Goal: Task Accomplishment & Management: Complete application form

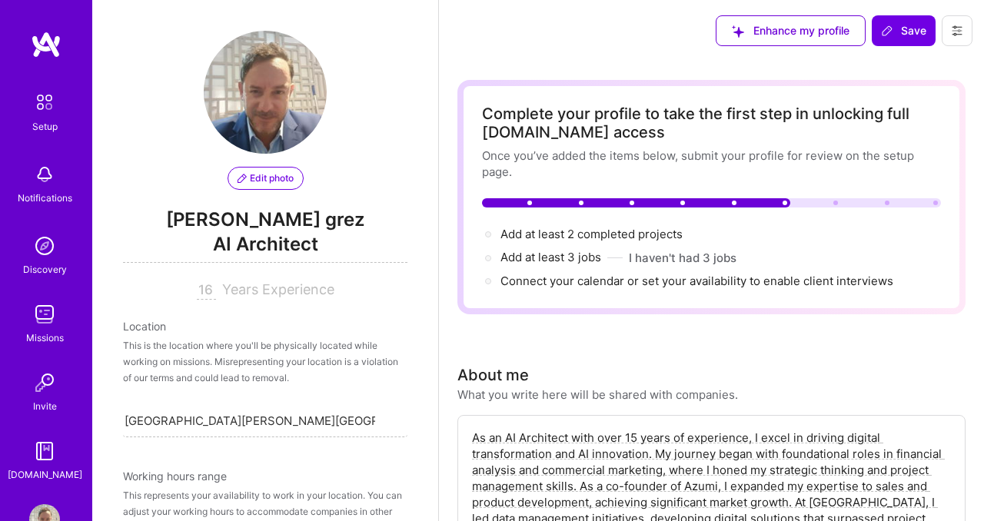
select select "CL"
select select "Right Now"
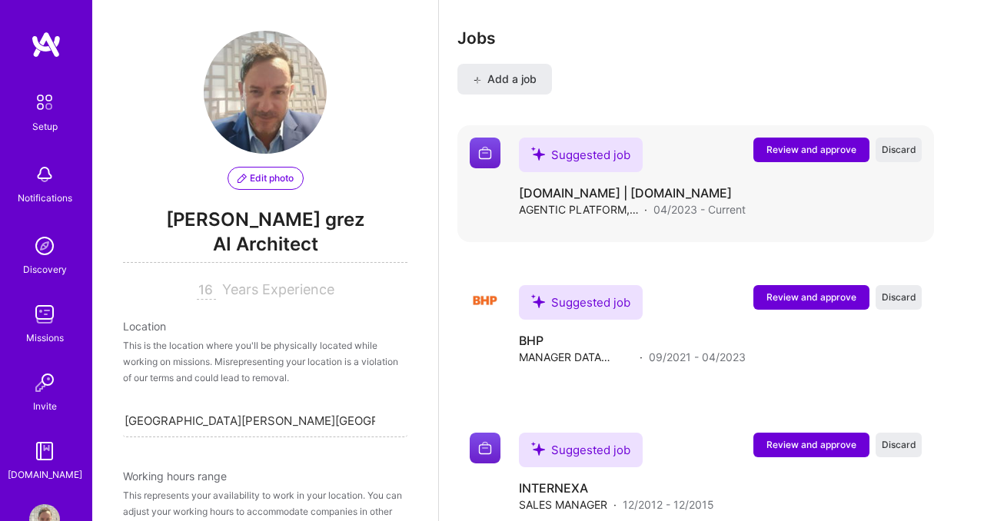
scroll to position [667, 0]
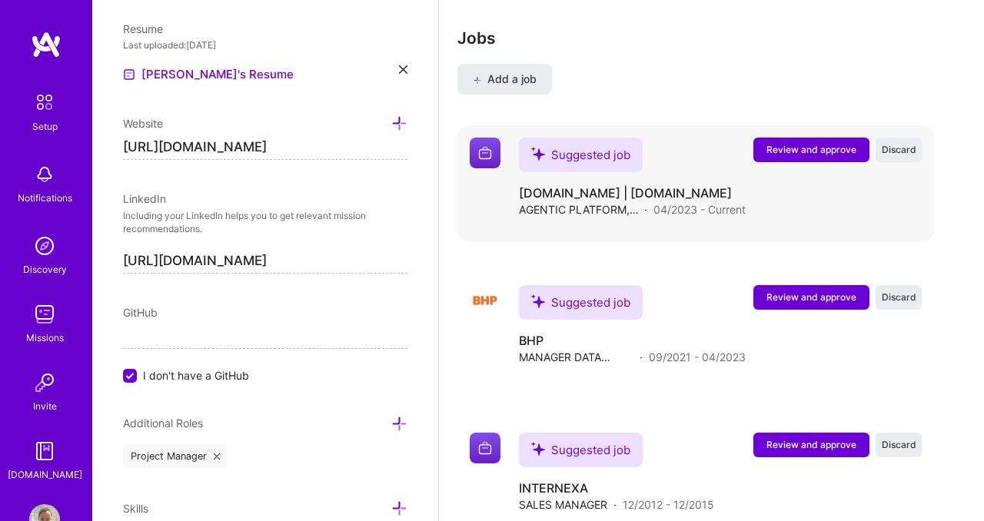
click at [791, 155] on span "Review and approve" at bounding box center [811, 149] width 90 height 13
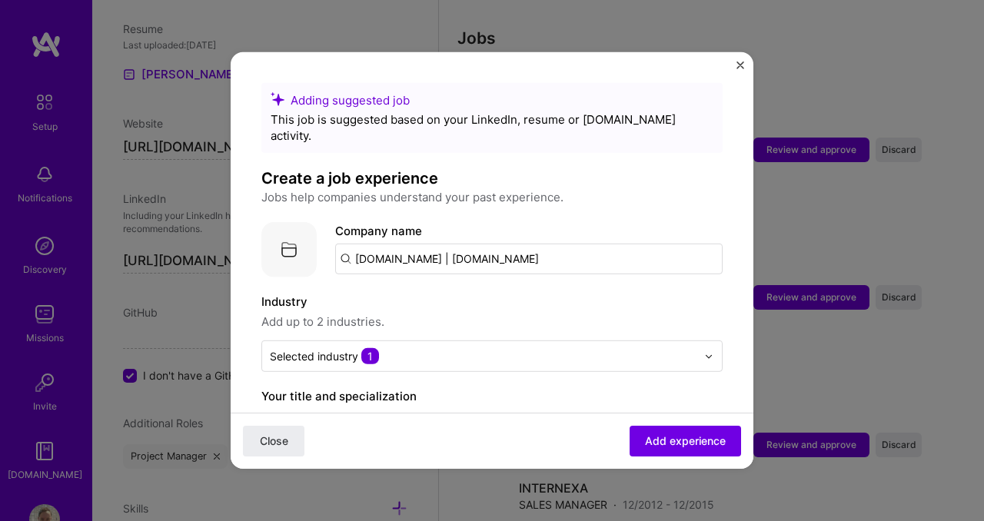
scroll to position [85, 0]
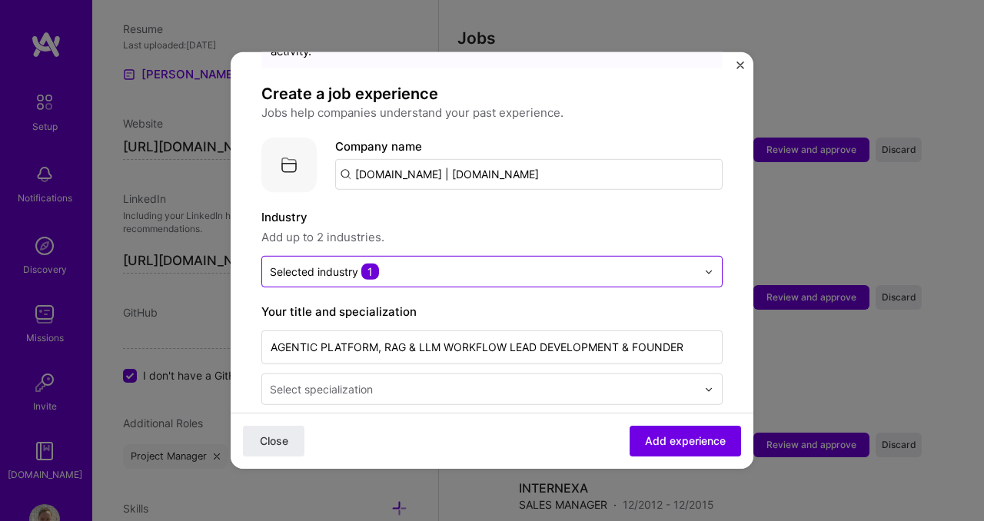
click at [711, 267] on img at bounding box center [708, 271] width 9 height 9
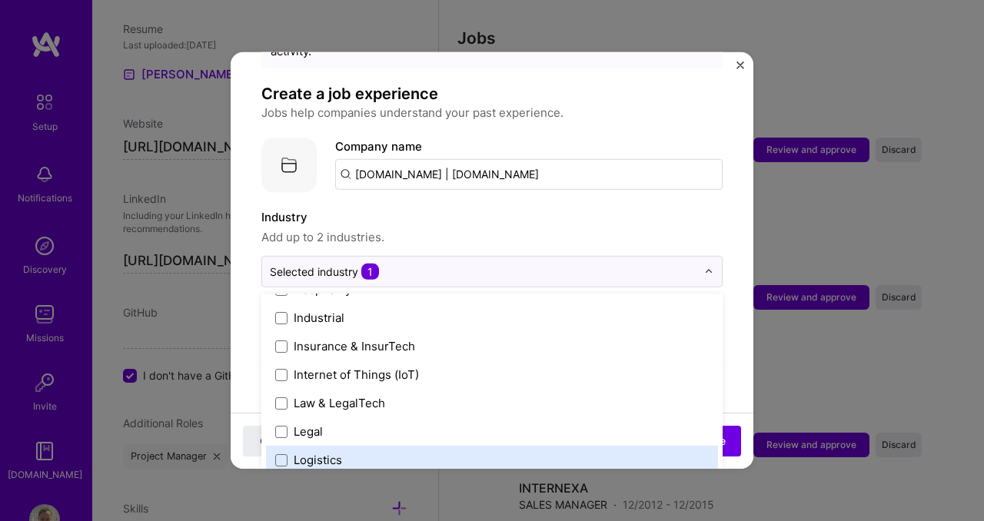
scroll to position [2048, 0]
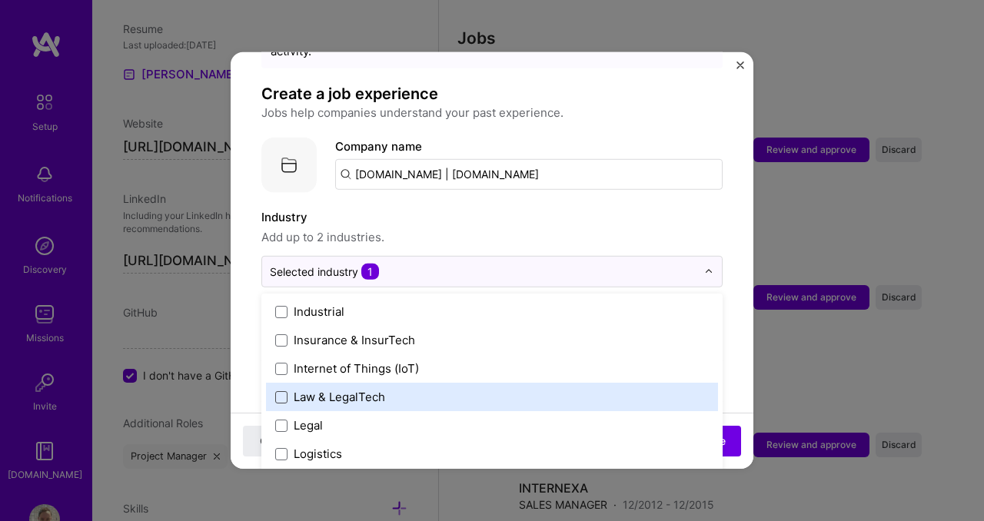
click at [280, 390] on span at bounding box center [281, 396] width 12 height 12
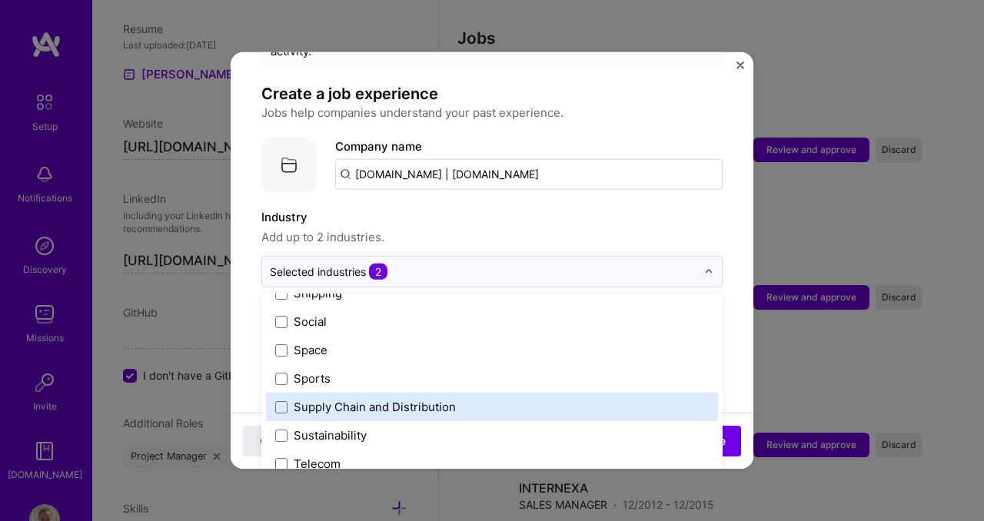
scroll to position [3190, 0]
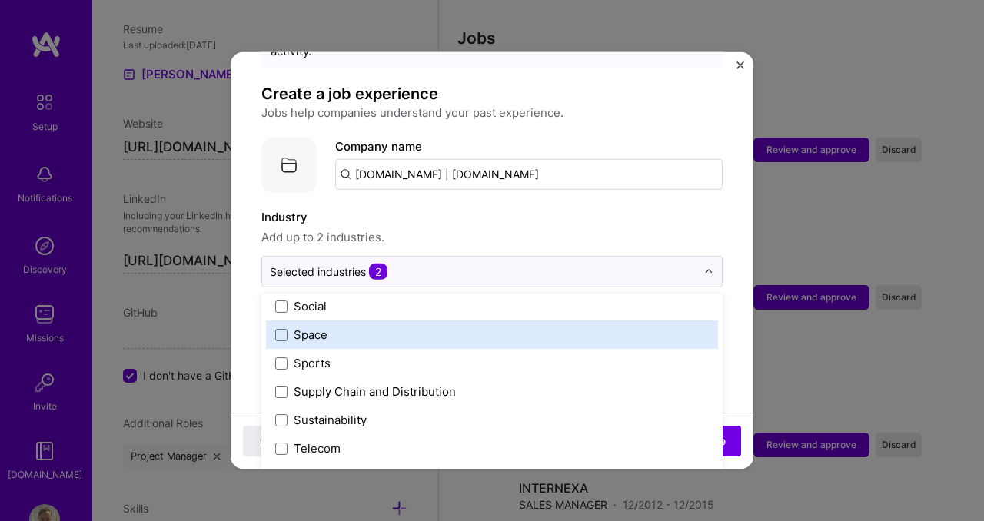
click at [665, 208] on label "Industry" at bounding box center [491, 217] width 461 height 18
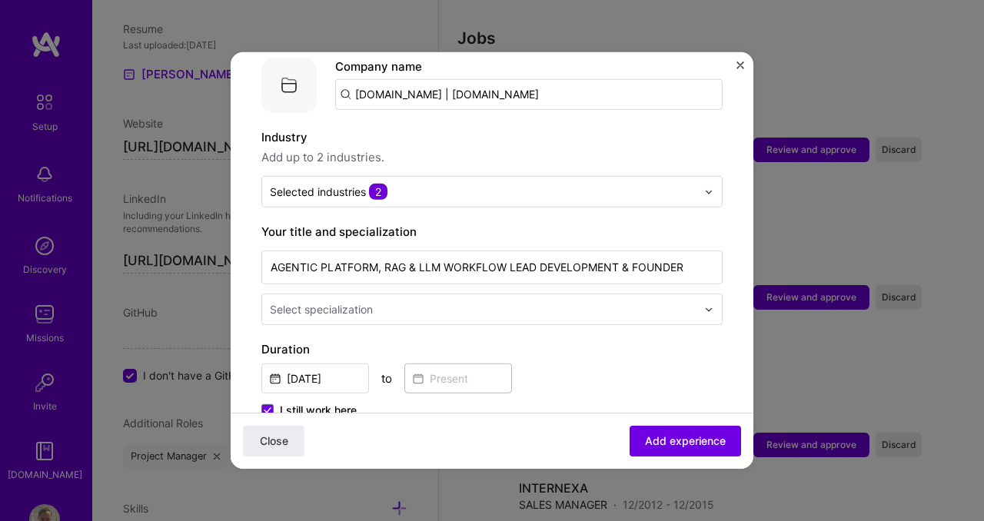
scroll to position [213, 0]
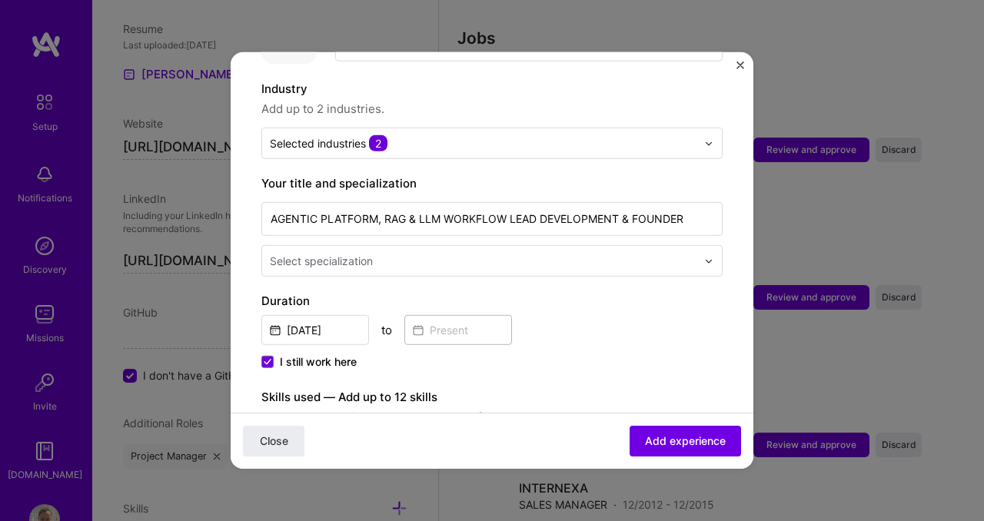
click at [519, 253] on div at bounding box center [485, 260] width 430 height 19
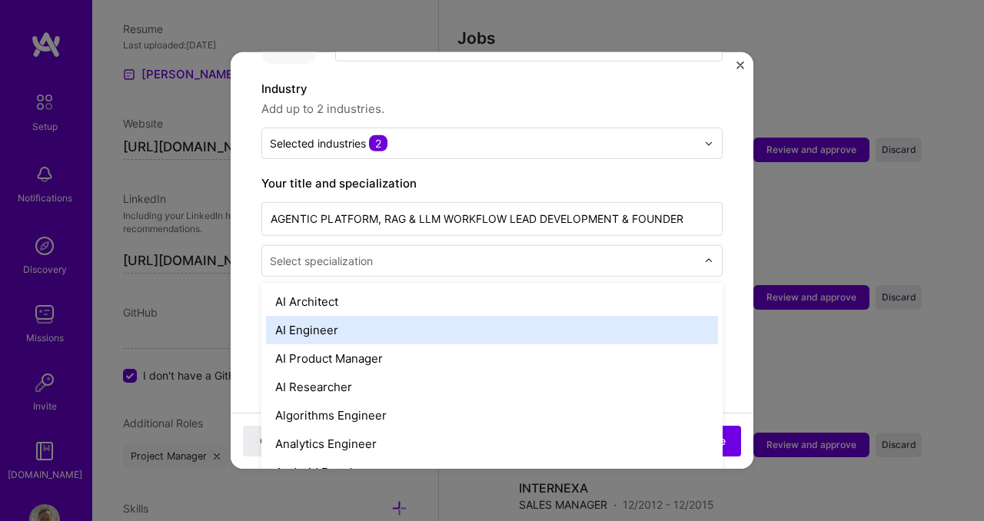
click at [493, 316] on div "AI Engineer" at bounding box center [492, 330] width 452 height 28
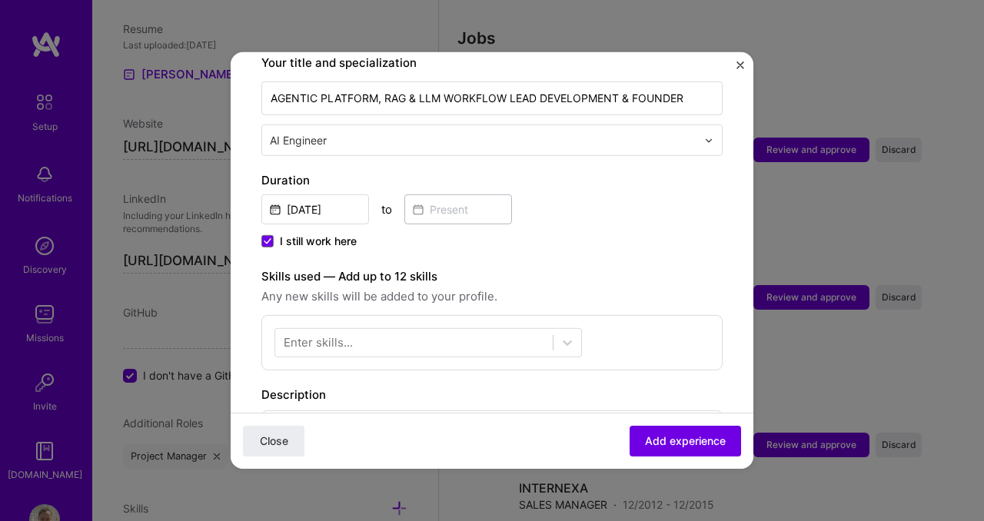
scroll to position [382, 0]
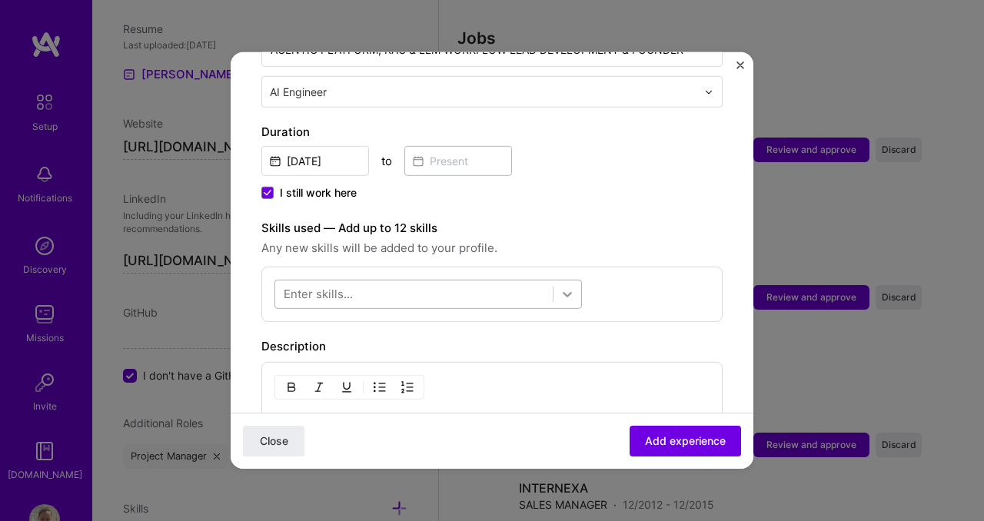
click at [578, 282] on div at bounding box center [567, 294] width 28 height 28
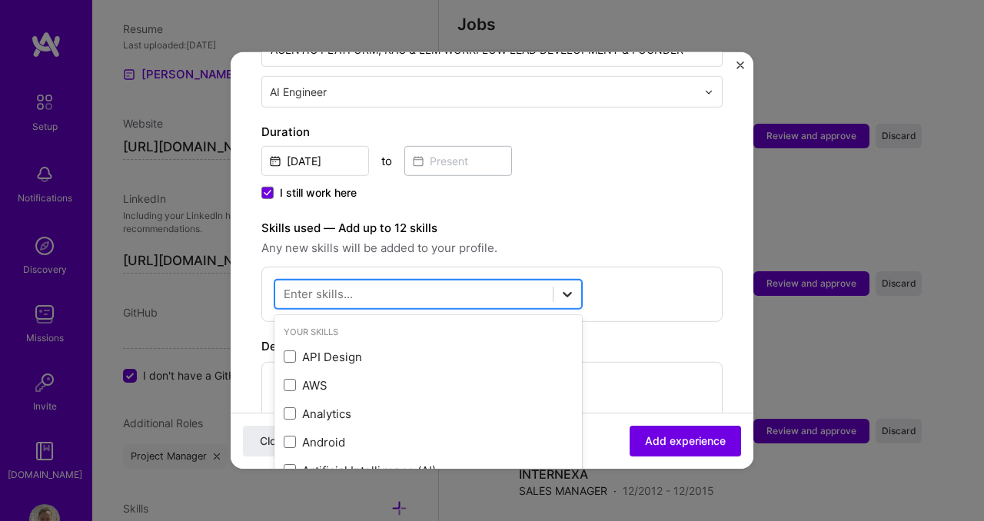
click at [569, 292] on icon at bounding box center [566, 294] width 9 height 5
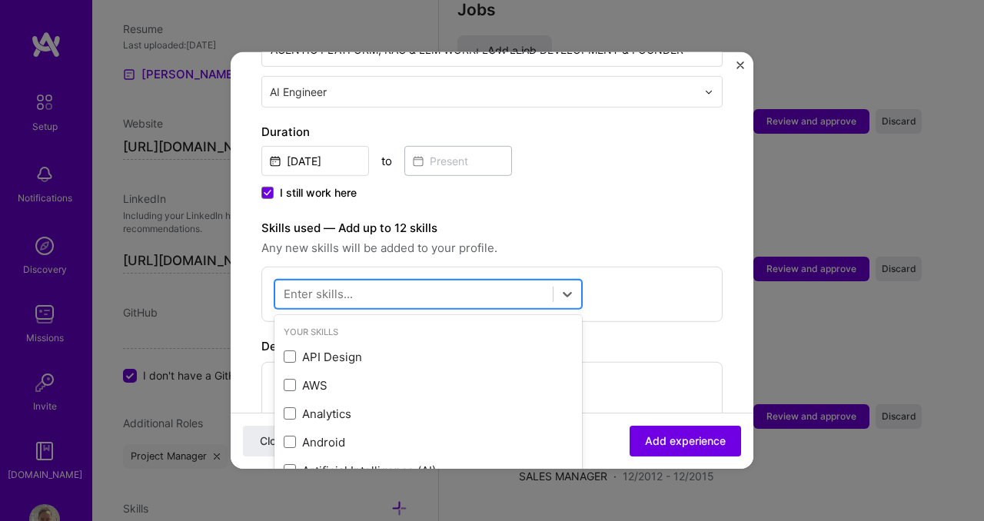
scroll to position [2731, 0]
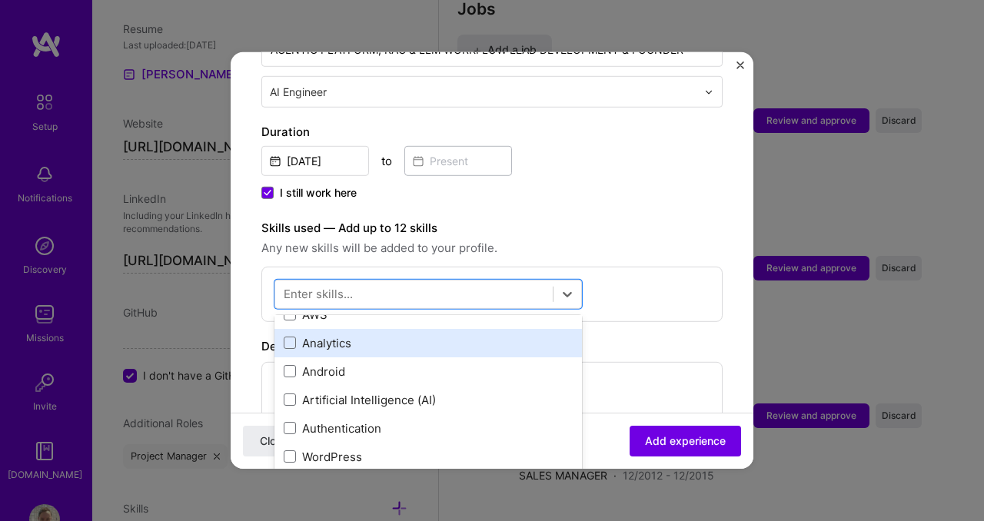
click at [442, 392] on div "Artificial Intelligence (AI)" at bounding box center [428, 400] width 289 height 16
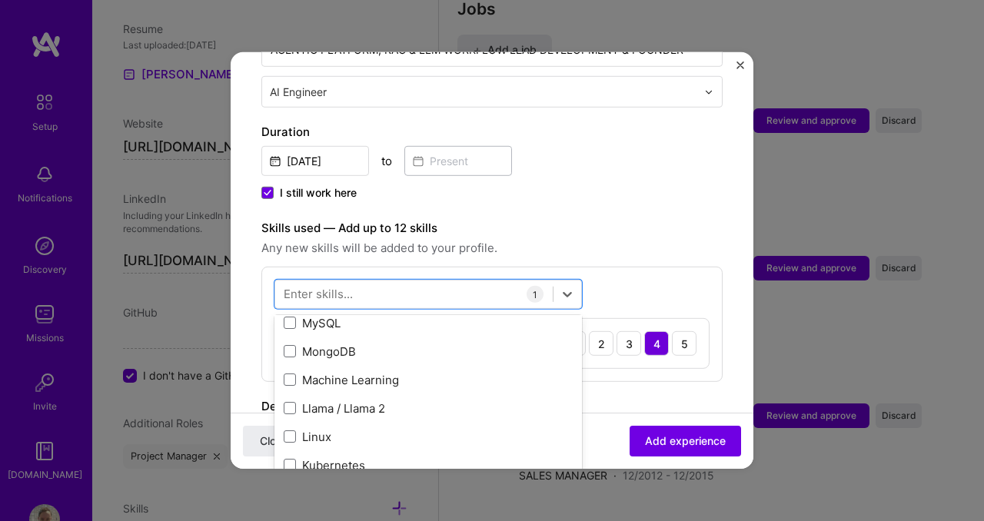
scroll to position [660, 0]
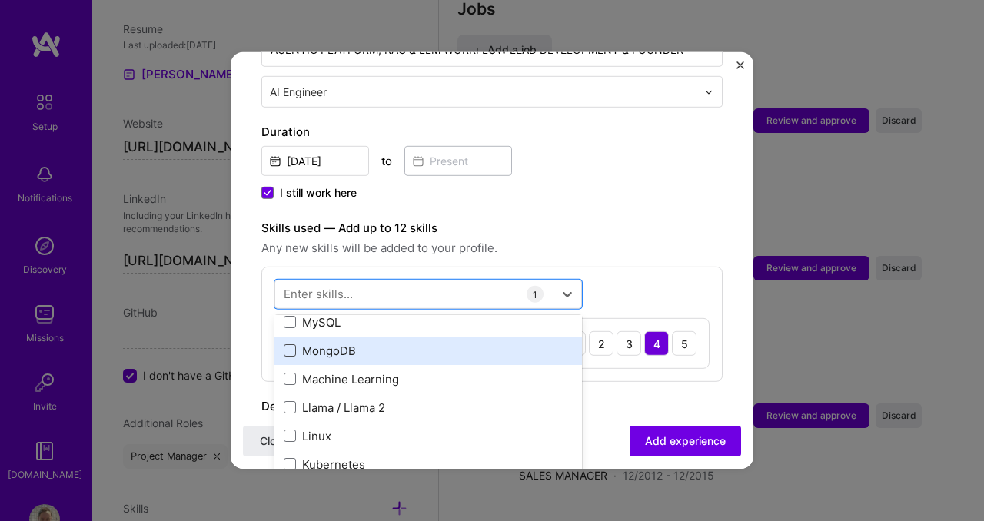
click at [290, 344] on span at bounding box center [290, 350] width 12 height 12
click at [0, 0] on input "checkbox" at bounding box center [0, 0] width 0 height 0
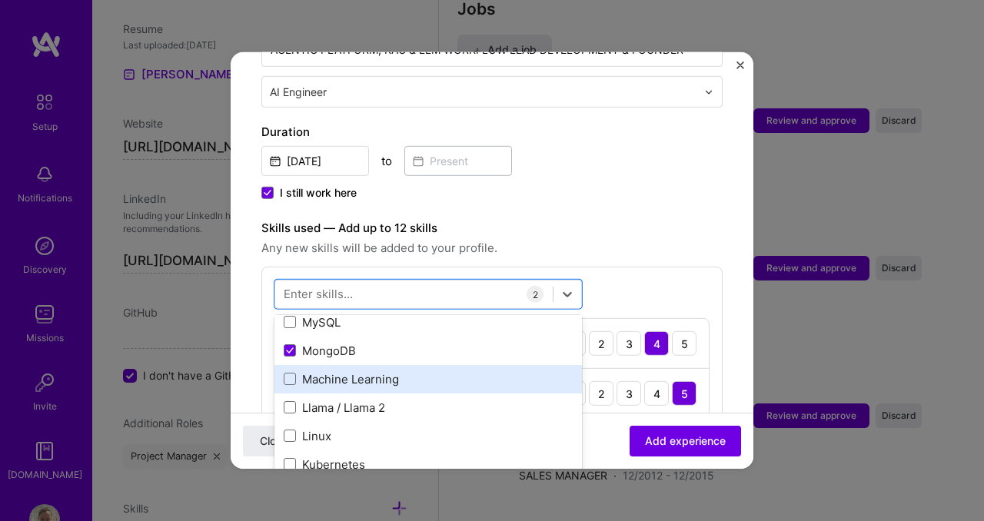
scroll to position [692, 0]
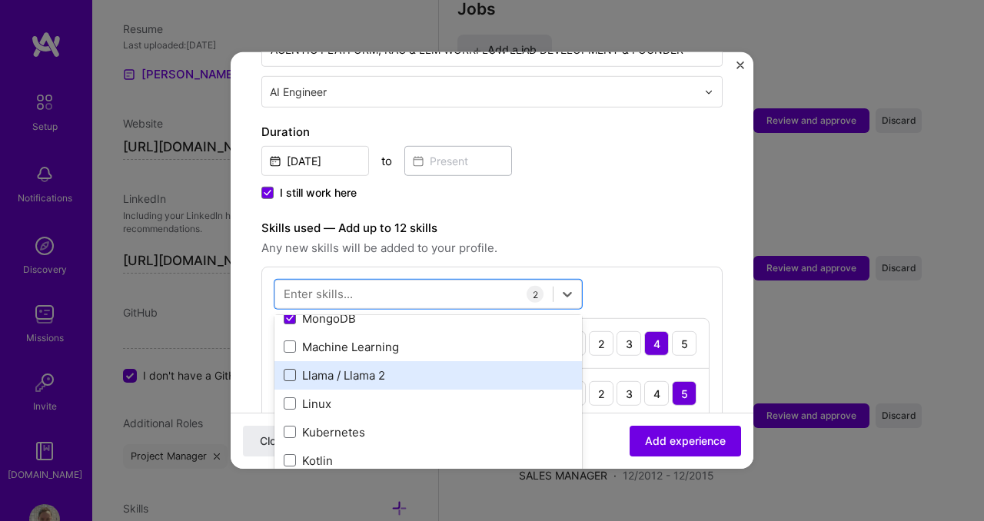
click at [287, 369] on span at bounding box center [290, 375] width 12 height 12
click at [0, 0] on input "checkbox" at bounding box center [0, 0] width 0 height 0
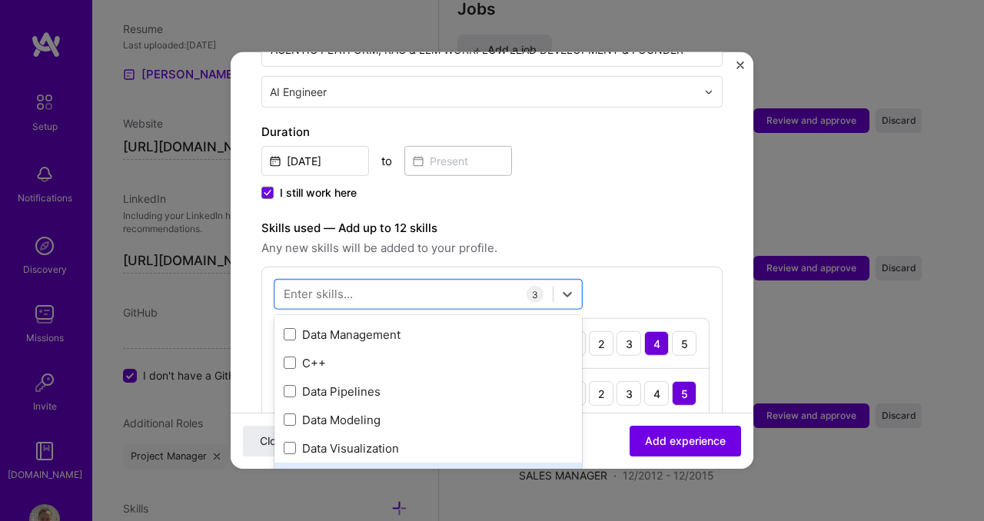
scroll to position [1102, 0]
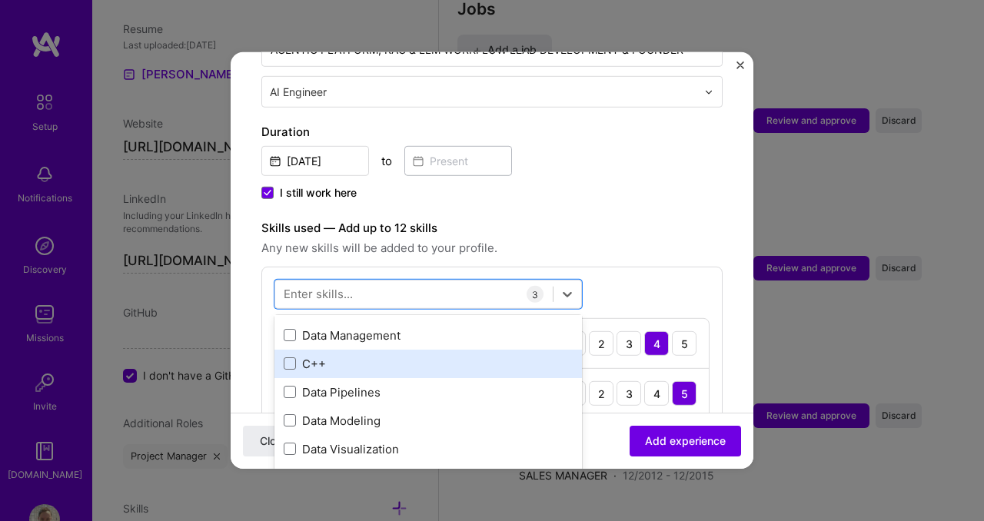
click at [290, 329] on span at bounding box center [290, 335] width 12 height 12
click at [0, 0] on input "checkbox" at bounding box center [0, 0] width 0 height 0
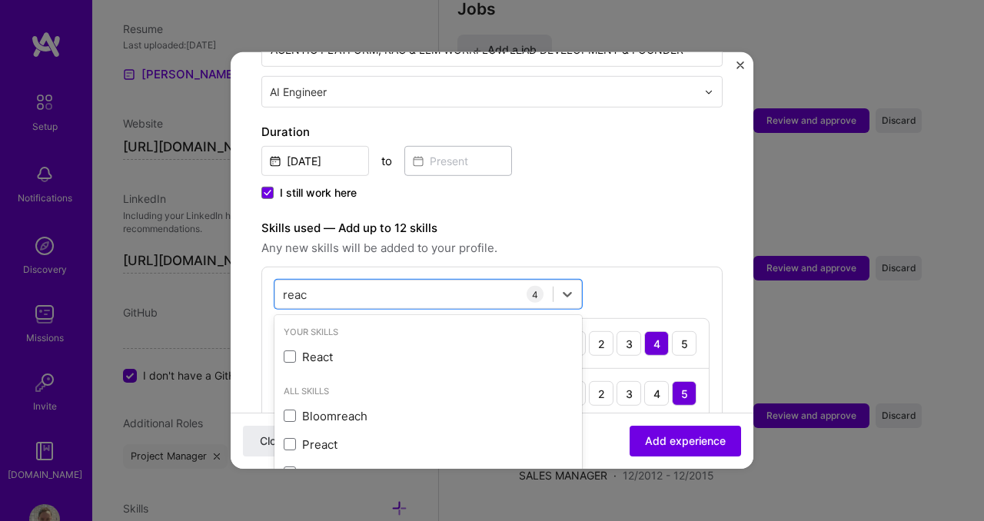
scroll to position [0, 0]
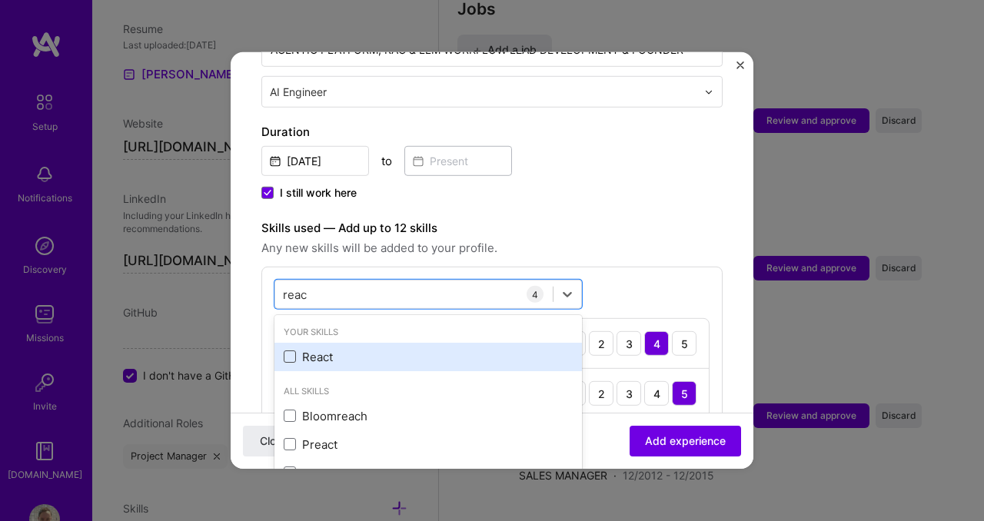
click at [292, 350] on span at bounding box center [290, 356] width 12 height 12
click at [0, 0] on input "checkbox" at bounding box center [0, 0] width 0 height 0
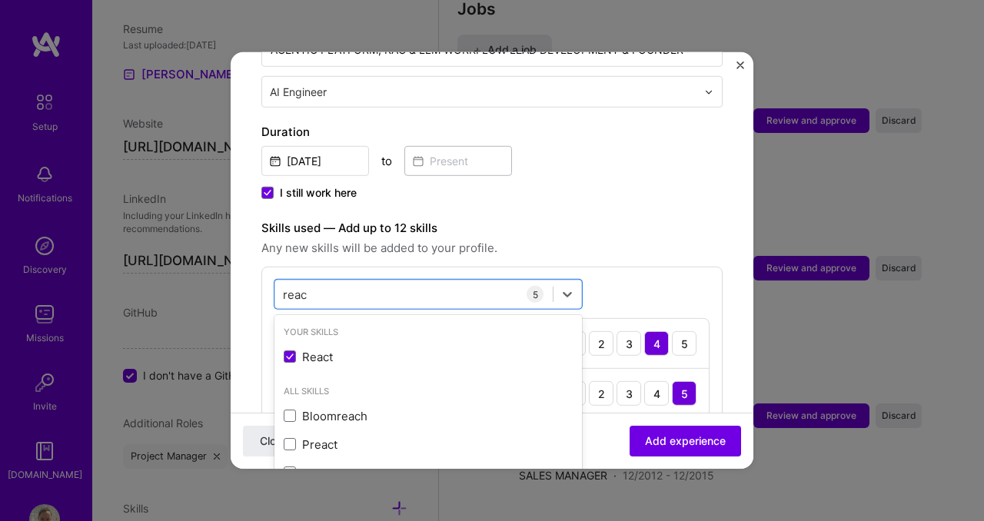
type input "reac"
click at [669, 243] on div "Skills used — Add up to 12 skills Any new skills will be added to your profile.…" at bounding box center [491, 400] width 461 height 363
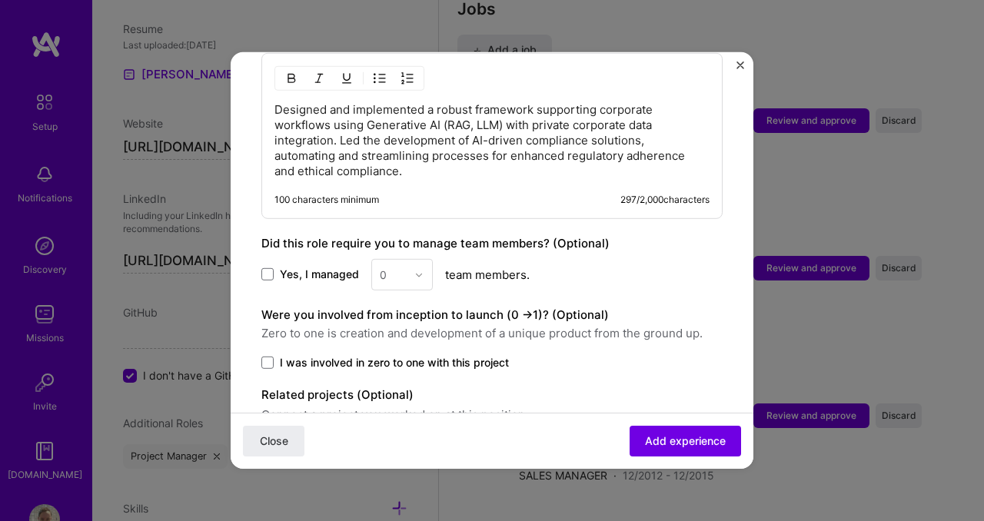
scroll to position [956, 0]
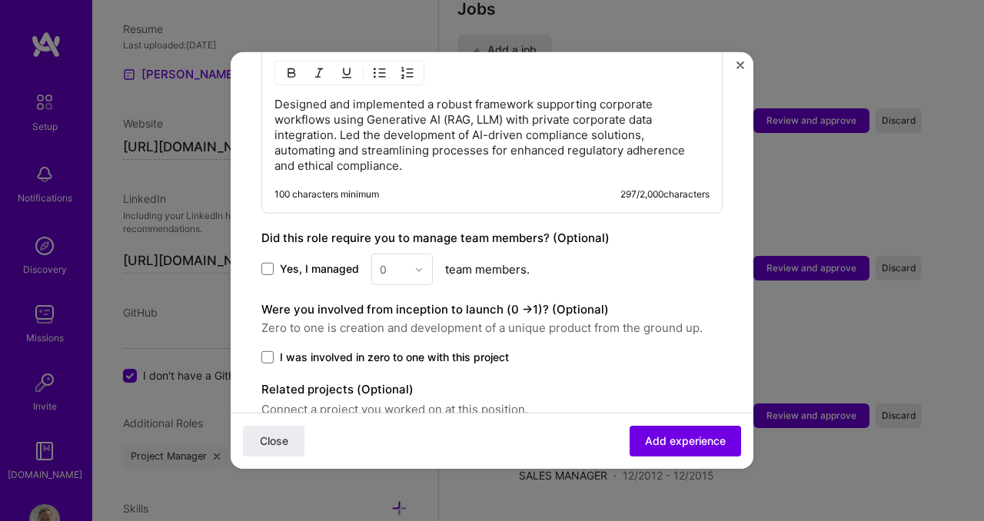
click at [277, 261] on label "Yes, I managed" at bounding box center [310, 268] width 98 height 15
click at [0, 0] on input "Yes, I managed" at bounding box center [0, 0] width 0 height 0
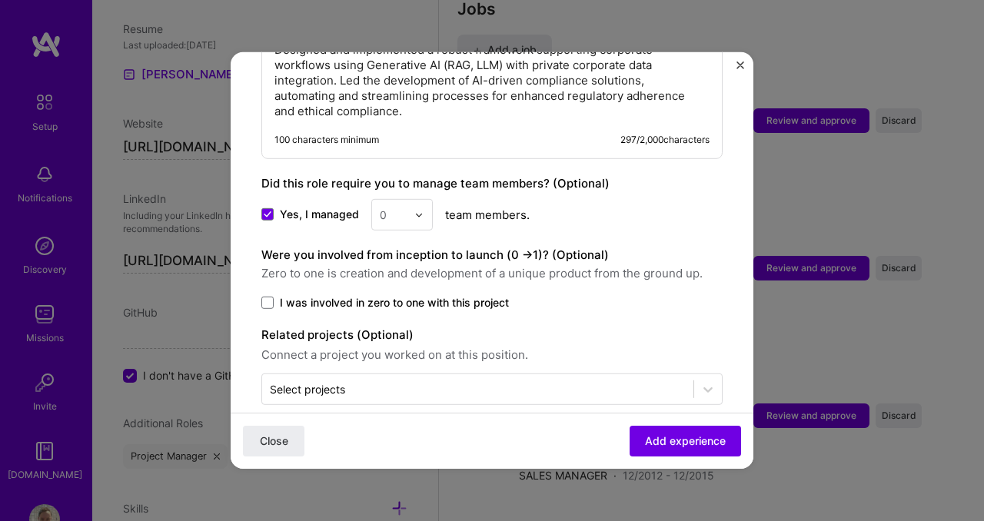
scroll to position [1011, 0]
click at [383, 206] on div "0" at bounding box center [383, 214] width 7 height 16
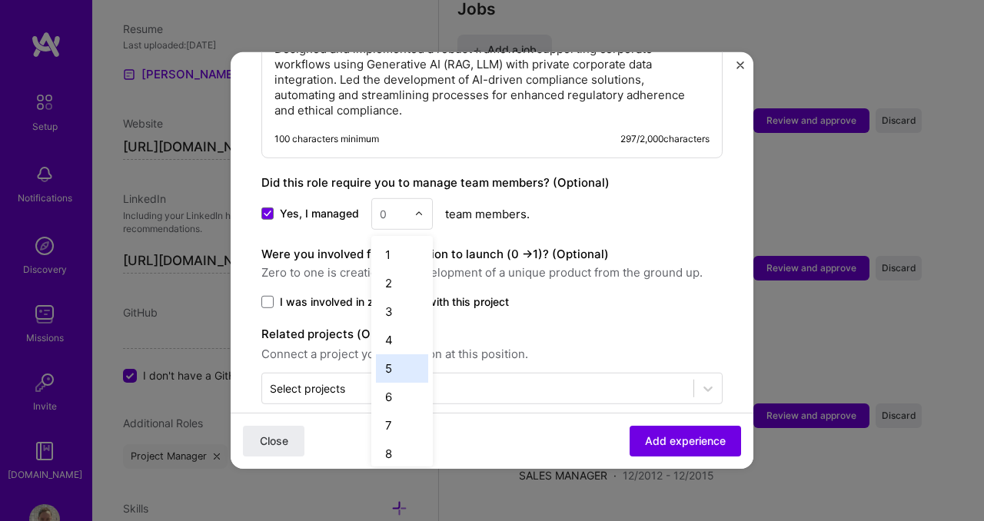
click at [393, 354] on div "5" at bounding box center [402, 368] width 52 height 28
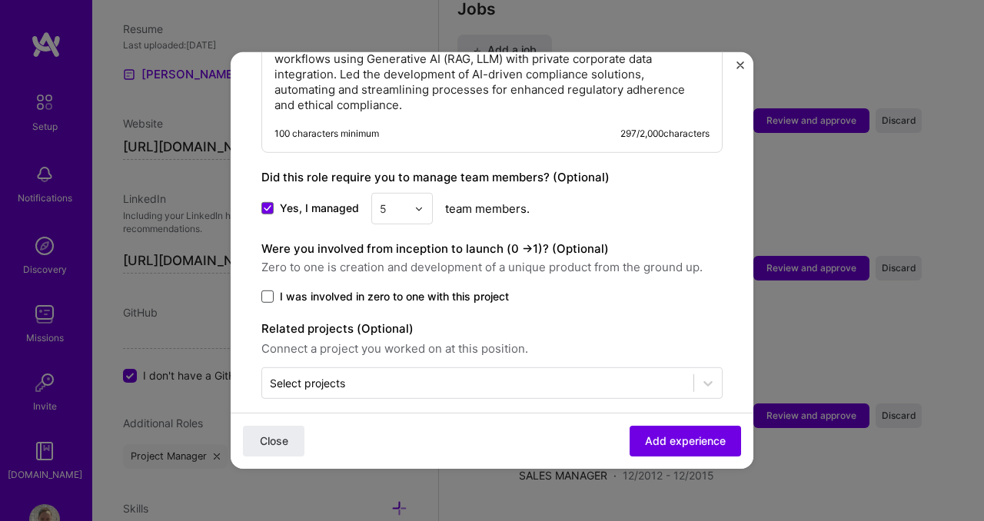
click at [267, 290] on span at bounding box center [267, 296] width 12 height 12
click at [0, 0] on input "I was involved in zero to one with this project" at bounding box center [0, 0] width 0 height 0
click at [343, 375] on div "Select projects" at bounding box center [307, 383] width 75 height 16
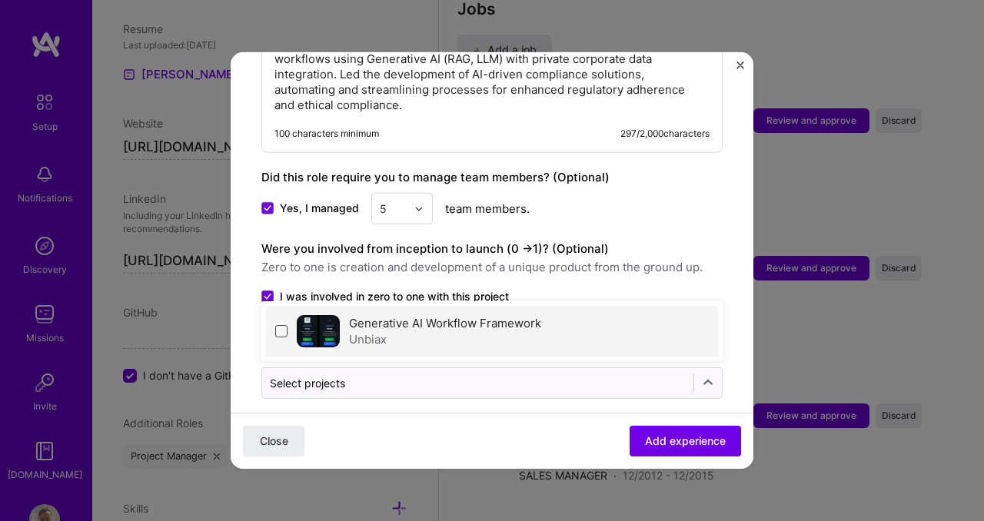
click at [283, 325] on span at bounding box center [281, 331] width 12 height 12
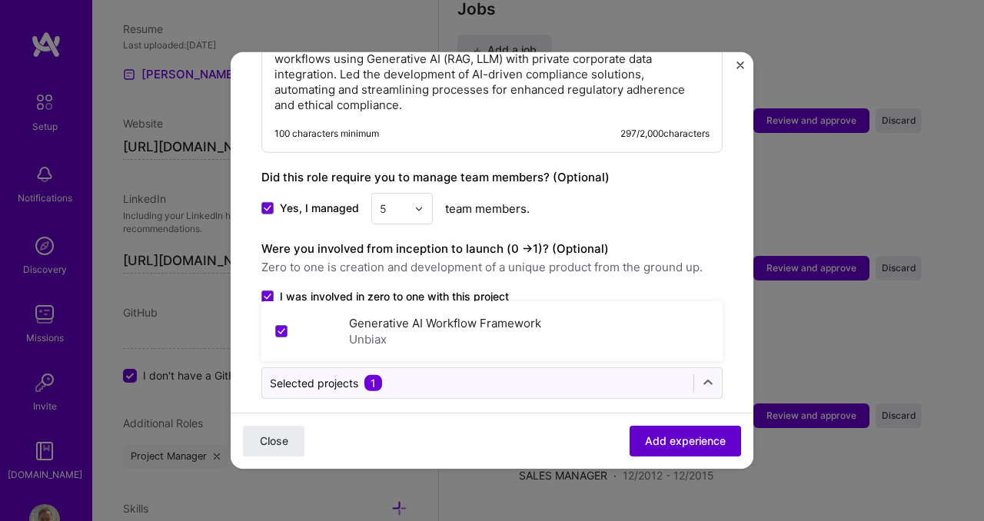
click at [649, 438] on span "Add experience" at bounding box center [685, 440] width 81 height 15
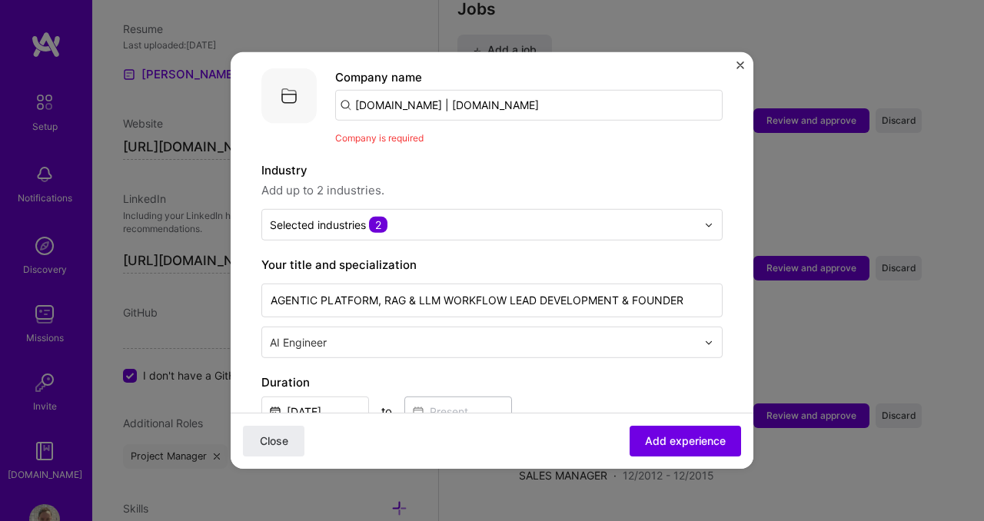
scroll to position [29, 0]
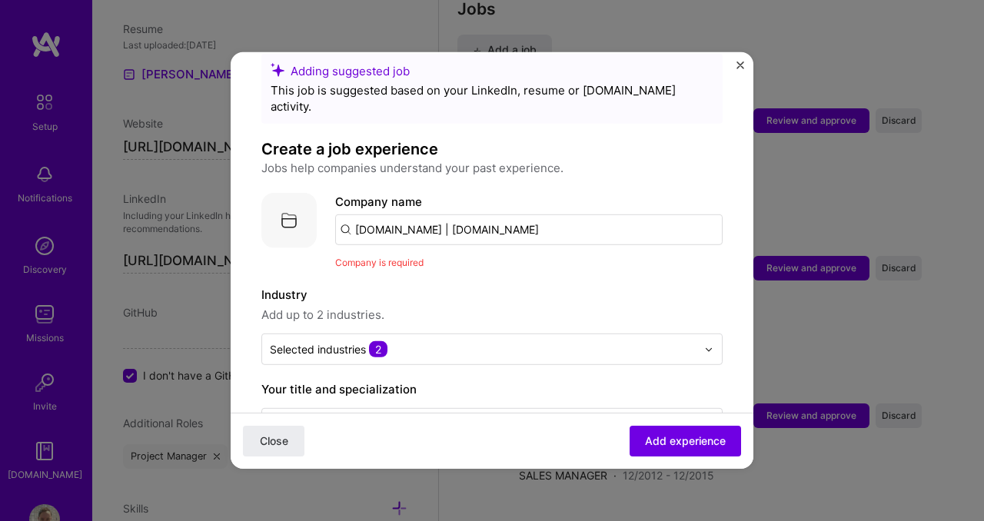
drag, startPoint x: 425, startPoint y: 214, endPoint x: 330, endPoint y: 211, distance: 94.6
click at [330, 211] on div "Company logo Company name [DOMAIN_NAME] | [DOMAIN_NAME] Company is required" at bounding box center [491, 232] width 461 height 78
click at [396, 214] on input "[DOMAIN_NAME]" at bounding box center [528, 229] width 387 height 31
click at [418, 214] on input "[DOMAIN_NAME]" at bounding box center [528, 229] width 387 height 31
type input "U"
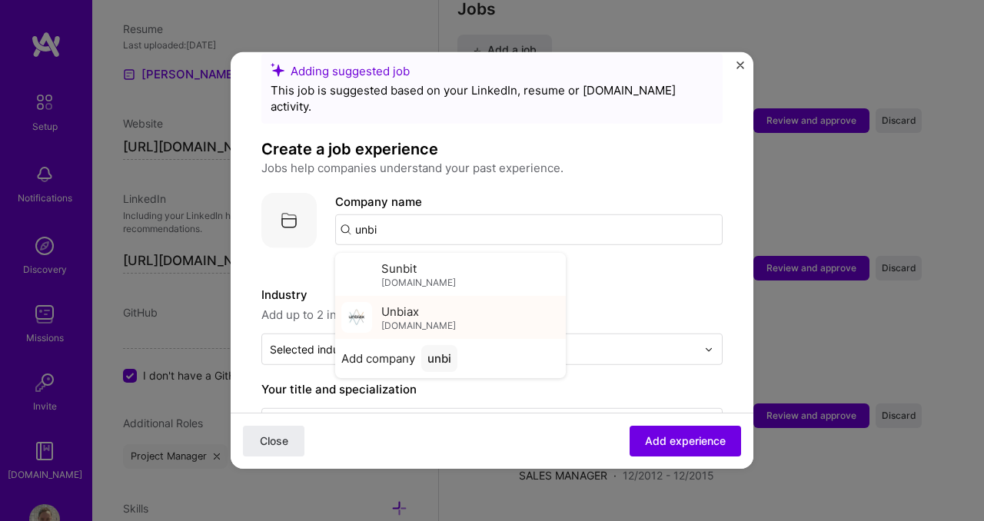
click at [445, 305] on div "Unbiax [DOMAIN_NAME]" at bounding box center [450, 317] width 231 height 43
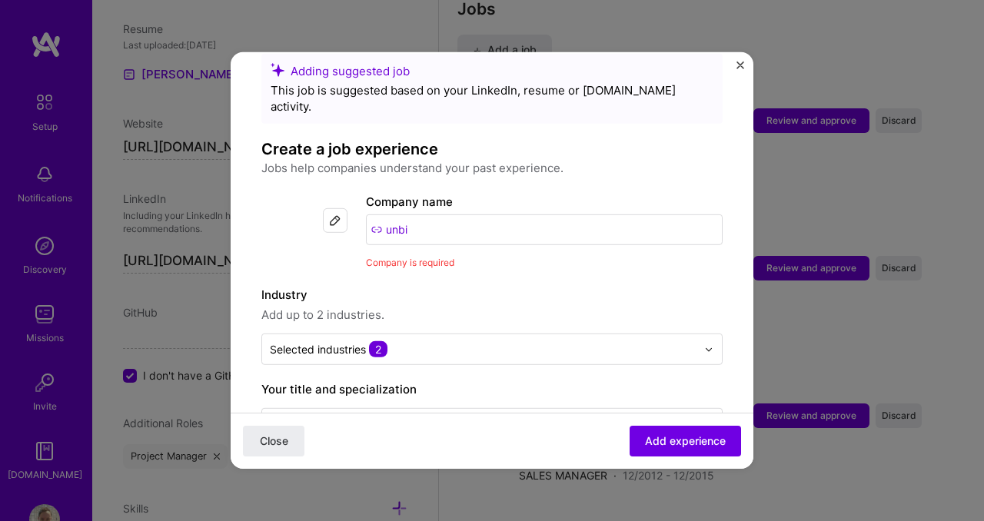
type input "Unbiax"
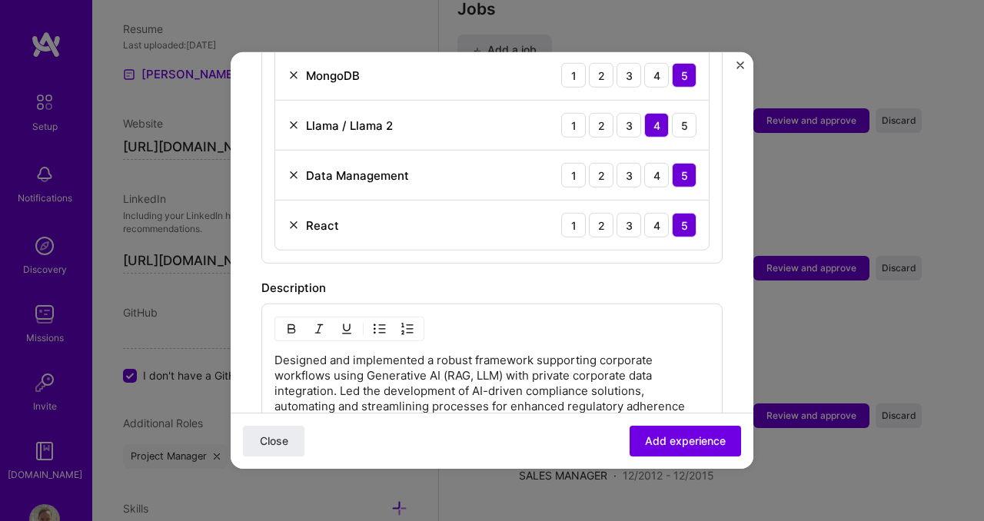
scroll to position [1039, 0]
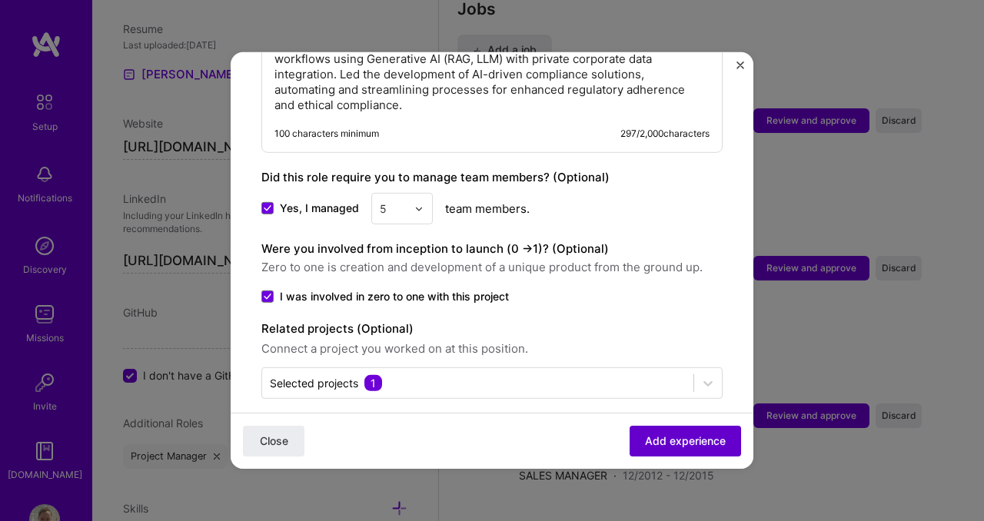
click at [667, 444] on span "Add experience" at bounding box center [685, 440] width 81 height 15
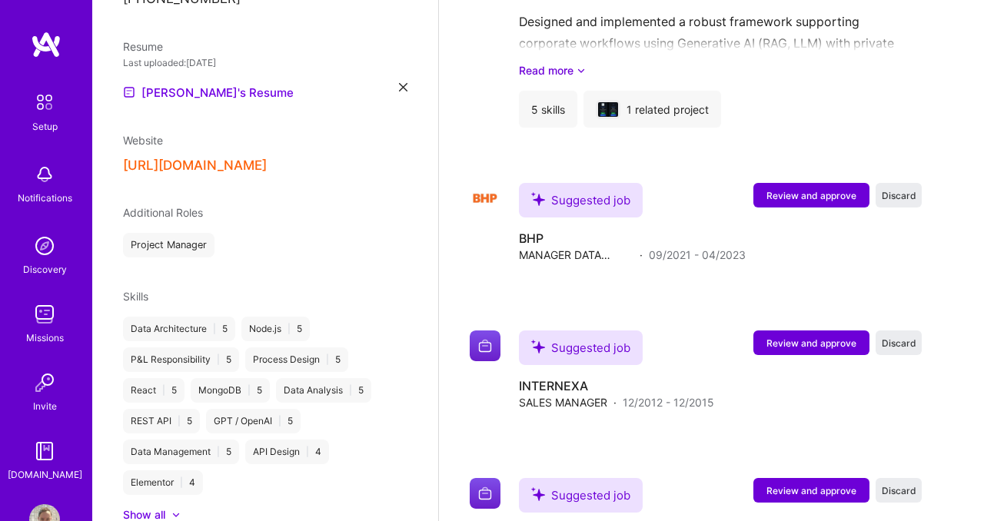
scroll to position [2180, 0]
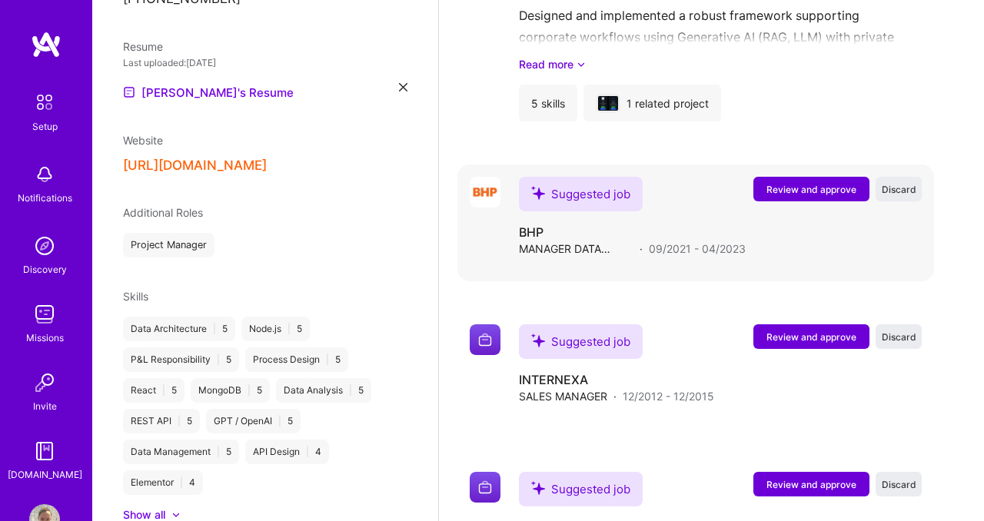
click at [802, 186] on span "Review and approve" at bounding box center [811, 189] width 90 height 13
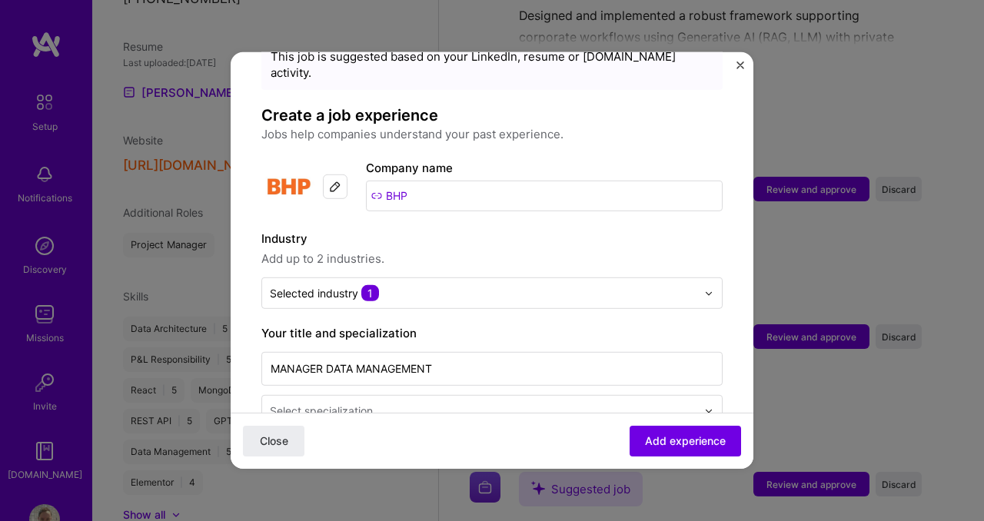
scroll to position [77, 0]
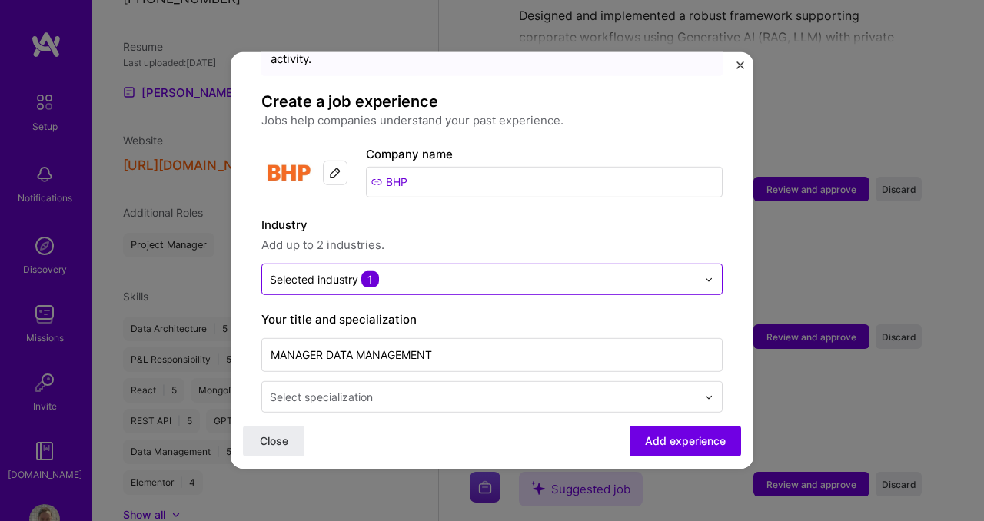
click at [433, 271] on input "text" at bounding box center [483, 279] width 426 height 16
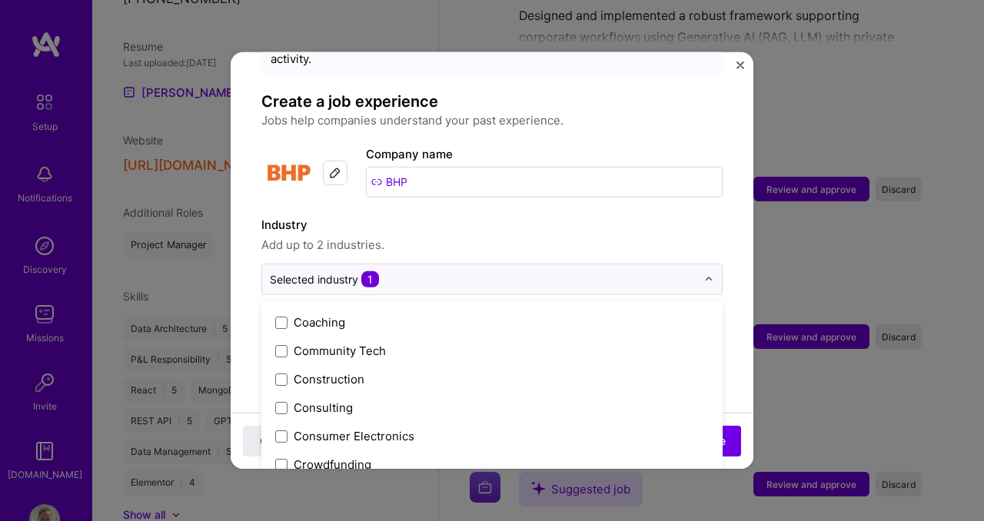
scroll to position [937, 0]
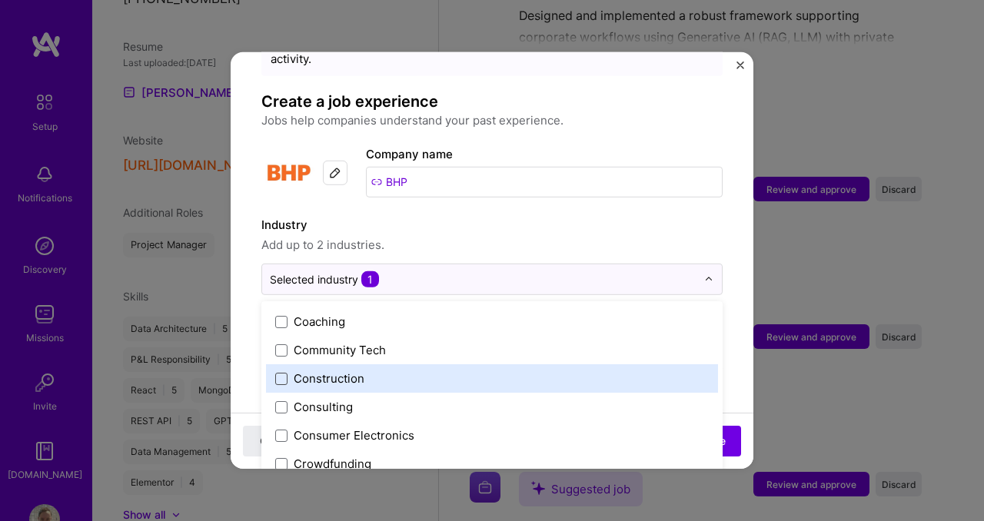
click at [280, 372] on span at bounding box center [281, 378] width 12 height 12
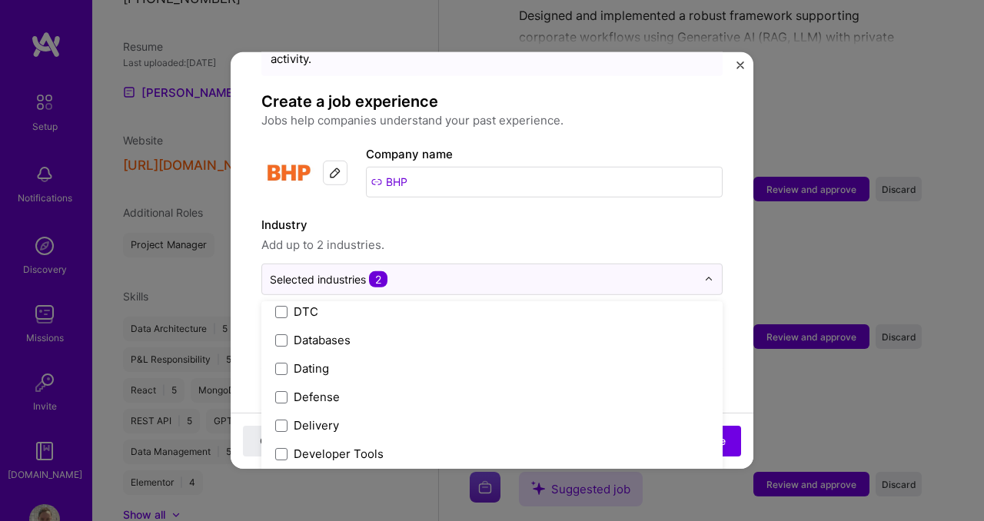
scroll to position [1203, 0]
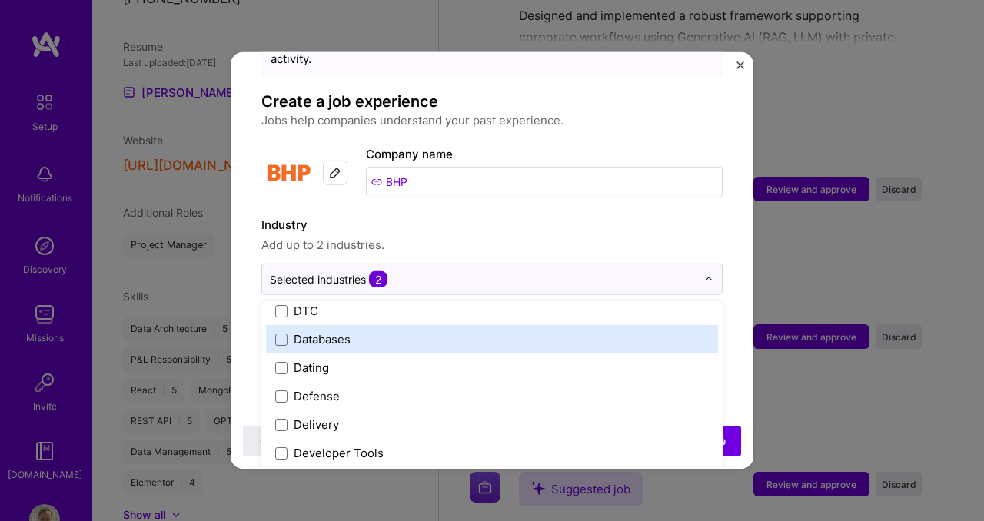
click at [819, 278] on div "Adding suggested job This job is suggested based on your LinkedIn, resume or [D…" at bounding box center [492, 260] width 984 height 521
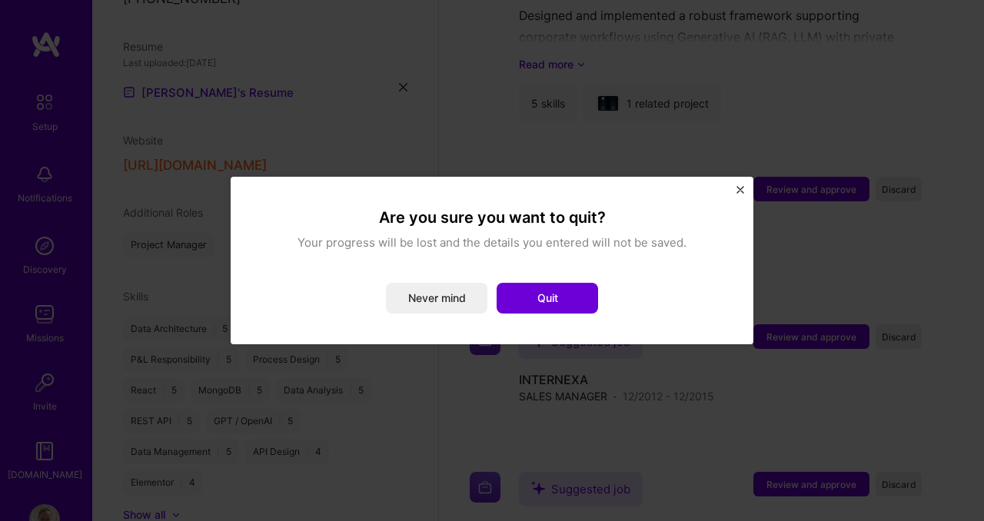
click at [741, 187] on img "Close" at bounding box center [740, 190] width 8 height 8
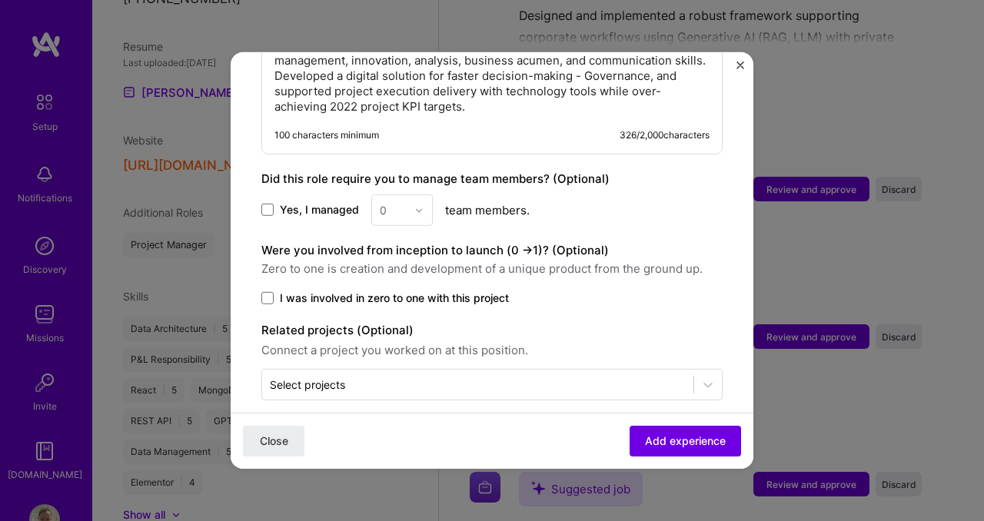
scroll to position [866, 0]
click at [265, 202] on span at bounding box center [267, 208] width 12 height 12
click at [0, 0] on input "Yes, I managed" at bounding box center [0, 0] width 0 height 0
click at [390, 201] on input "text" at bounding box center [393, 209] width 27 height 16
type input "15"
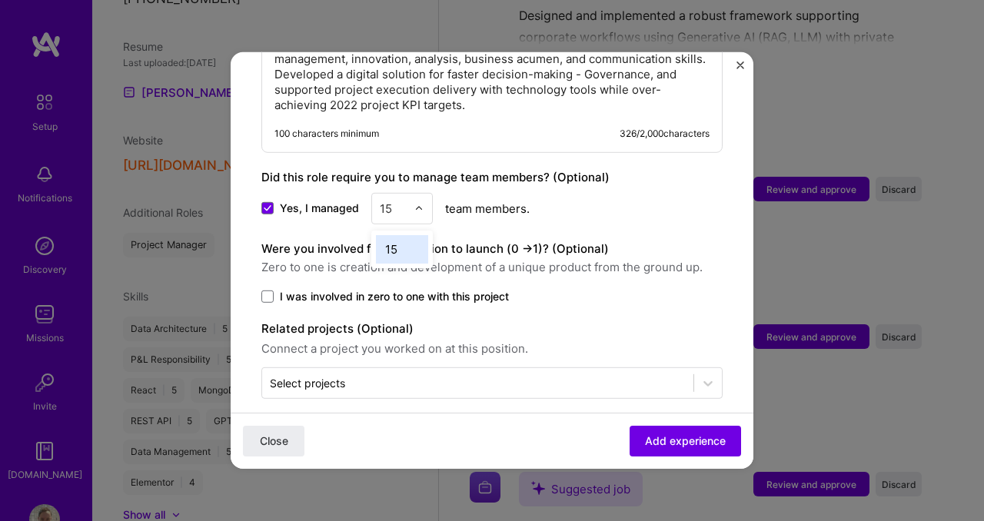
click at [270, 290] on span at bounding box center [267, 296] width 12 height 12
click at [0, 0] on input "I was involved in zero to one with this project" at bounding box center [0, 0] width 0 height 0
click at [539, 375] on input "text" at bounding box center [478, 383] width 416 height 16
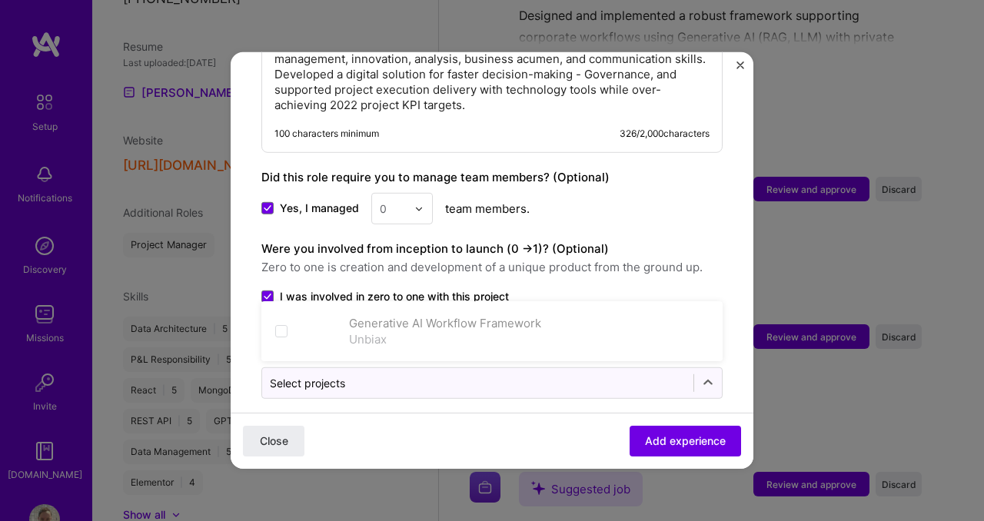
click at [437, 264] on div "Were you involved from inception to launch (0 - > 1)? (Optional) Zero to one is…" at bounding box center [491, 272] width 461 height 65
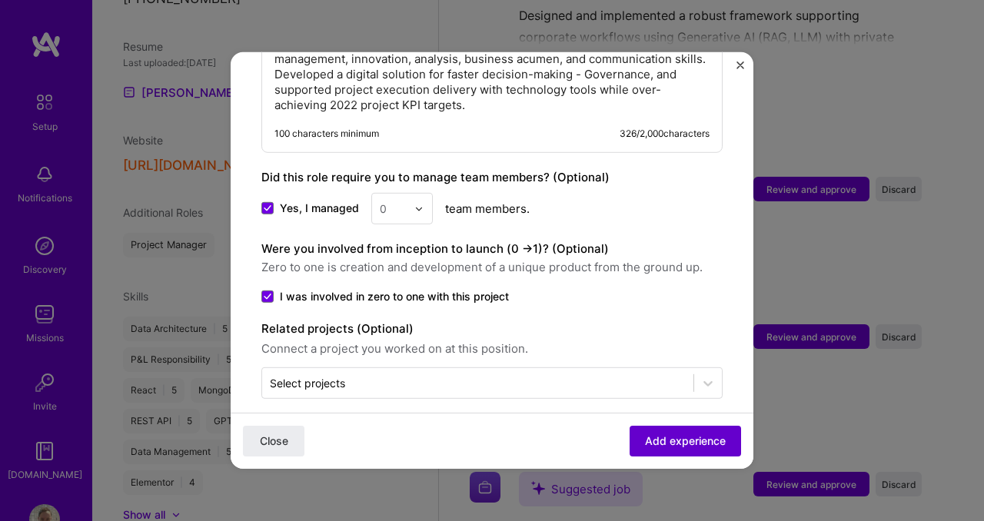
click at [666, 444] on span "Add experience" at bounding box center [685, 440] width 81 height 15
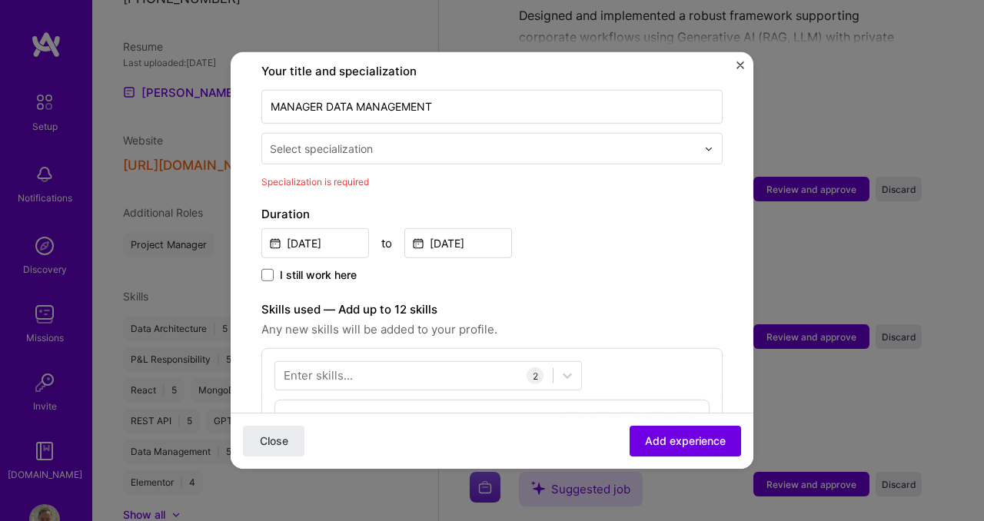
scroll to position [319, 0]
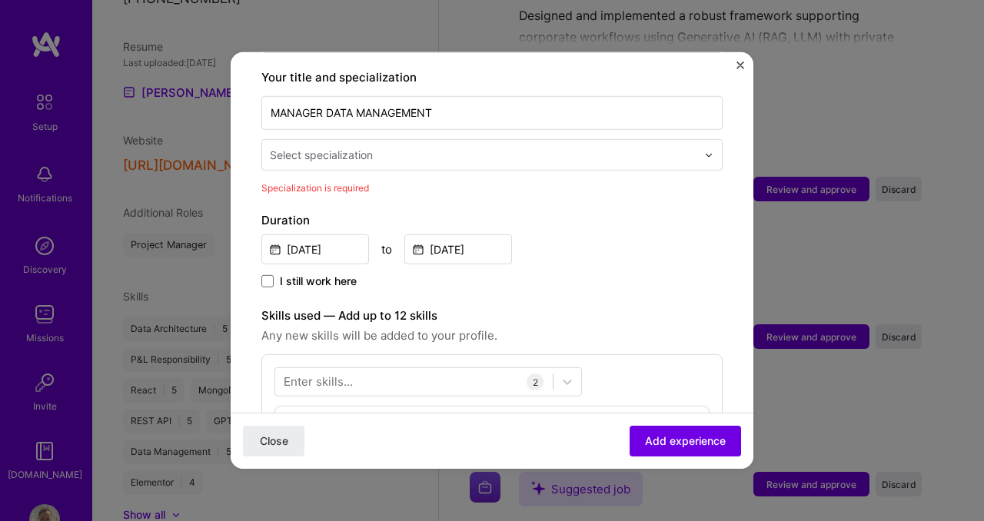
click at [422, 147] on input "text" at bounding box center [485, 155] width 430 height 16
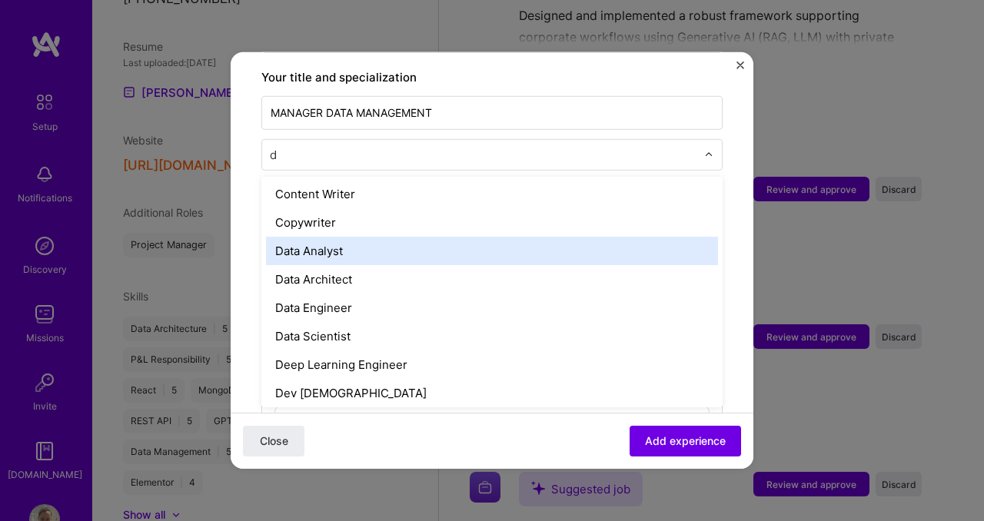
scroll to position [0, 0]
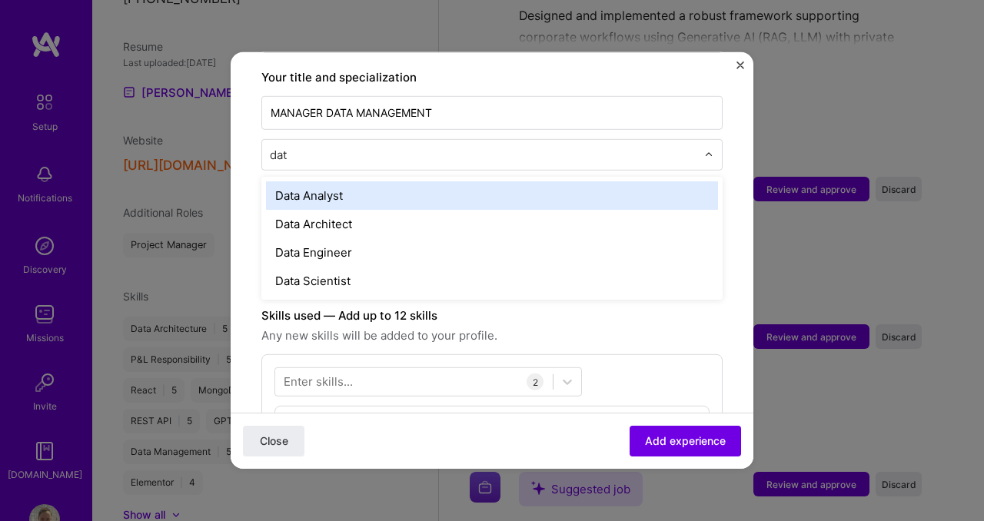
type input "data"
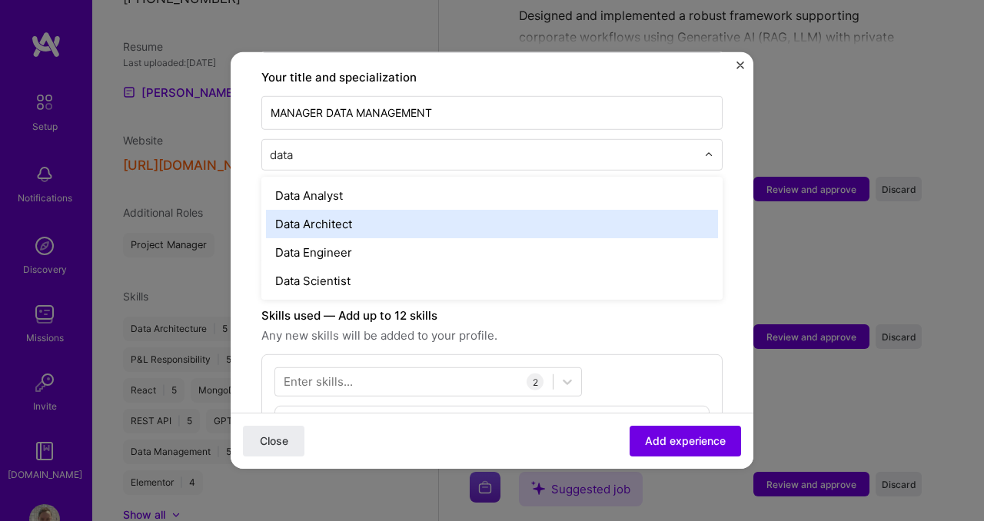
click at [374, 210] on div "Data Architect" at bounding box center [492, 224] width 452 height 28
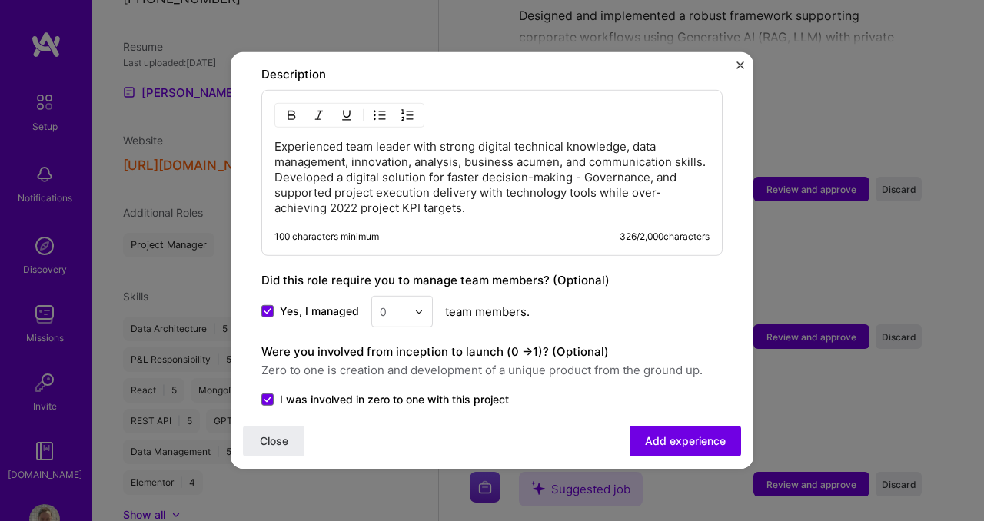
scroll to position [764, 0]
click at [691, 438] on span "Add experience" at bounding box center [685, 440] width 81 height 15
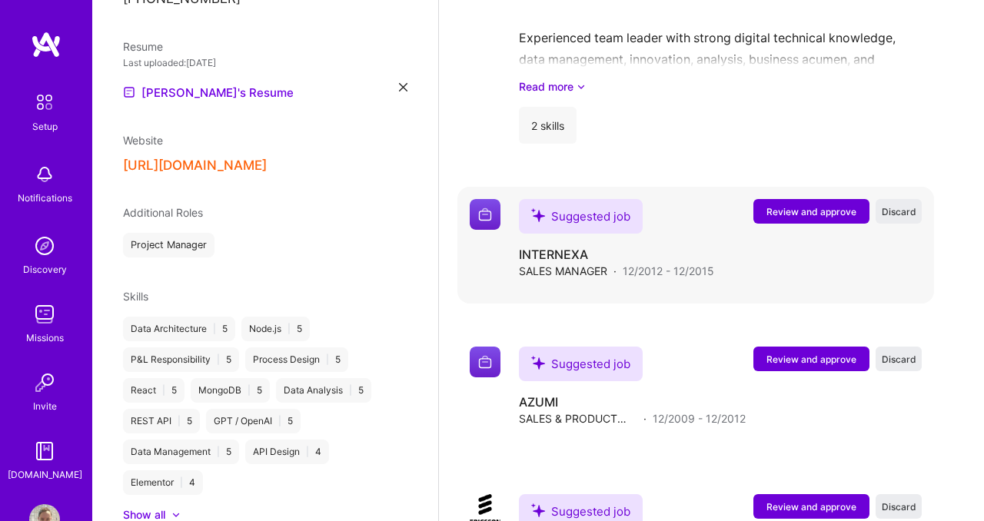
scroll to position [2415, 0]
click at [788, 208] on span "Review and approve" at bounding box center [811, 210] width 90 height 13
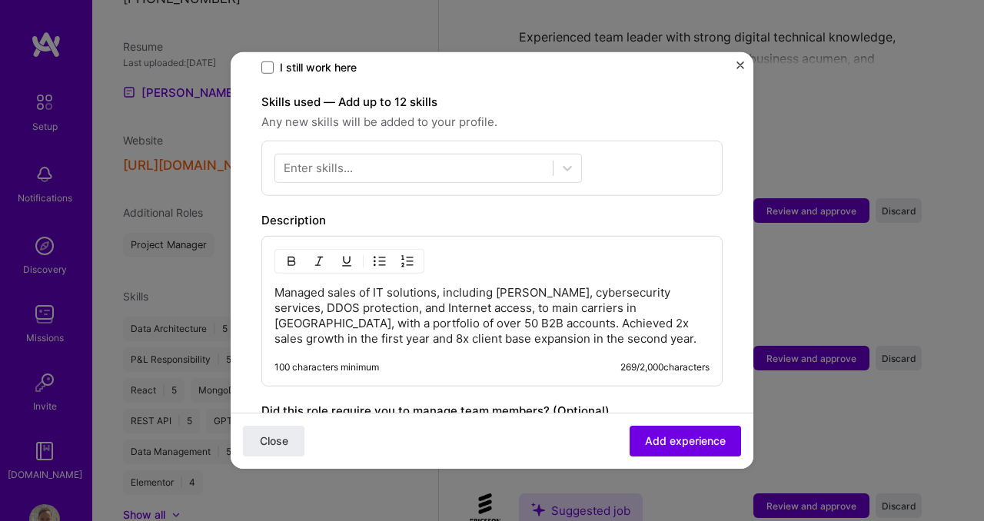
scroll to position [509, 0]
click at [494, 154] on div at bounding box center [413, 166] width 277 height 25
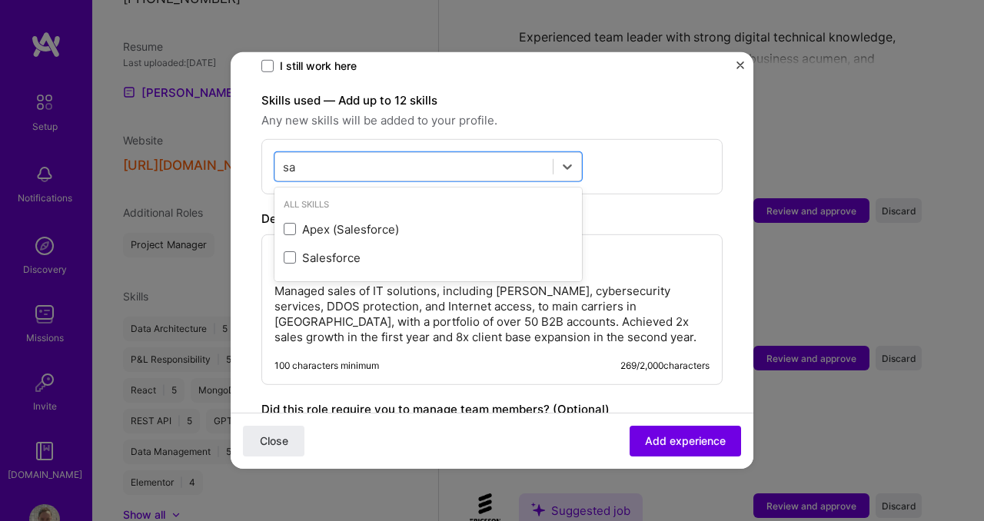
type input "s"
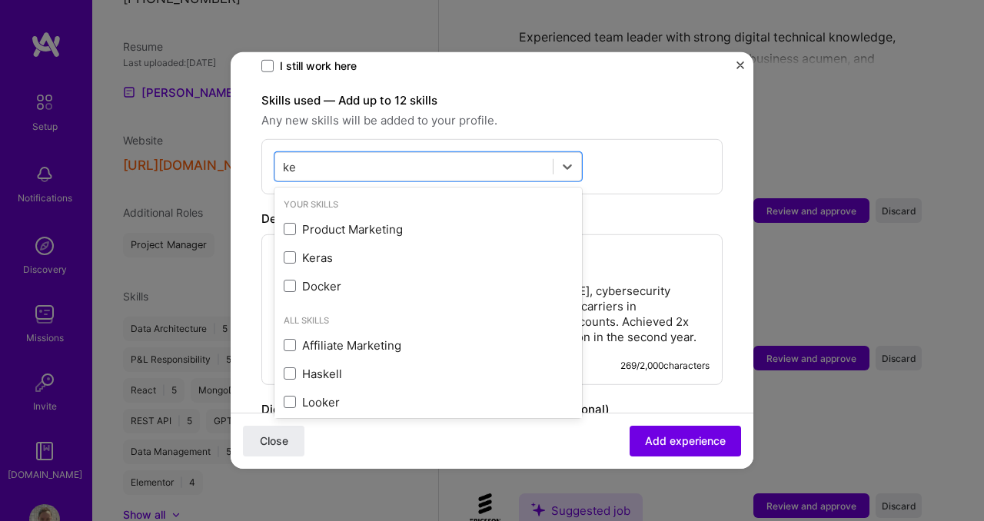
type input "k"
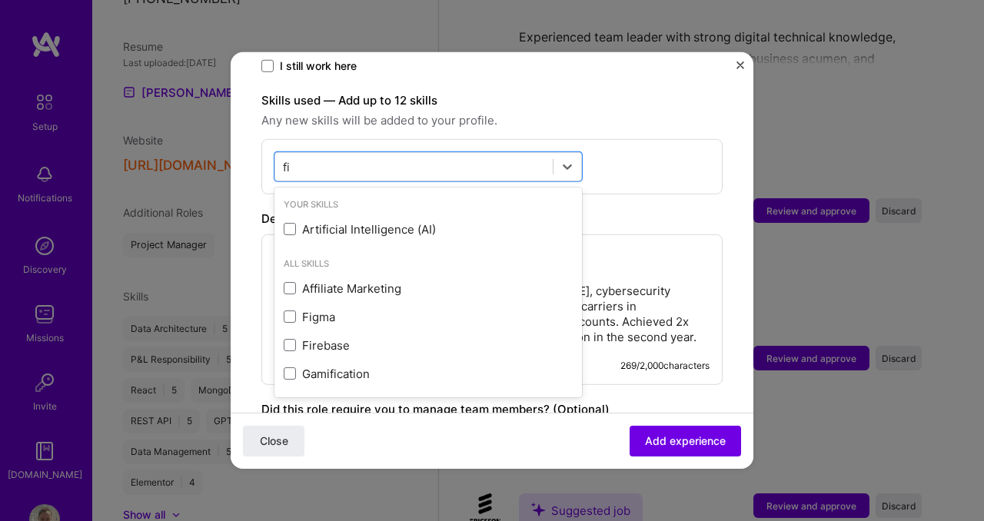
type input "f"
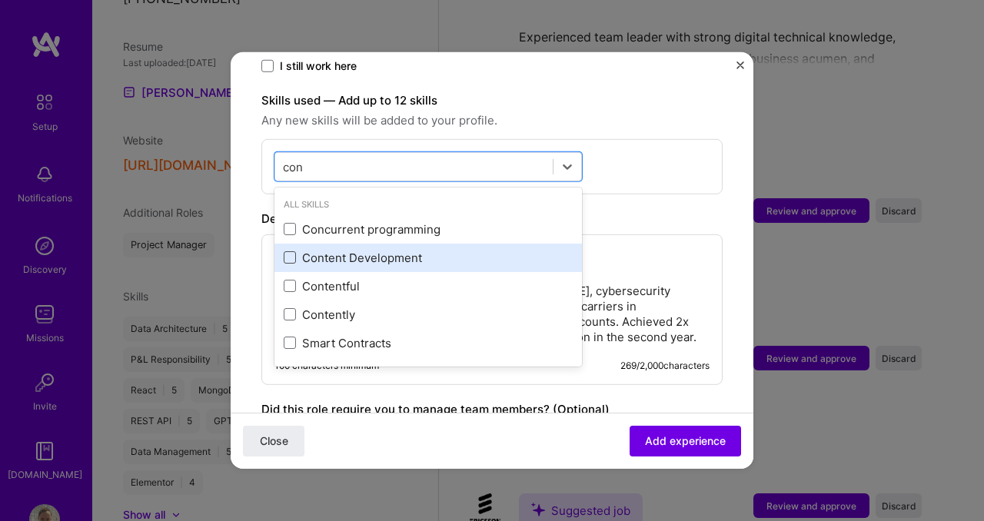
click at [291, 251] on span at bounding box center [290, 257] width 12 height 12
click at [0, 0] on input "checkbox" at bounding box center [0, 0] width 0 height 0
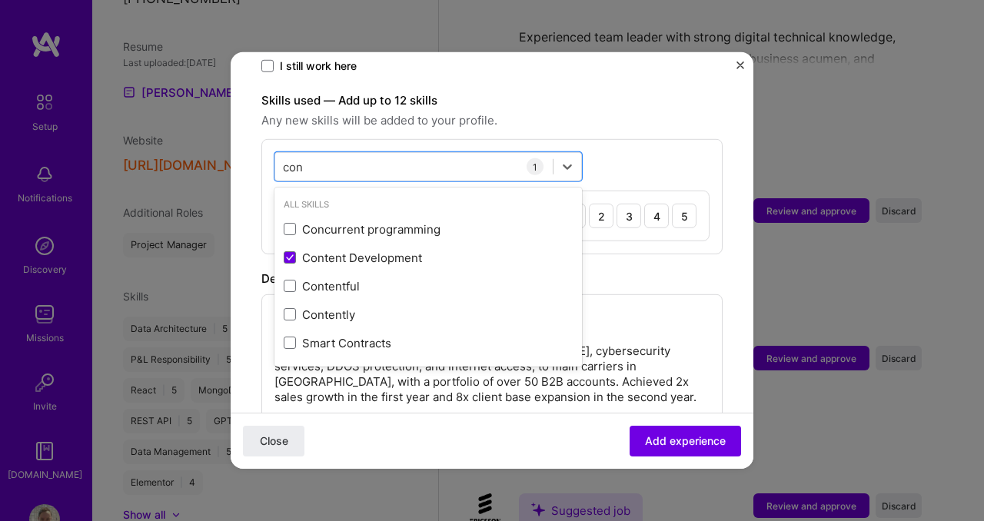
type input "con"
click at [644, 270] on div "Description" at bounding box center [491, 279] width 461 height 18
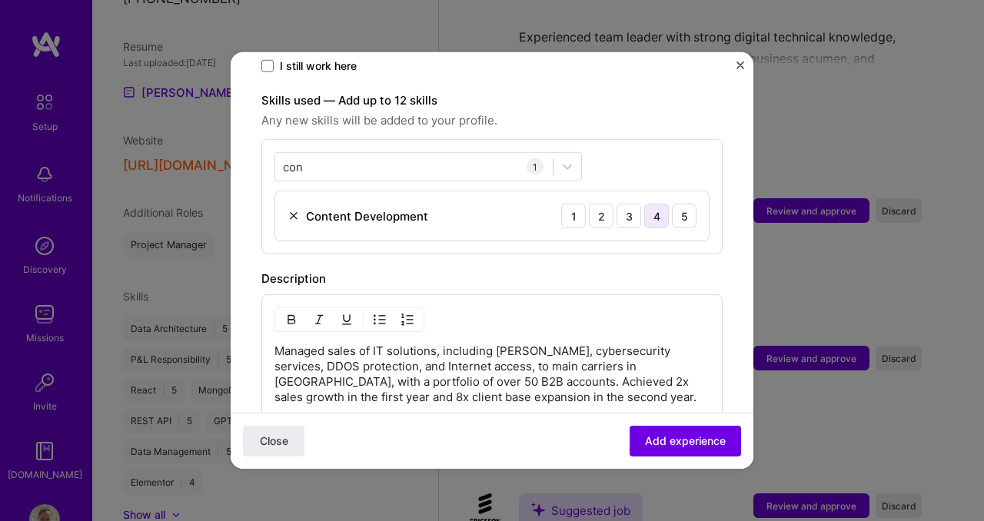
click at [651, 204] on div "4" at bounding box center [656, 216] width 25 height 25
click at [399, 158] on div "con con" at bounding box center [413, 166] width 277 height 25
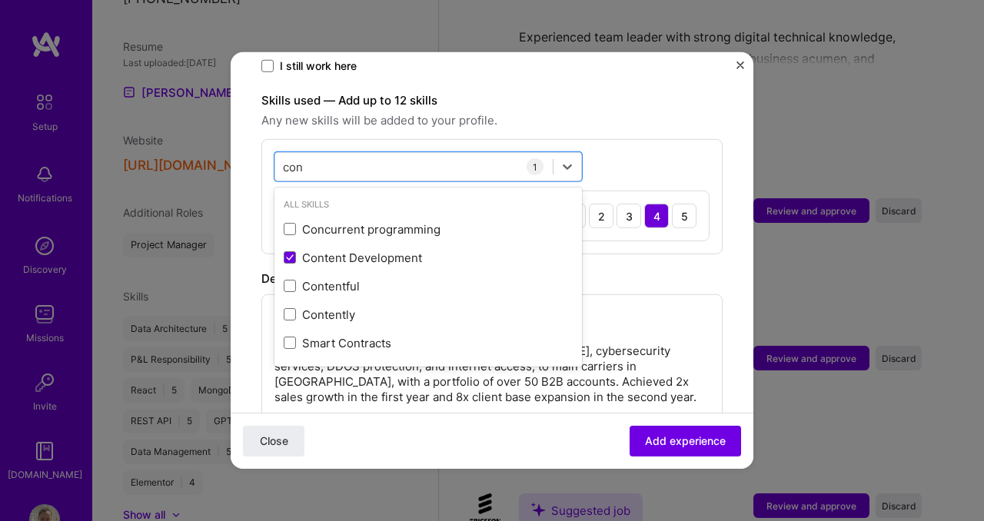
click at [632, 143] on div "option Content Development, selected. option Concurrent programming focused, 0 …" at bounding box center [491, 196] width 461 height 115
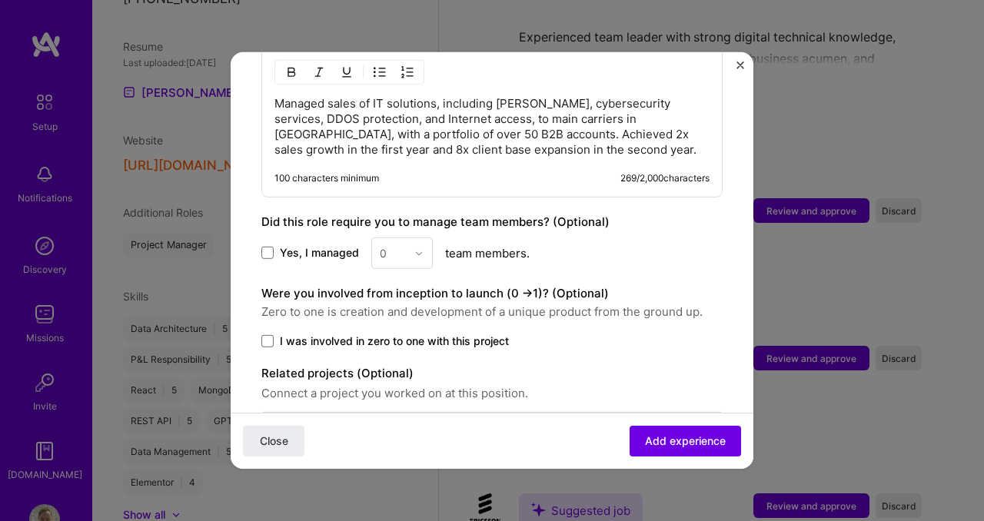
scroll to position [766, 0]
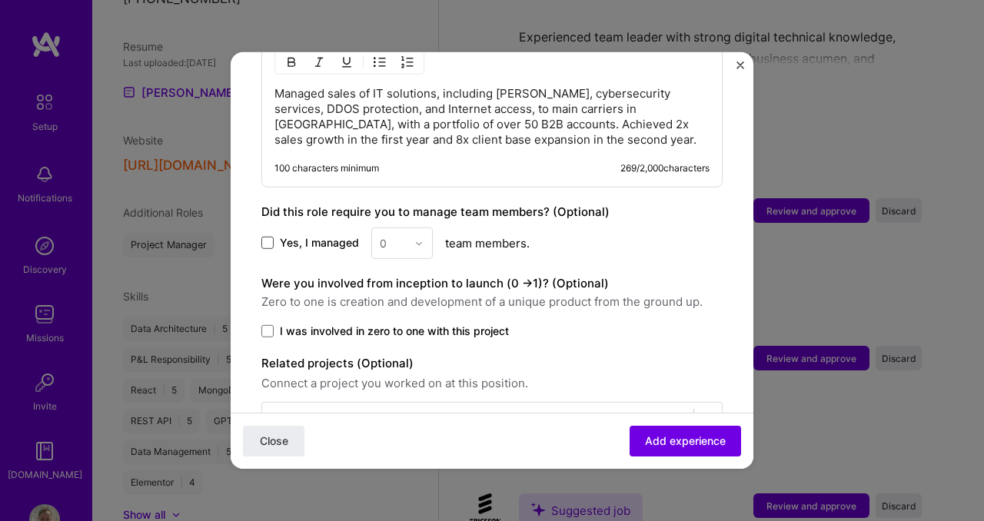
click at [268, 237] on span at bounding box center [267, 243] width 12 height 12
click at [0, 0] on input "Yes, I managed" at bounding box center [0, 0] width 0 height 0
click at [395, 235] on input "text" at bounding box center [393, 243] width 27 height 16
type input "3"
click at [614, 237] on div "Yes, I managed option 3 focused, 3 of 26. 3 results available for search term 3…" at bounding box center [491, 243] width 461 height 32
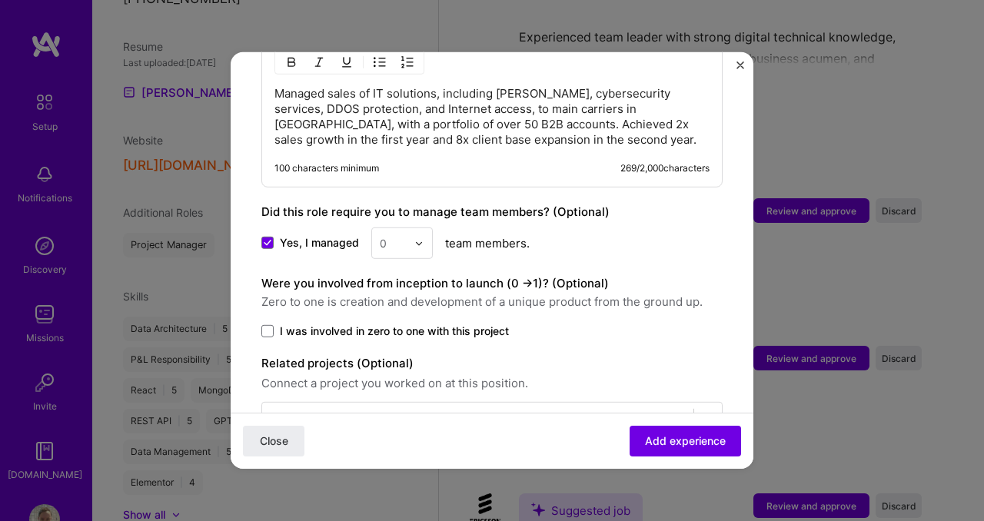
scroll to position [801, 0]
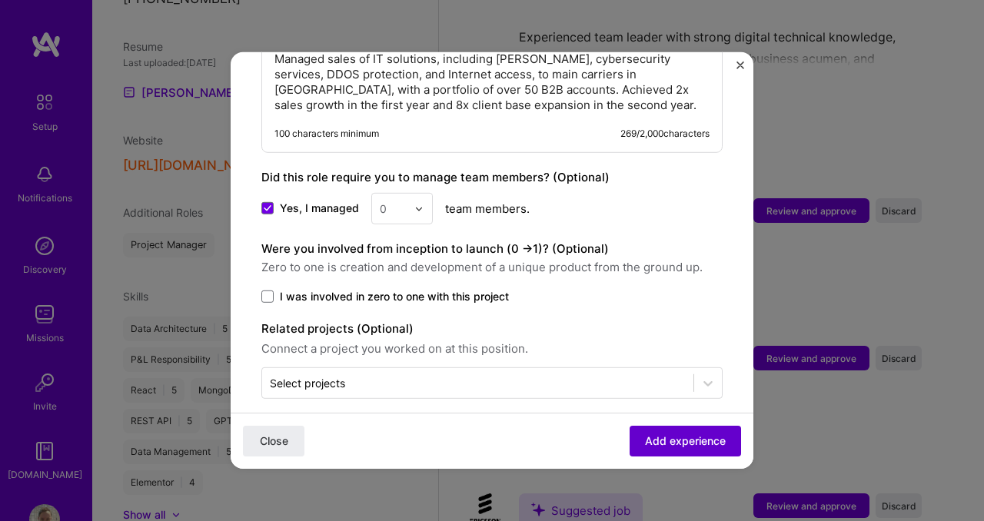
click at [657, 440] on span "Add experience" at bounding box center [685, 440] width 81 height 15
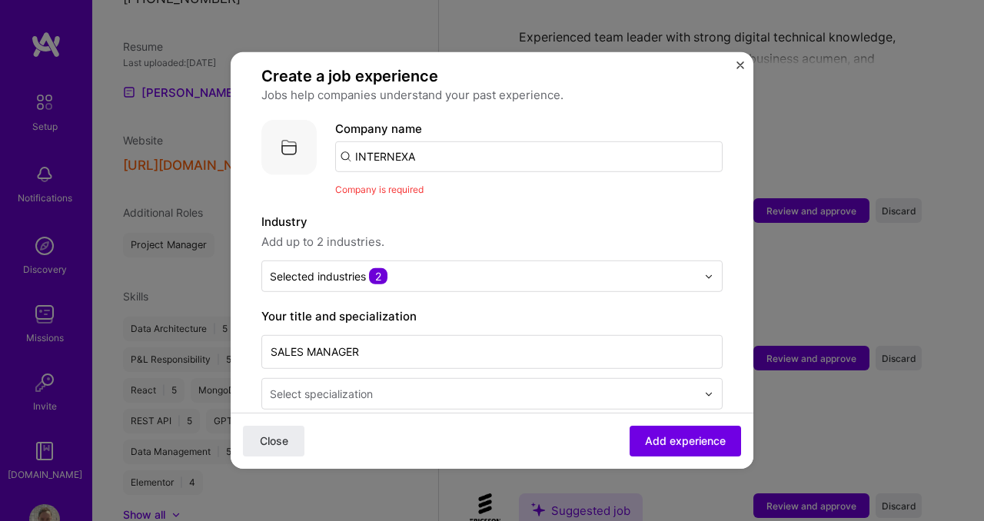
scroll to position [74, 0]
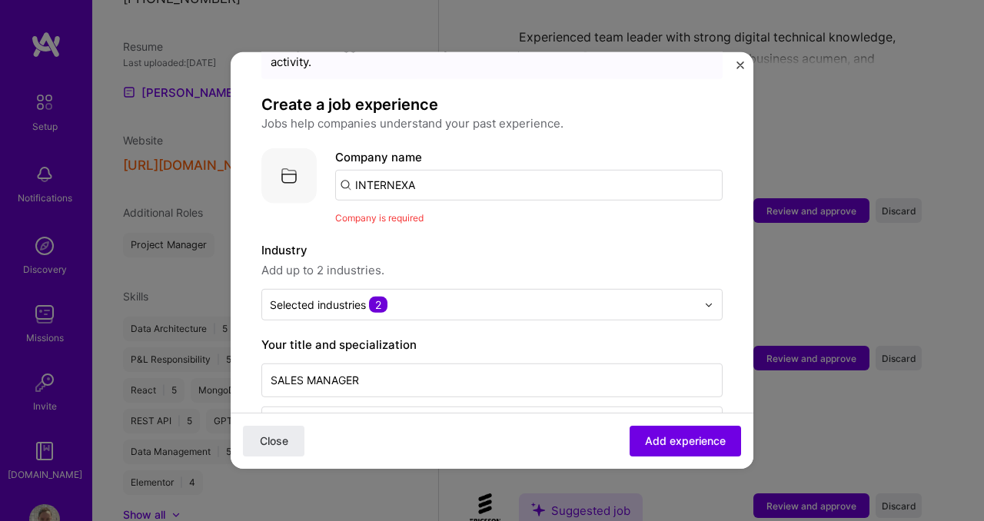
click at [480, 171] on input "INTERNEXA" at bounding box center [528, 185] width 387 height 31
click at [430, 171] on input "INTERNEXA" at bounding box center [528, 185] width 387 height 31
type input "w"
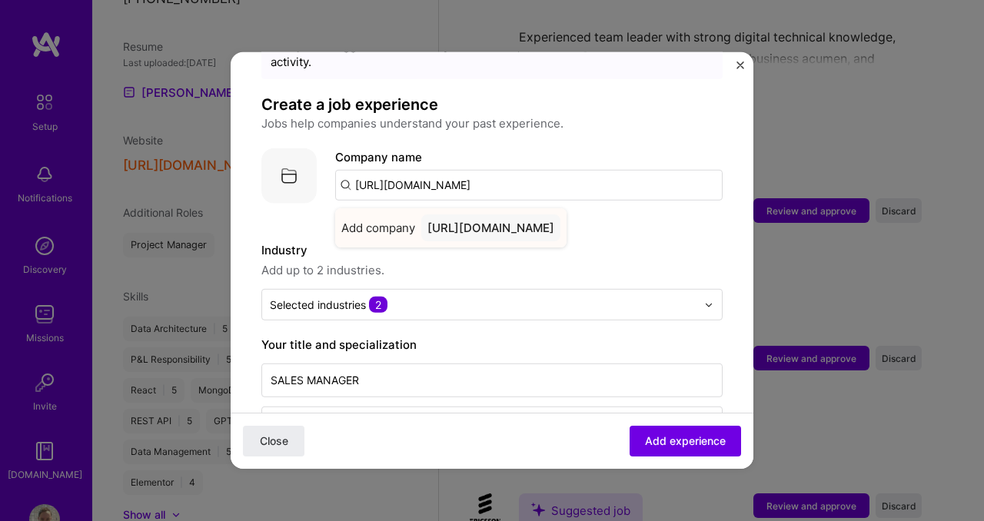
type input "[URL][DOMAIN_NAME]"
click at [470, 214] on div "[URL][DOMAIN_NAME]" at bounding box center [490, 227] width 139 height 27
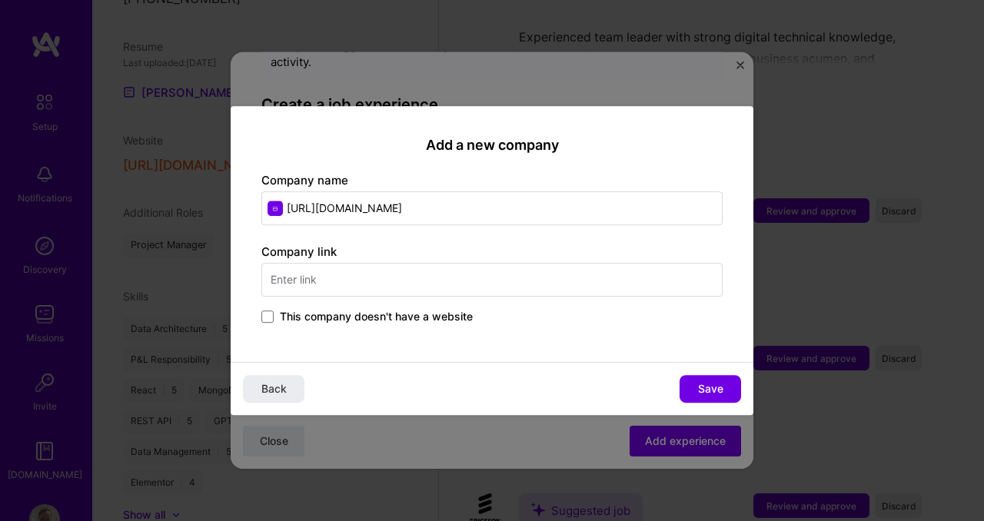
click at [440, 214] on input "[URL][DOMAIN_NAME]" at bounding box center [491, 208] width 461 height 34
click at [426, 280] on input "text" at bounding box center [491, 280] width 461 height 34
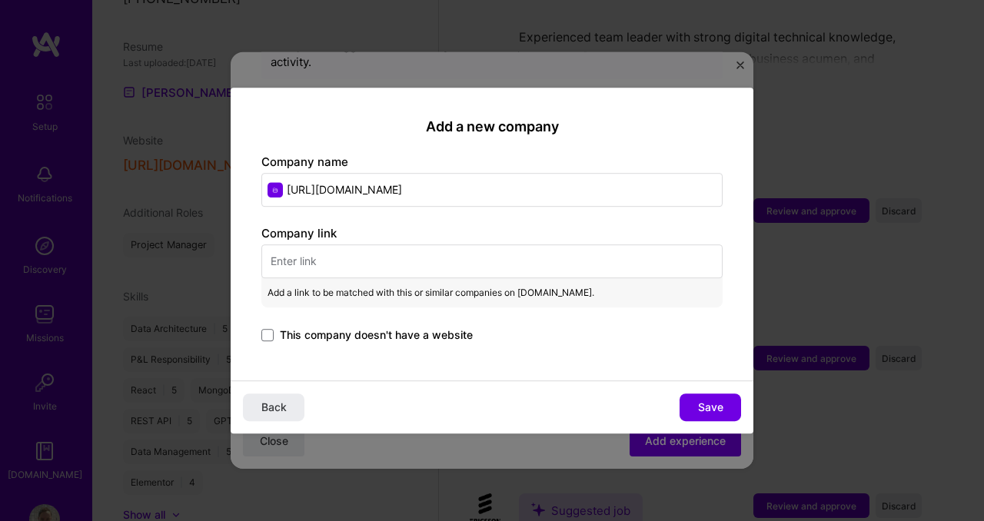
paste input "[URL][DOMAIN_NAME]"
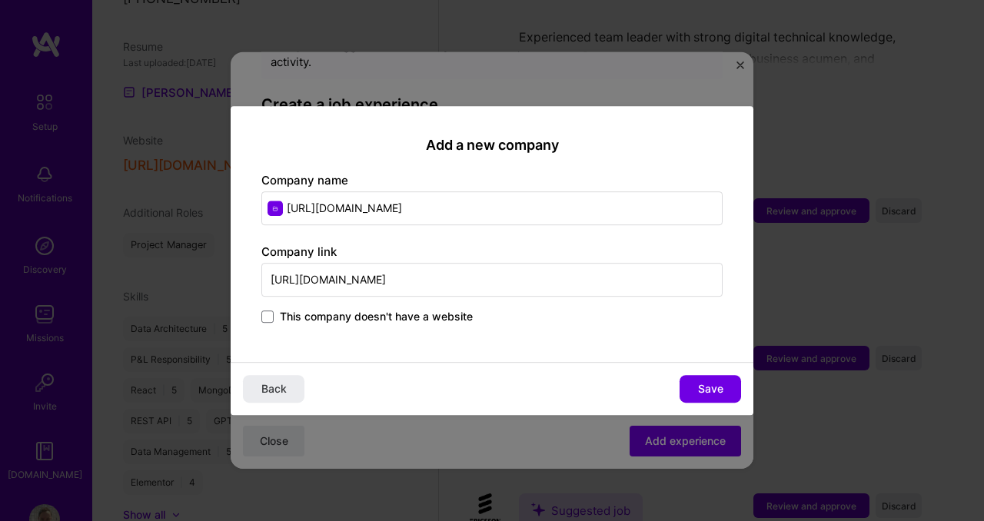
type input "[URL][DOMAIN_NAME]"
click at [351, 204] on input "[URL][DOMAIN_NAME]" at bounding box center [491, 208] width 461 height 34
type input "Internexa"
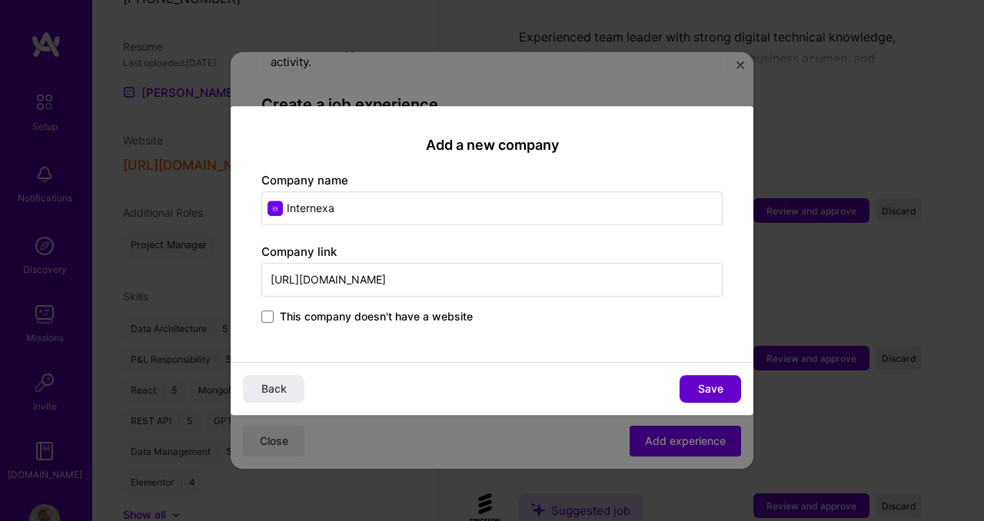
click at [709, 387] on span "Save" at bounding box center [710, 388] width 25 height 15
type input "Internexa"
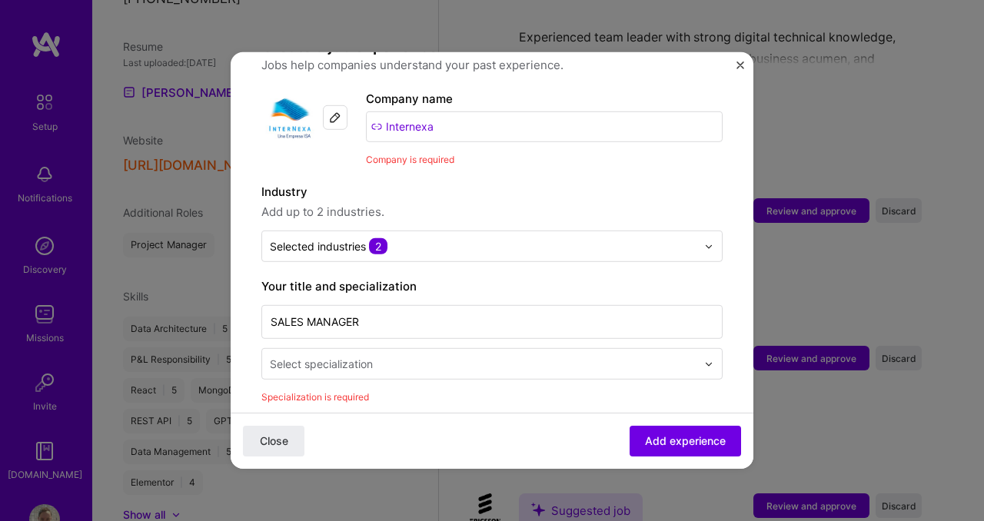
scroll to position [135, 0]
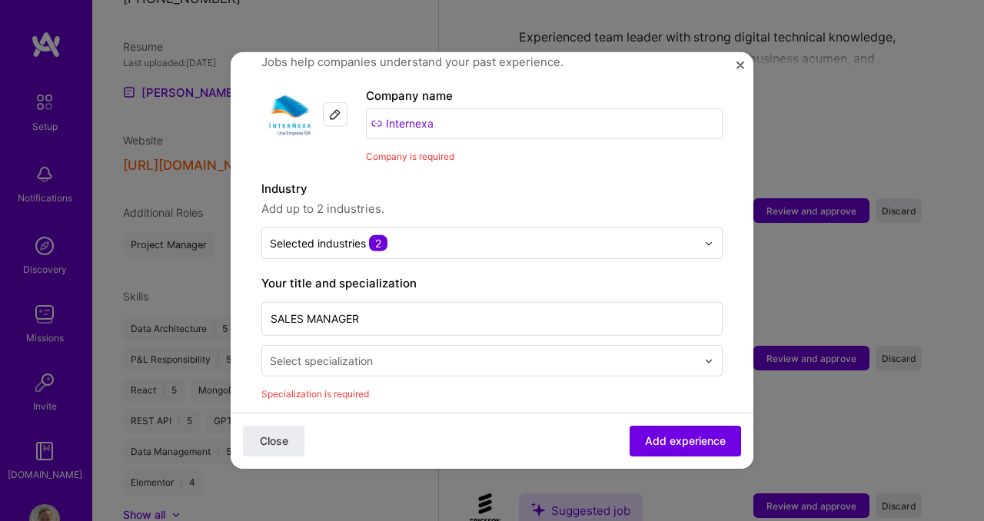
click at [561, 353] on input "text" at bounding box center [485, 361] width 430 height 16
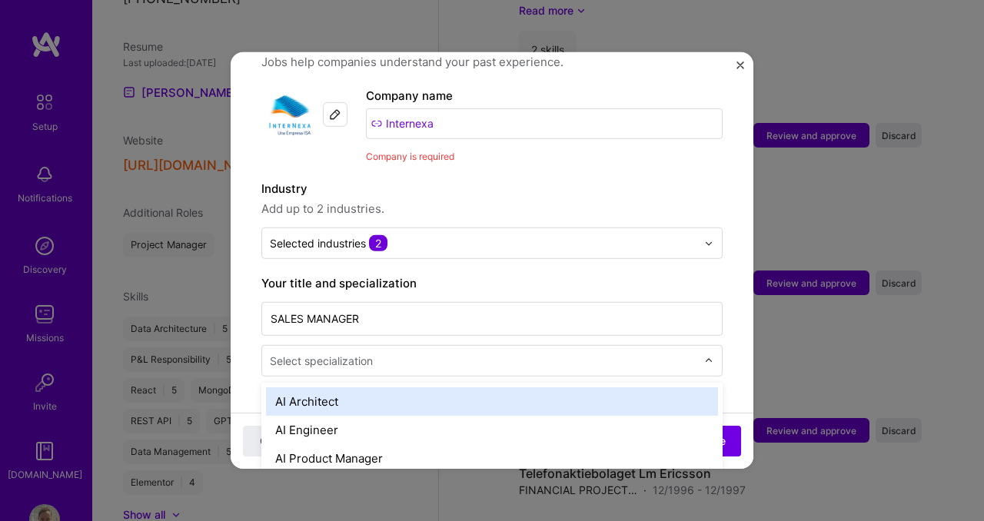
scroll to position [2497, 0]
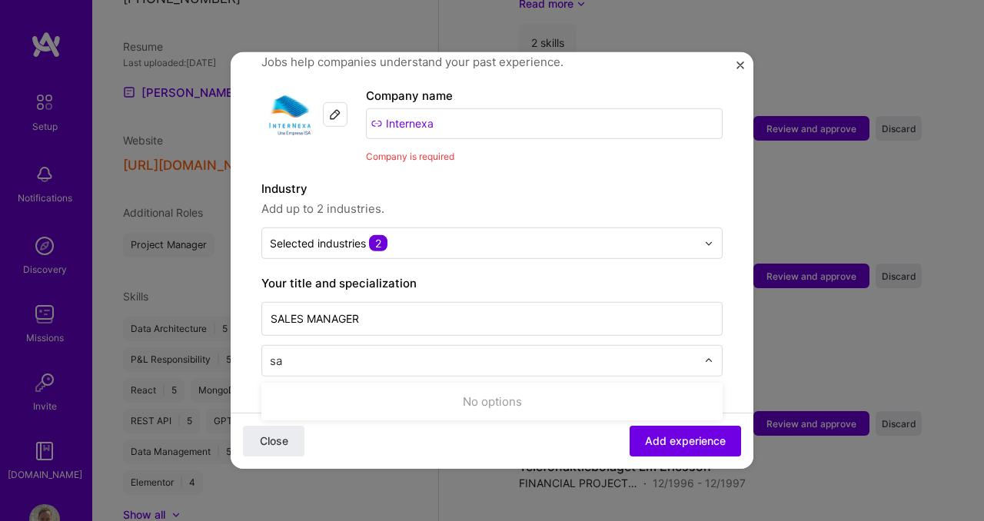
type input "s"
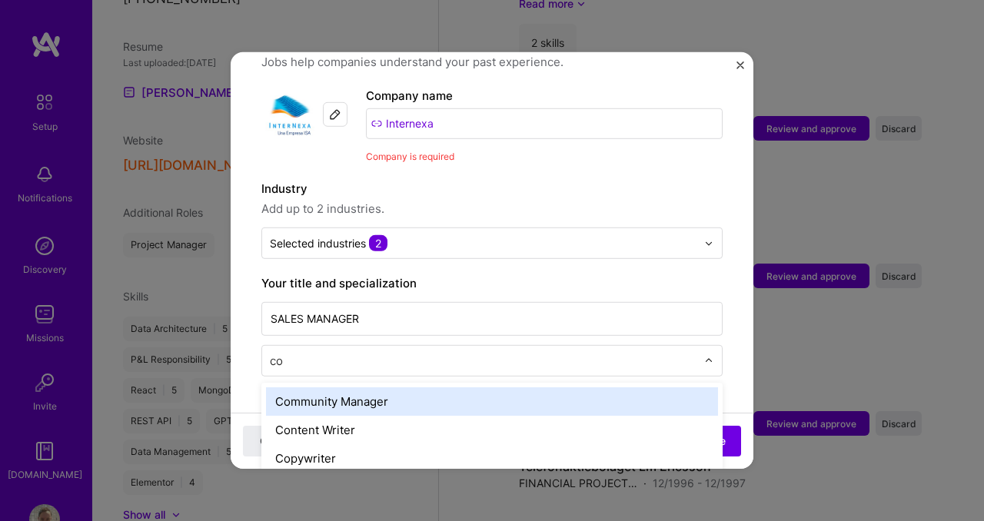
type input "c"
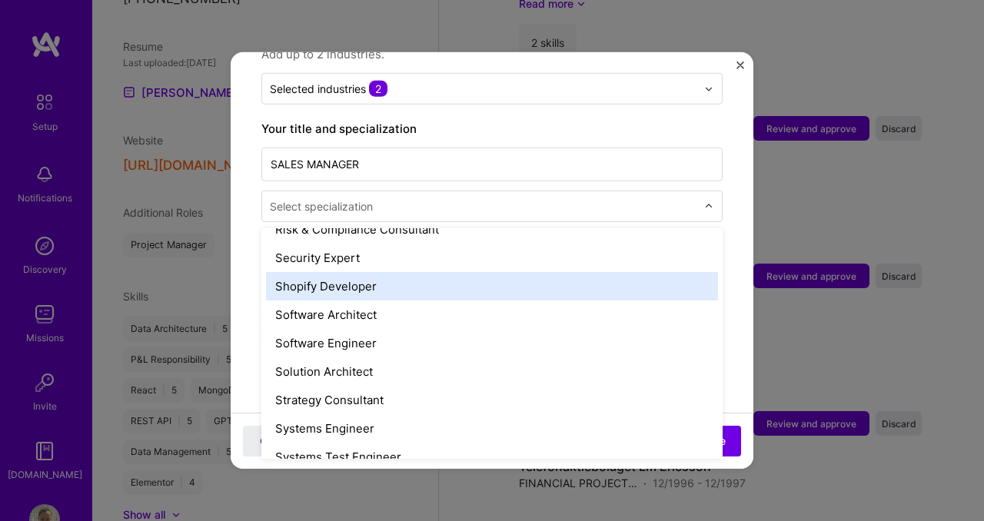
scroll to position [1618, 0]
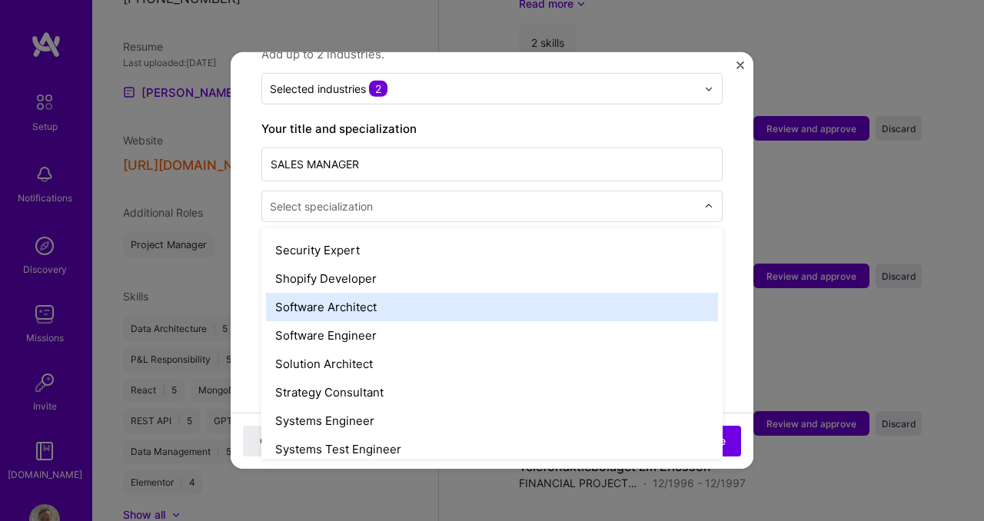
type input "c"
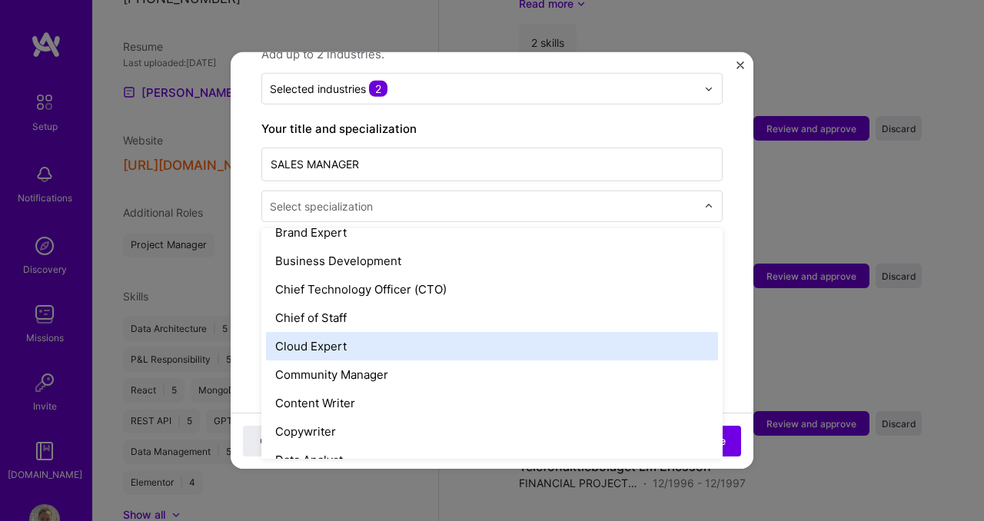
scroll to position [377, 0]
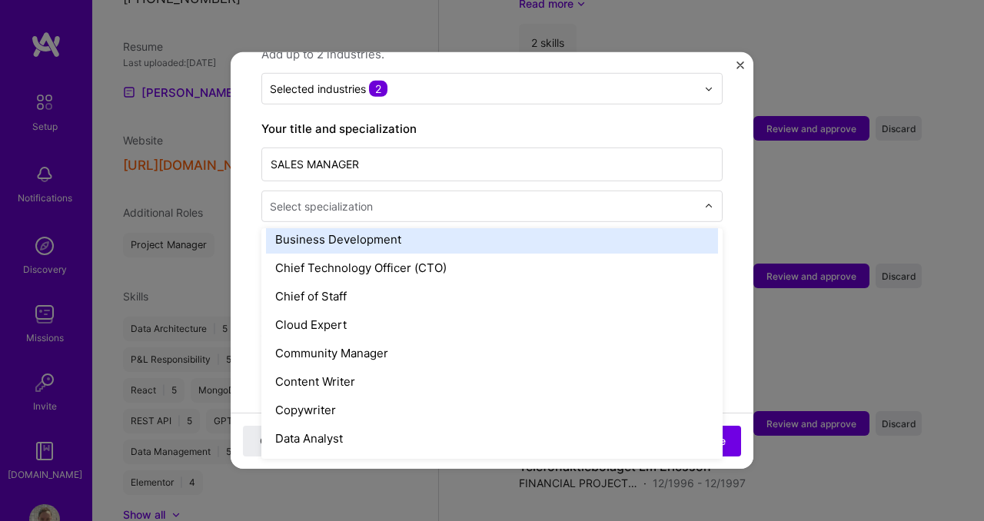
click at [358, 225] on div "Business Development" at bounding box center [492, 239] width 452 height 28
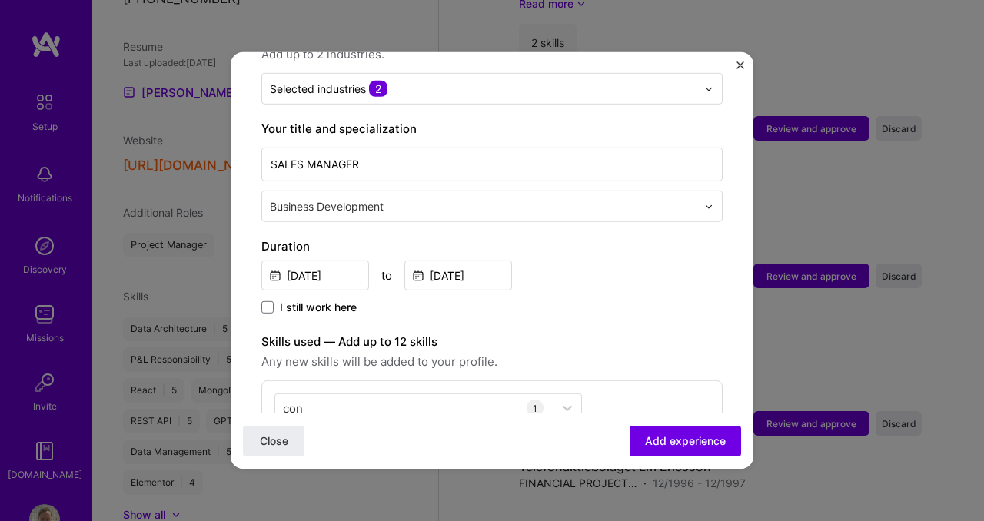
click at [708, 424] on div "Close Add experience" at bounding box center [492, 441] width 523 height 56
click at [698, 437] on span "Add experience" at bounding box center [685, 440] width 81 height 15
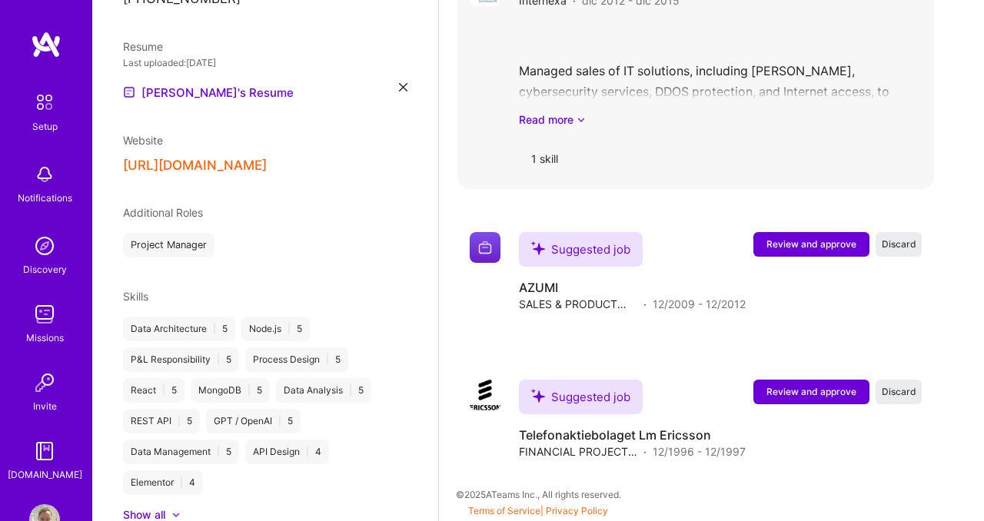
scroll to position [2615, 0]
click at [788, 247] on span "Review and approve" at bounding box center [811, 243] width 90 height 13
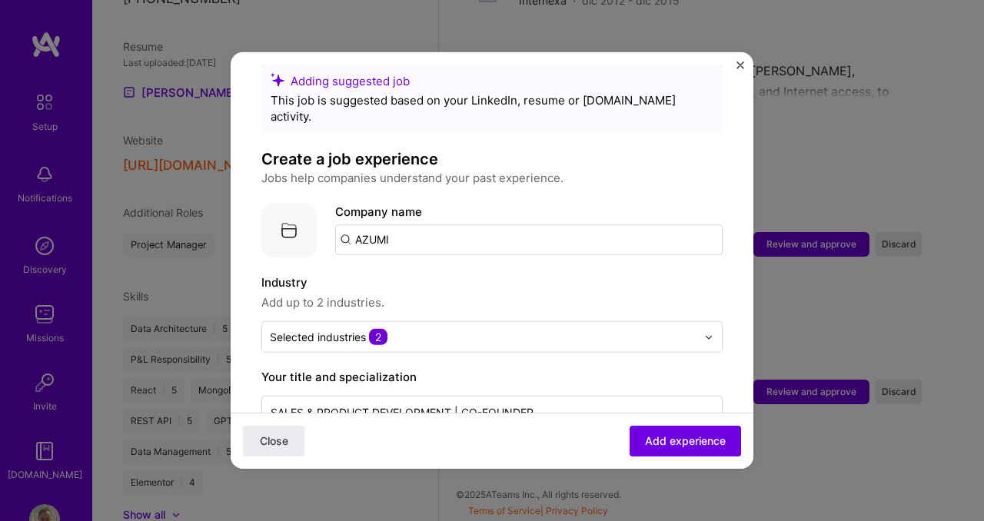
scroll to position [36, 0]
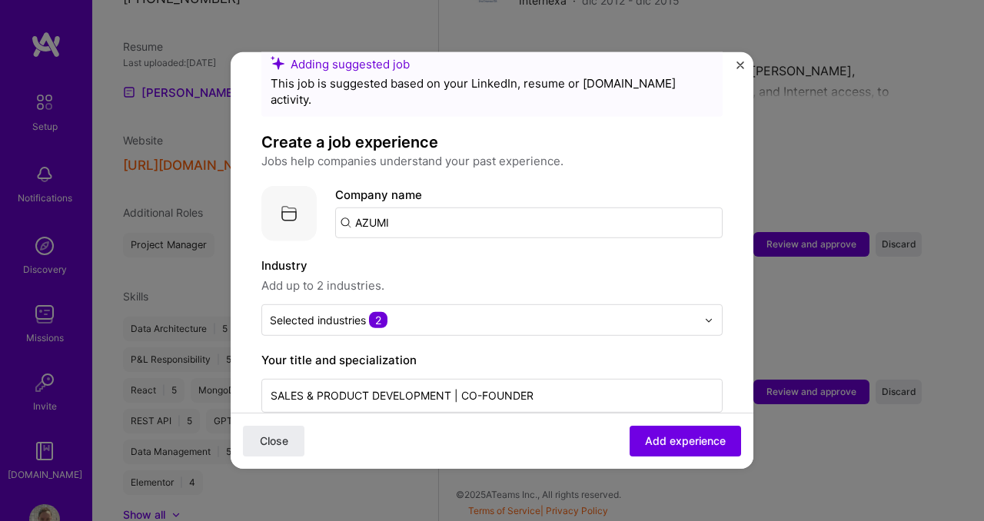
click at [406, 211] on input "AZUMI" at bounding box center [528, 222] width 387 height 31
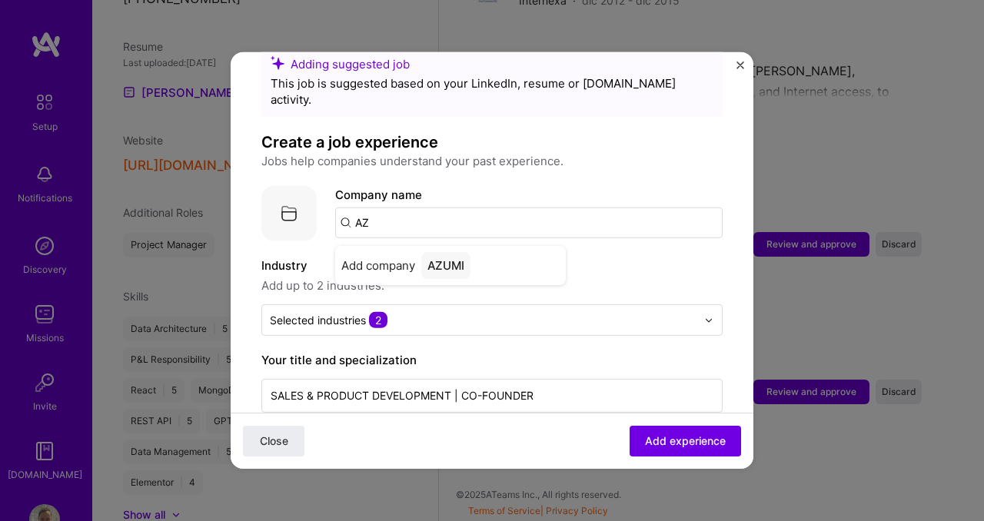
type input "A"
click at [357, 207] on input "[DOMAIN_NAME]" at bounding box center [528, 222] width 387 height 31
type input "[DOMAIN_NAME]"
click at [469, 252] on div "[DOMAIN_NAME]" at bounding box center [475, 265] width 108 height 27
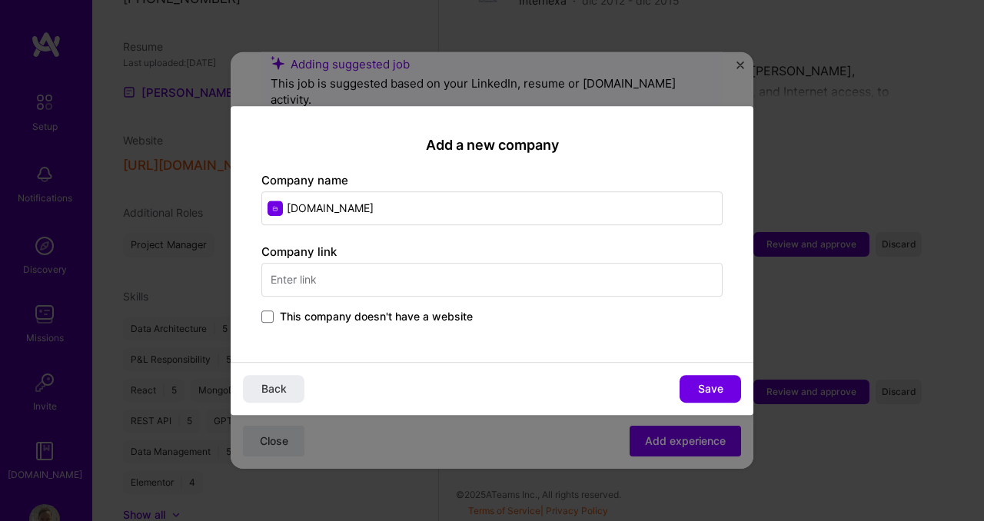
drag, startPoint x: 337, startPoint y: 208, endPoint x: 287, endPoint y: 210, distance: 50.7
click at [287, 210] on input "[DOMAIN_NAME]" at bounding box center [491, 208] width 461 height 34
click at [320, 280] on input "text" at bounding box center [491, 280] width 461 height 34
paste input "[DOMAIN_NAME]"
type input "[DOMAIN_NAME]"
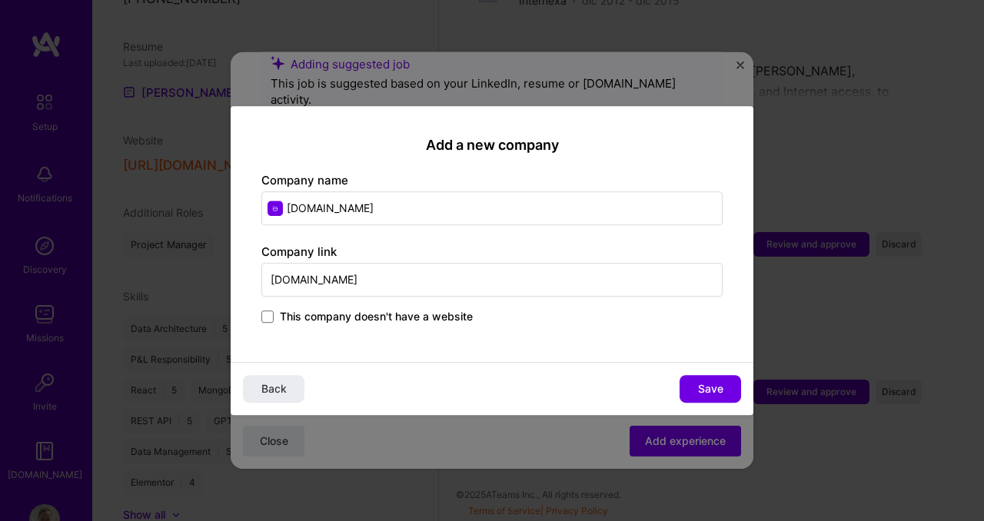
drag, startPoint x: 383, startPoint y: 207, endPoint x: 280, endPoint y: 202, distance: 103.1
click at [280, 202] on input "[DOMAIN_NAME]" at bounding box center [491, 208] width 461 height 34
type input "a"
type input "Azumi mobile"
click at [265, 317] on span at bounding box center [267, 316] width 12 height 12
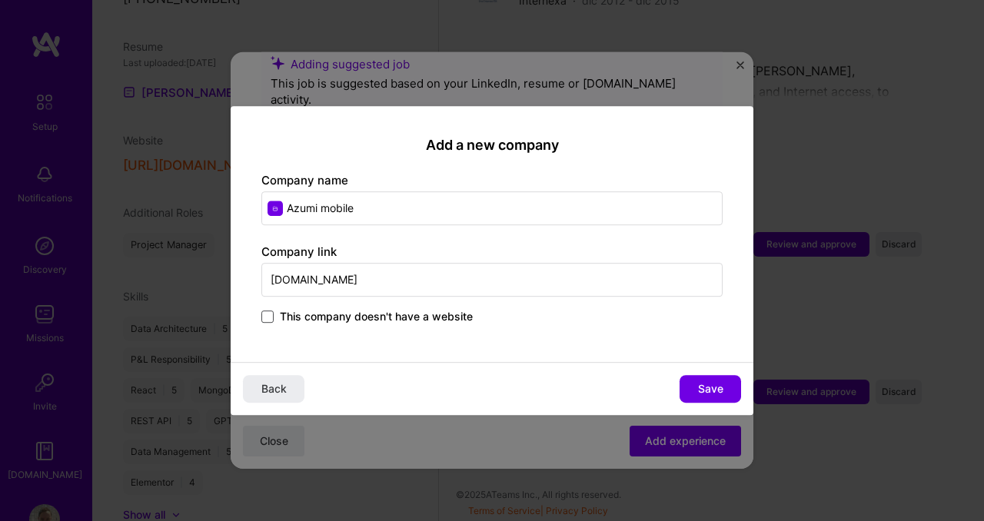
click at [0, 0] on input "This company doesn't have a website" at bounding box center [0, 0] width 0 height 0
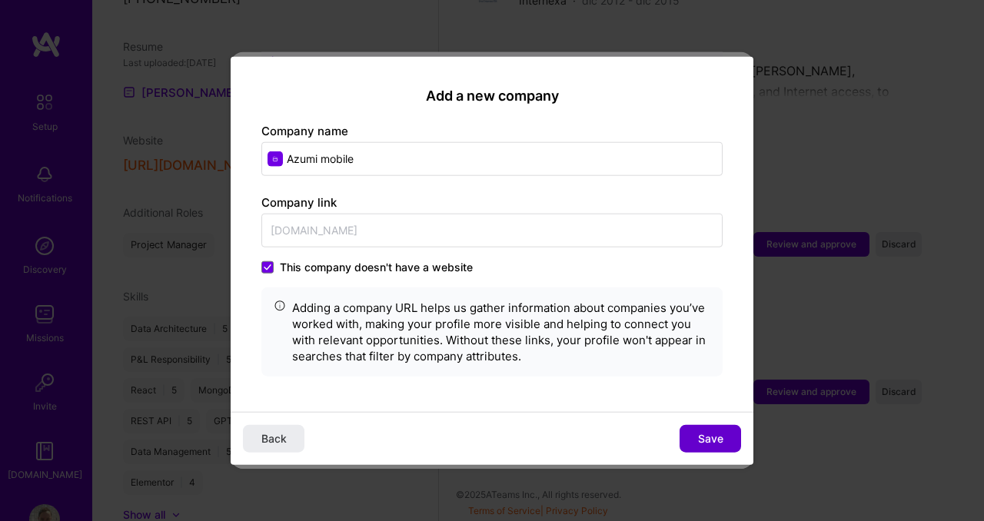
click at [694, 435] on button "Save" at bounding box center [709, 438] width 61 height 28
type input "Azumi mobile"
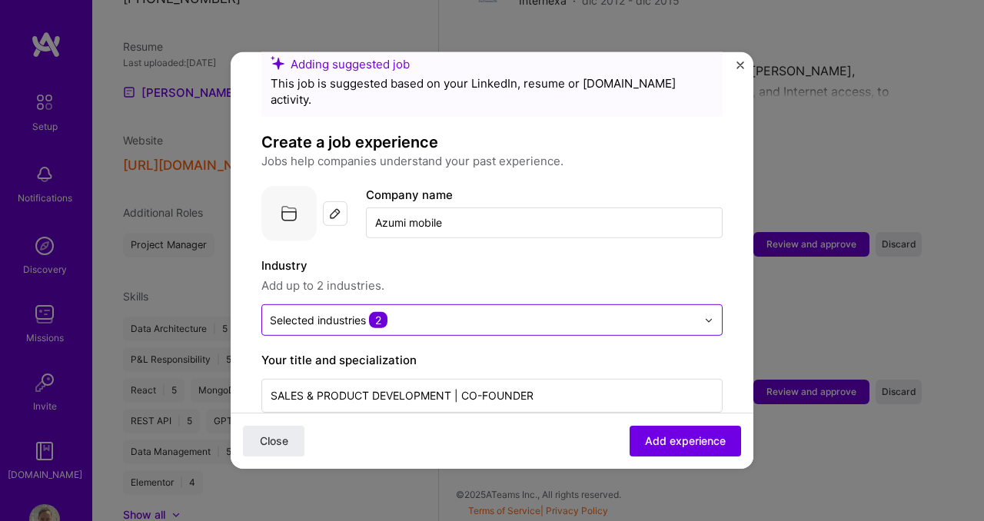
click at [609, 312] on input "text" at bounding box center [483, 320] width 426 height 16
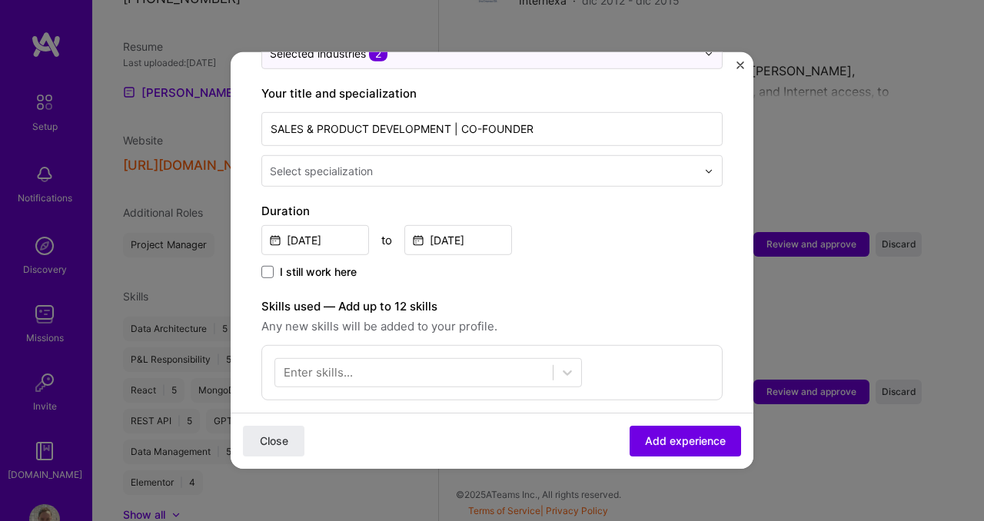
scroll to position [315, 0]
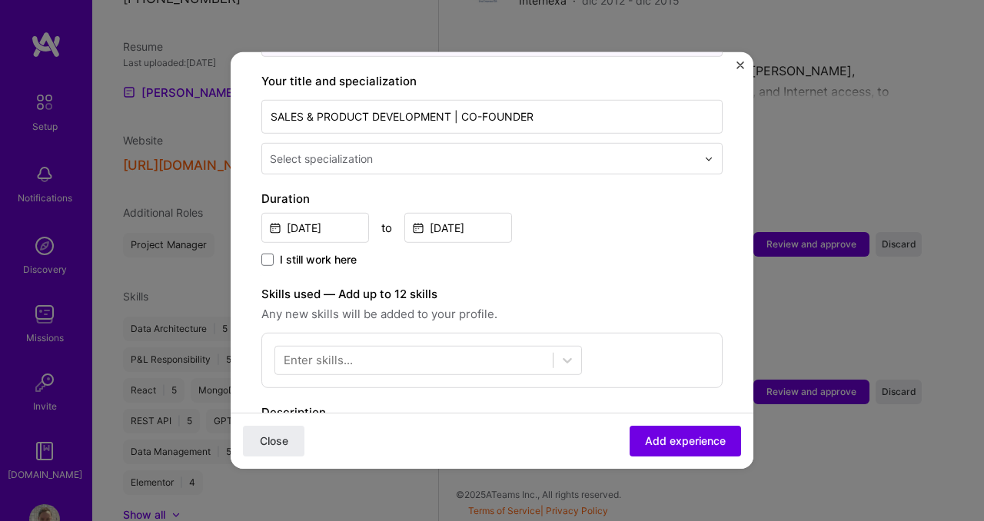
click at [456, 154] on div "Select specialization" at bounding box center [483, 159] width 442 height 30
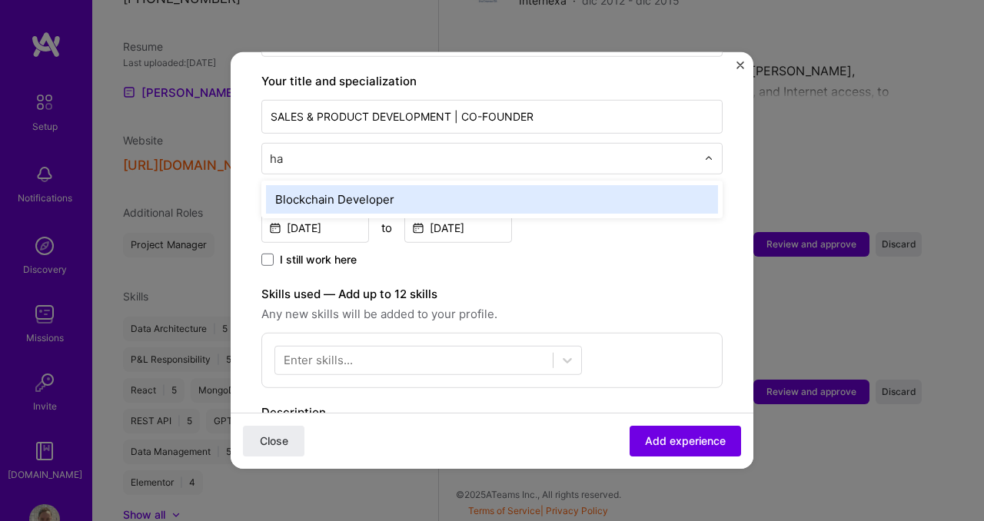
type input "h"
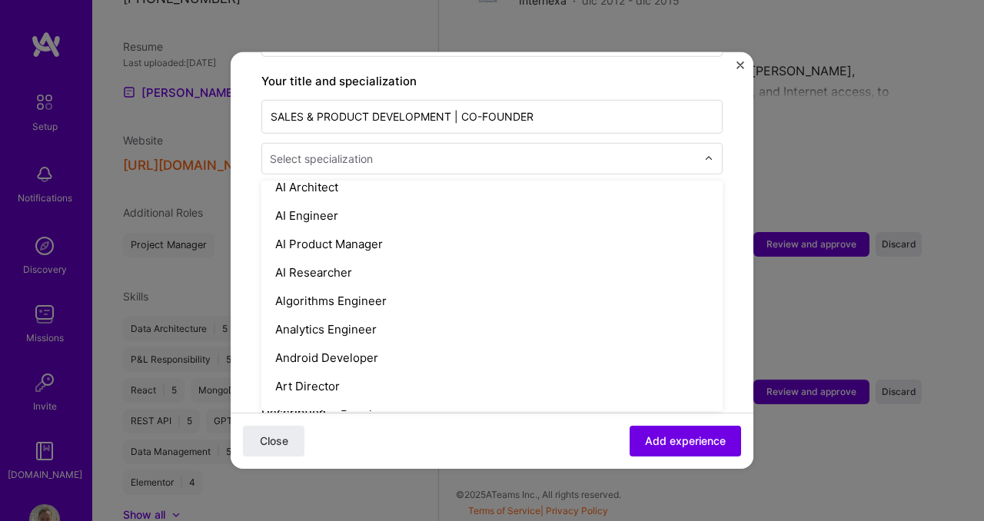
scroll to position [0, 0]
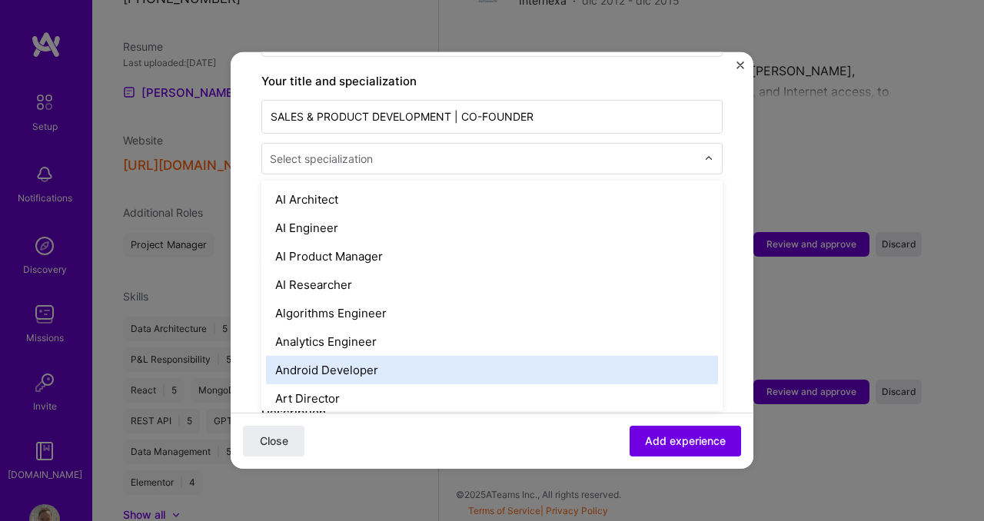
click at [397, 356] on div "Android Developer" at bounding box center [492, 370] width 452 height 28
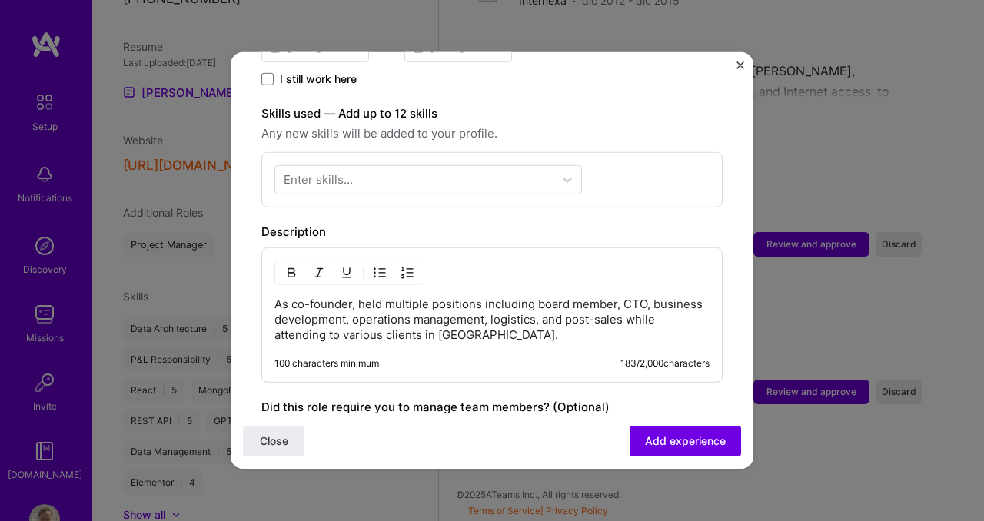
scroll to position [500, 0]
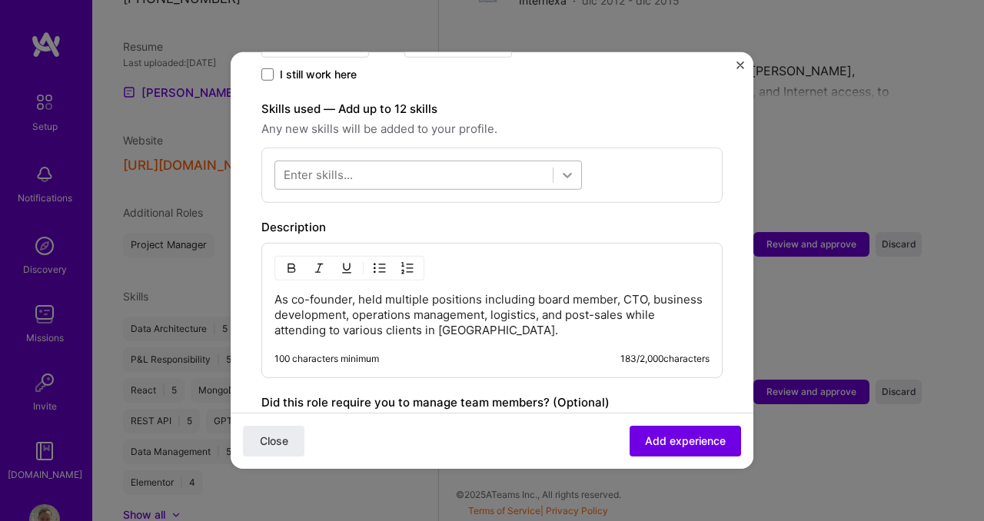
click at [569, 168] on icon at bounding box center [566, 175] width 15 height 15
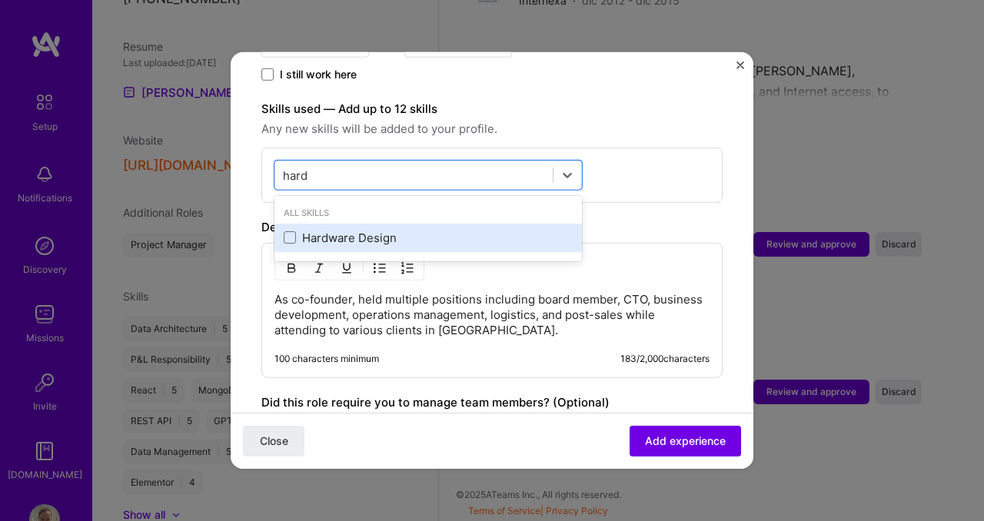
click at [400, 230] on div "Hardware Design" at bounding box center [428, 238] width 289 height 16
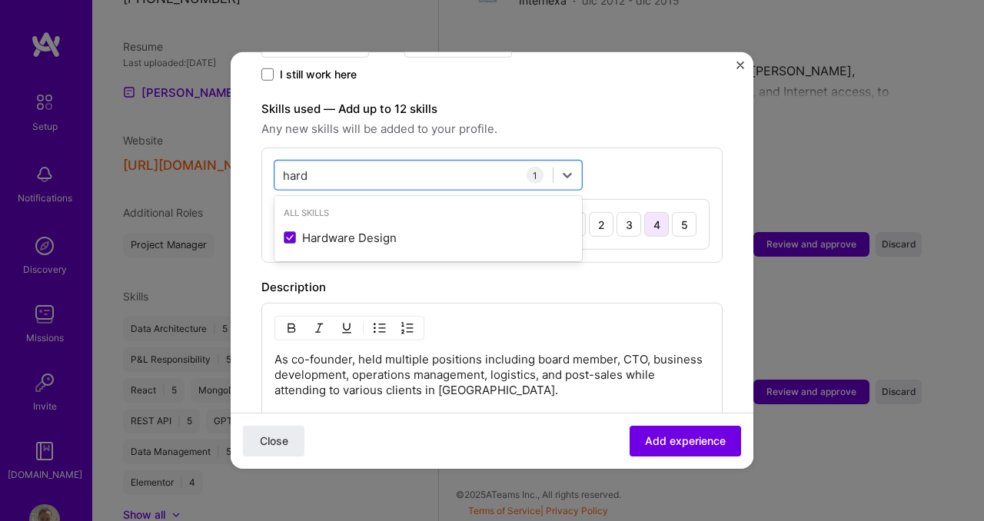
click at [661, 212] on div "4" at bounding box center [656, 224] width 25 height 25
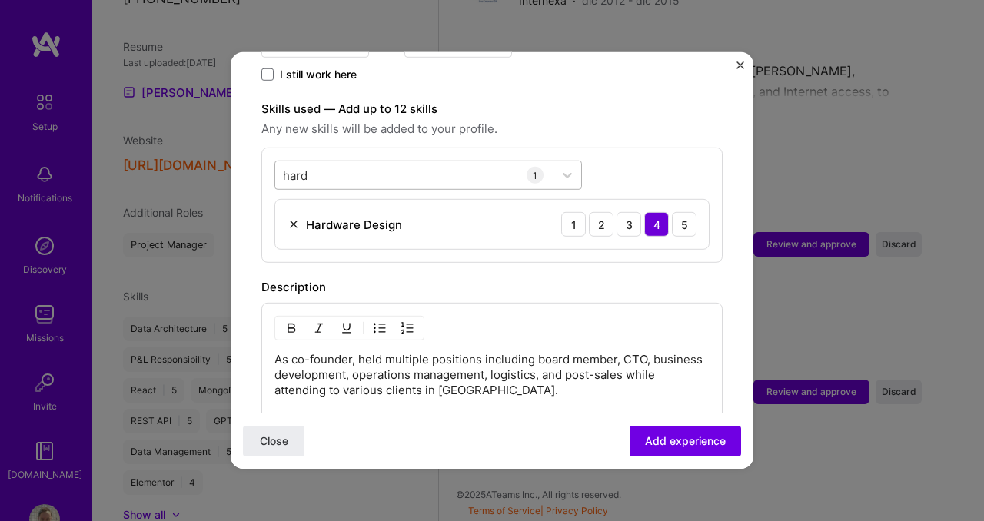
click at [496, 162] on div "hard hard" at bounding box center [413, 174] width 277 height 25
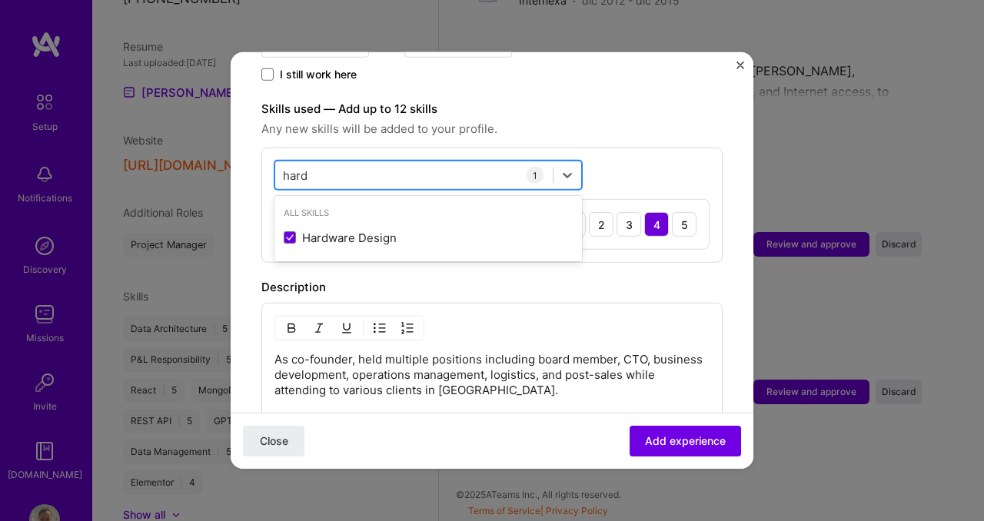
click at [496, 162] on div "hard hard" at bounding box center [413, 174] width 277 height 25
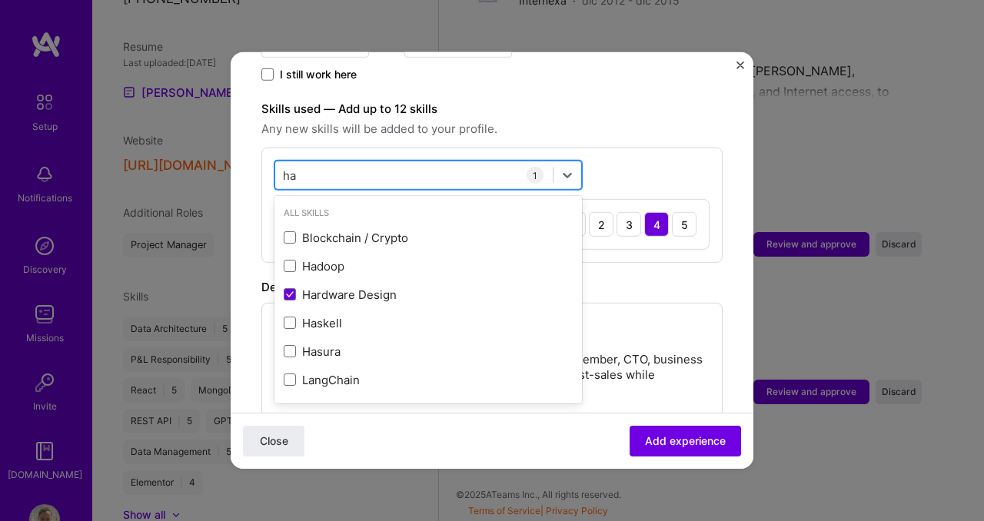
type input "h"
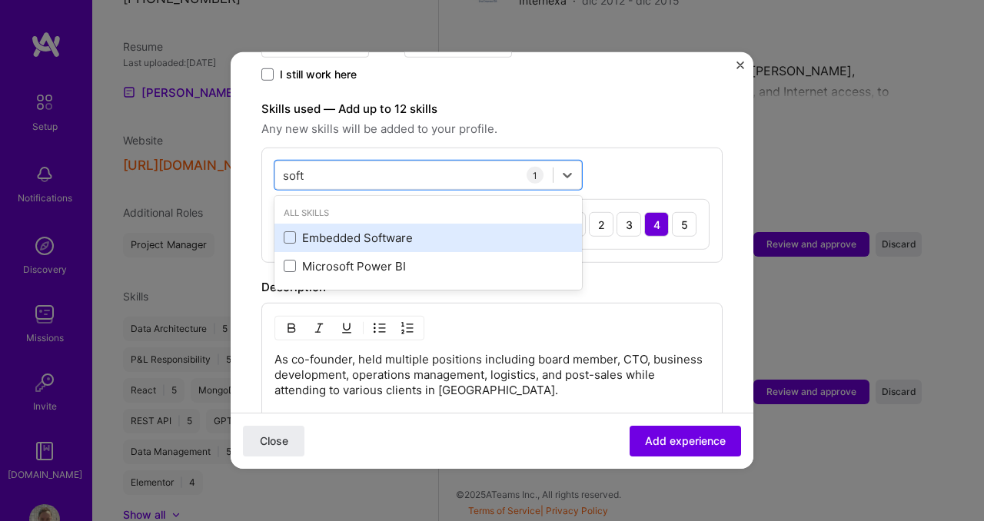
click at [387, 230] on div "Embedded Software" at bounding box center [428, 238] width 289 height 16
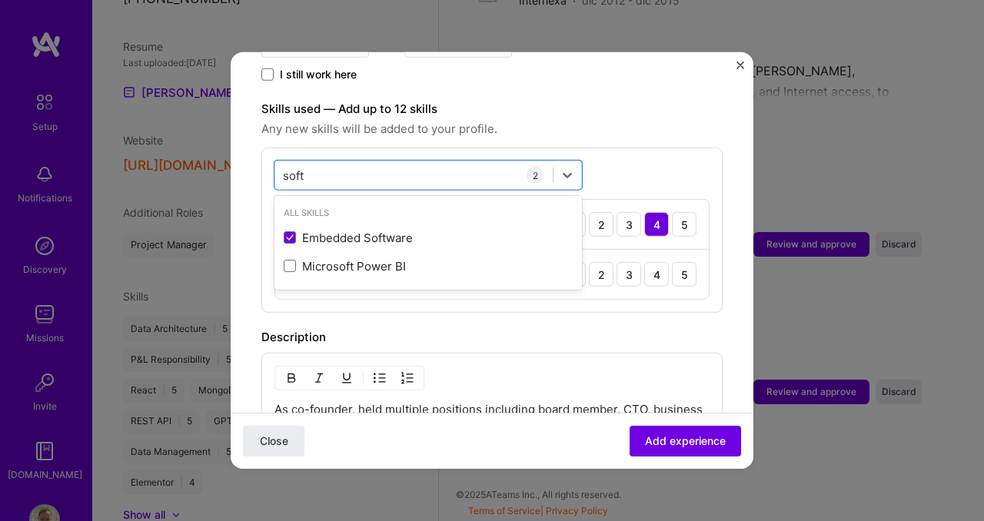
type input "soft"
click at [659, 354] on div "As co-founder, held multiple positions including board member, CTO, business de…" at bounding box center [491, 420] width 461 height 135
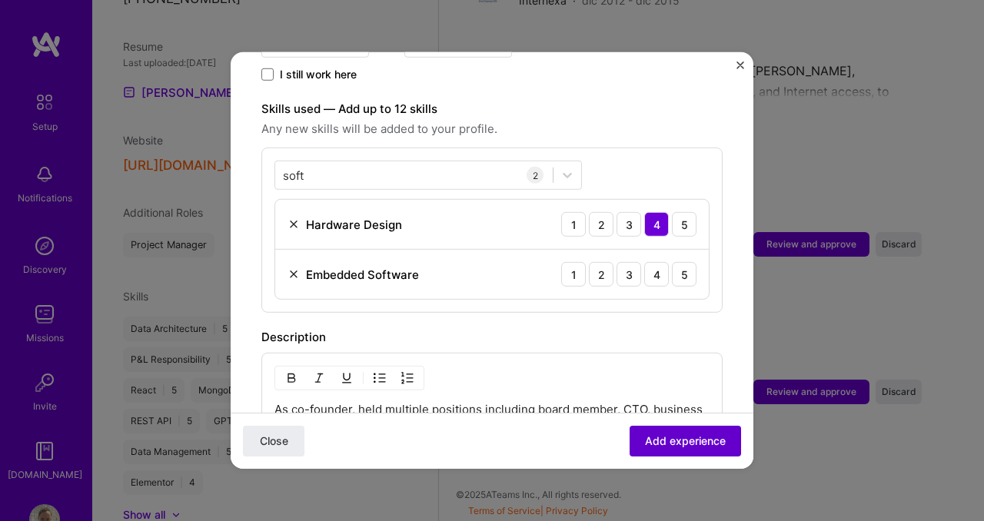
click at [666, 443] on span "Add experience" at bounding box center [685, 440] width 81 height 15
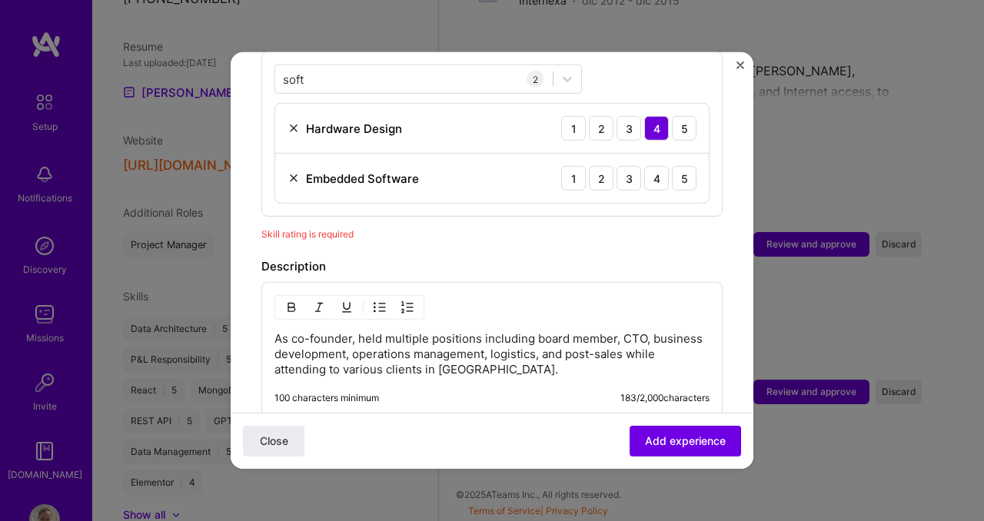
scroll to position [596, 0]
click at [661, 167] on div "4" at bounding box center [656, 179] width 25 height 25
click at [682, 450] on button "Add experience" at bounding box center [684, 441] width 111 height 31
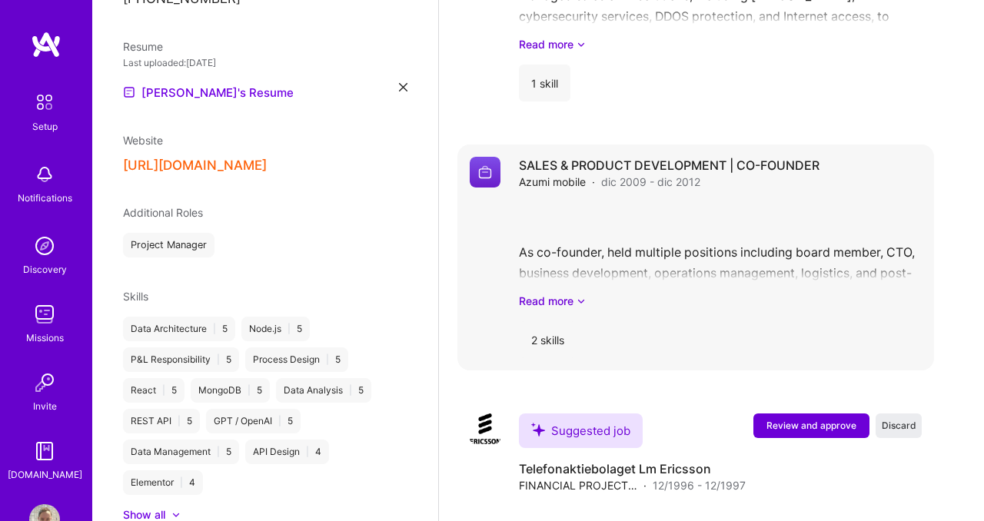
scroll to position [2689, 0]
click at [571, 304] on link "Read more" at bounding box center [720, 302] width 403 height 16
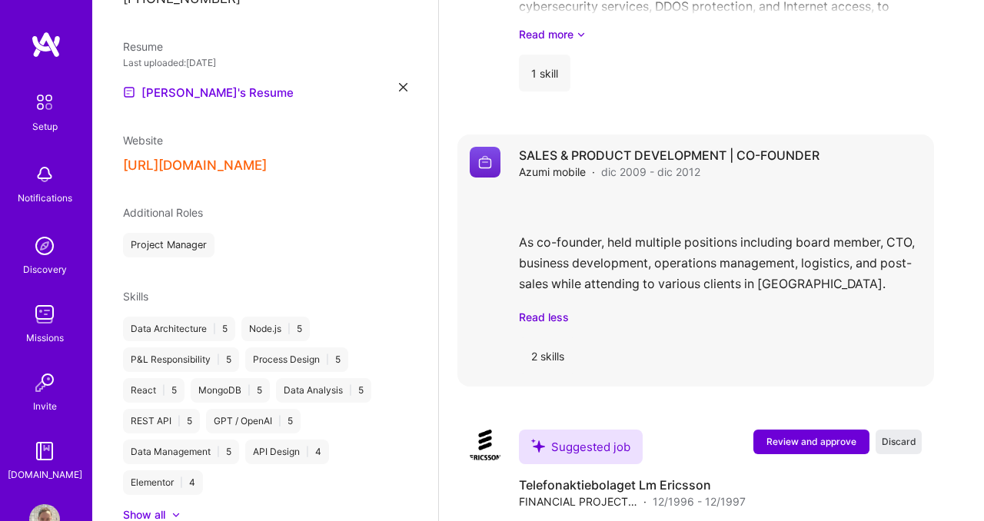
scroll to position [2687, 0]
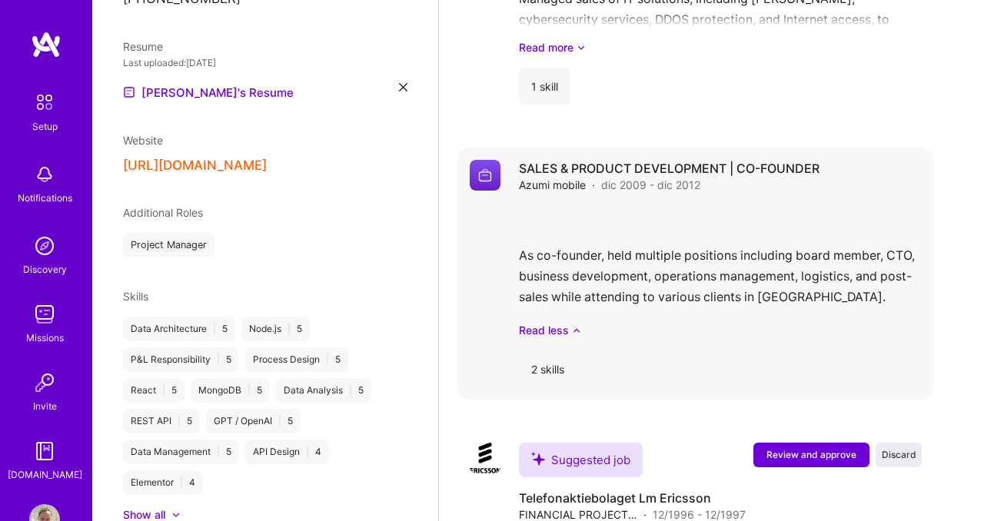
click at [683, 261] on div "As co-founder, held multiple positions including board member, CTO, business de…" at bounding box center [720, 271] width 403 height 133
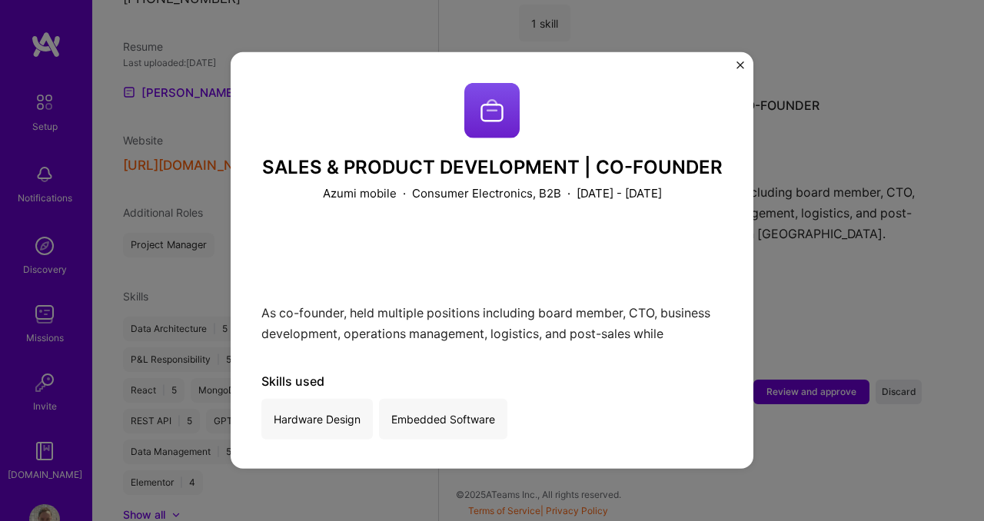
click at [738, 66] on img "Close" at bounding box center [740, 65] width 8 height 8
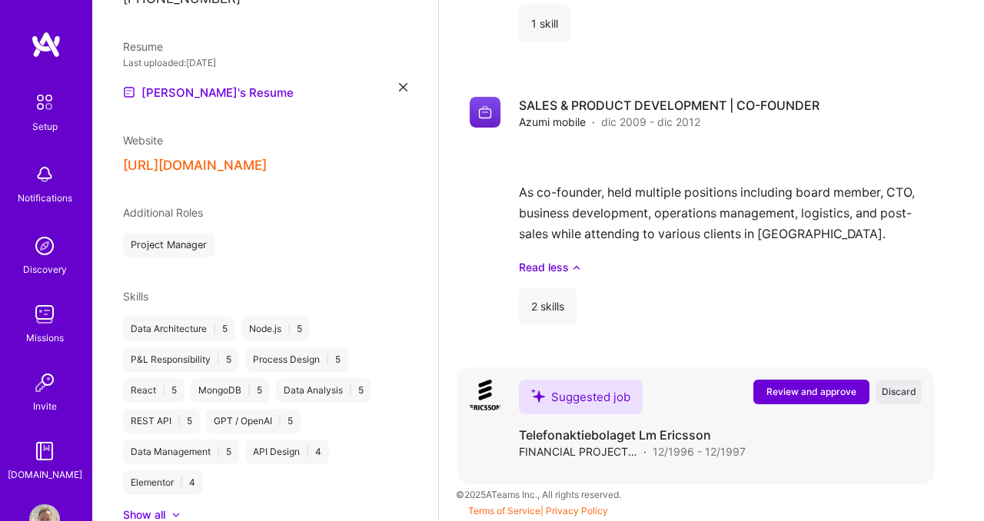
click at [778, 393] on span "Review and approve" at bounding box center [811, 391] width 90 height 13
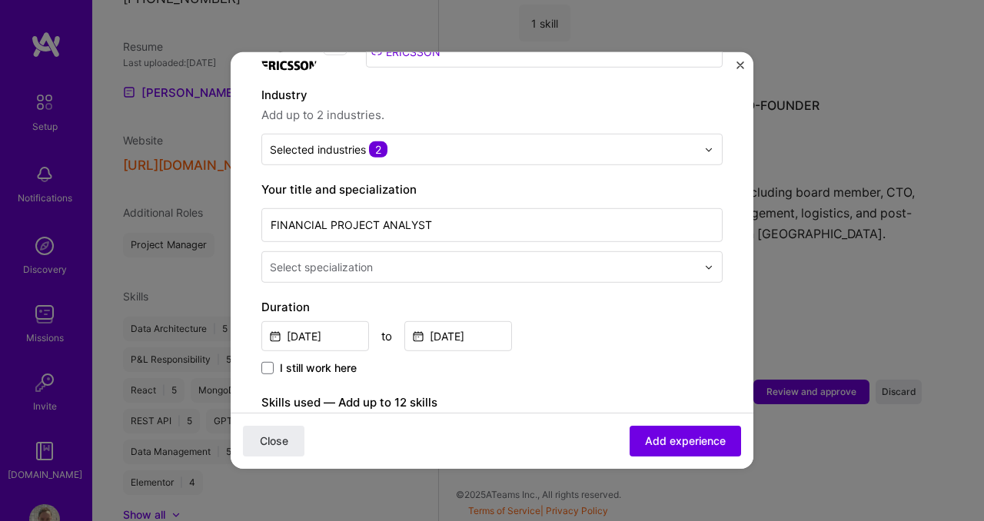
scroll to position [207, 0]
click at [419, 258] on input "text" at bounding box center [485, 266] width 430 height 16
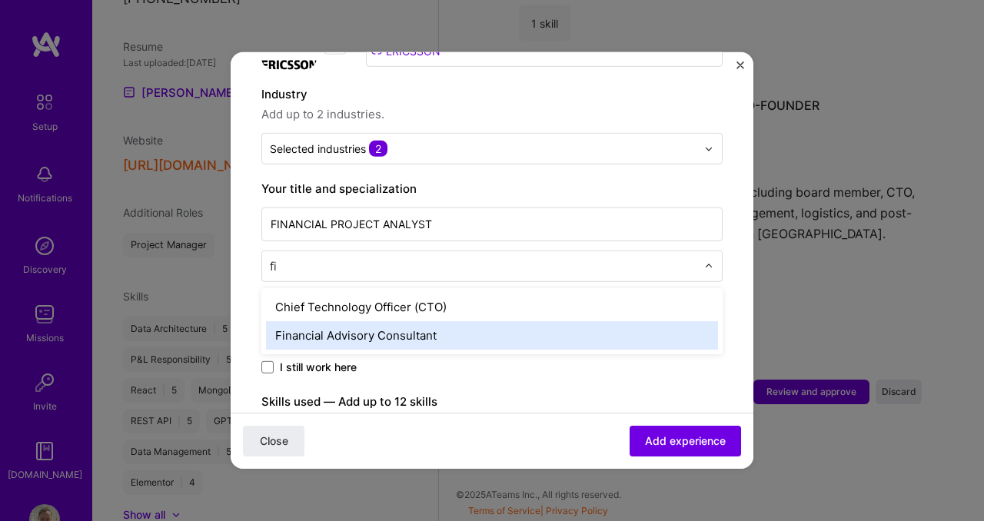
type input "f"
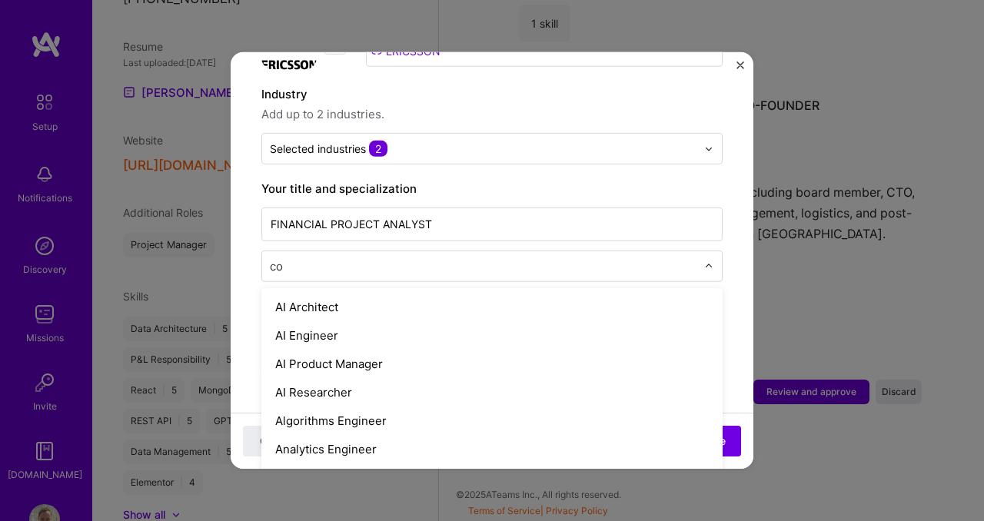
type input "c"
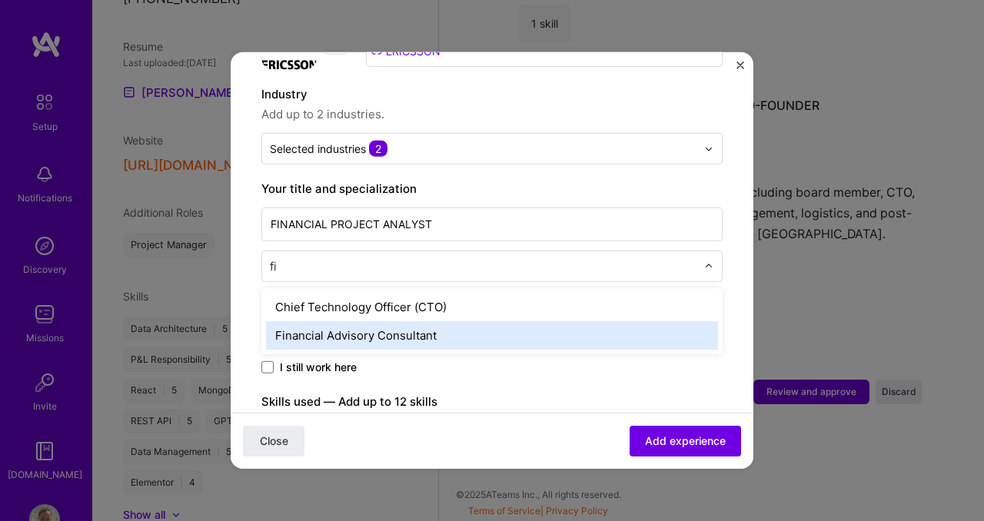
type input "f"
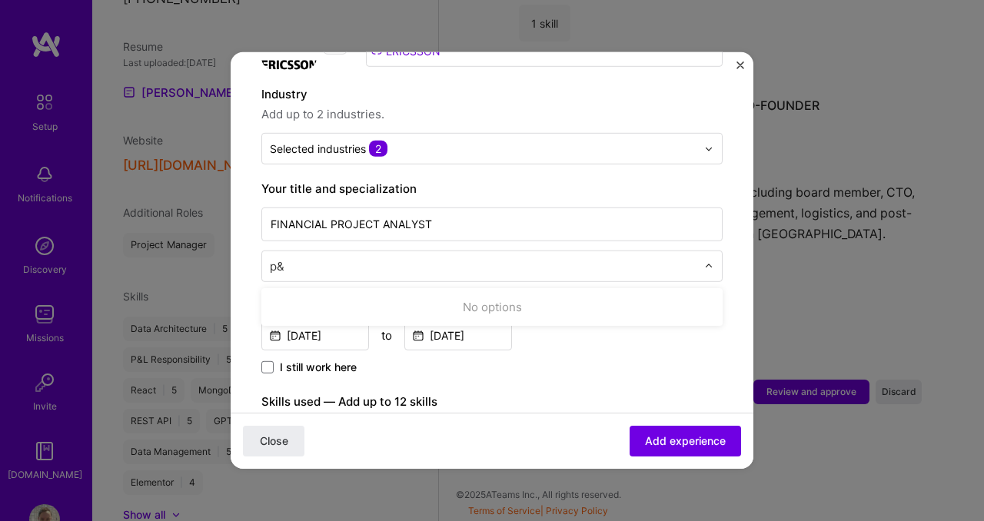
type input "p"
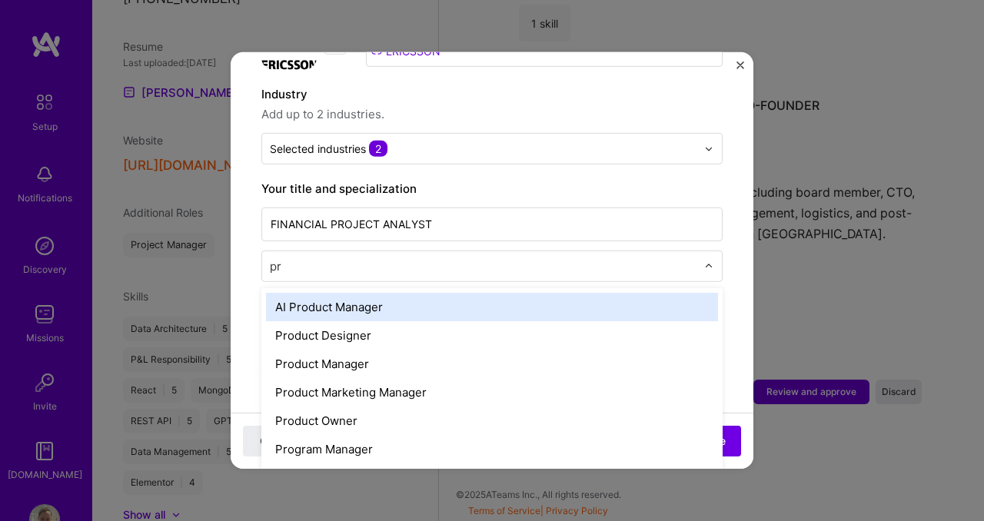
type input "p"
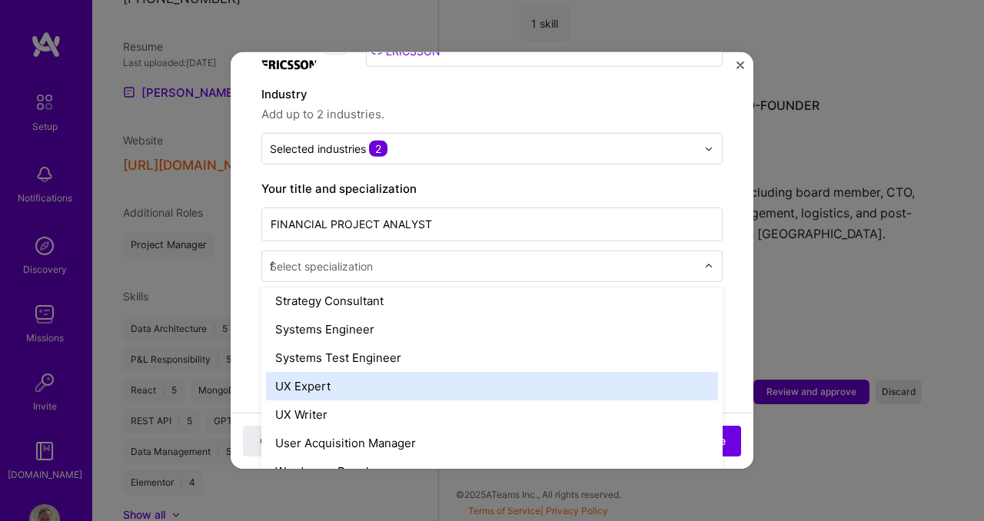
scroll to position [1286, 0]
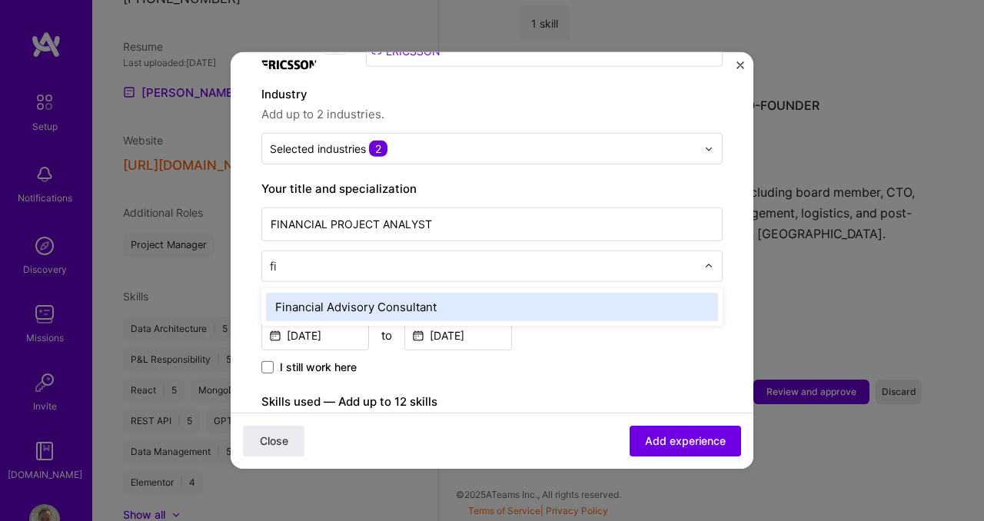
type input "fin"
click at [365, 294] on div "Financial Advisory Consultant" at bounding box center [492, 307] width 452 height 28
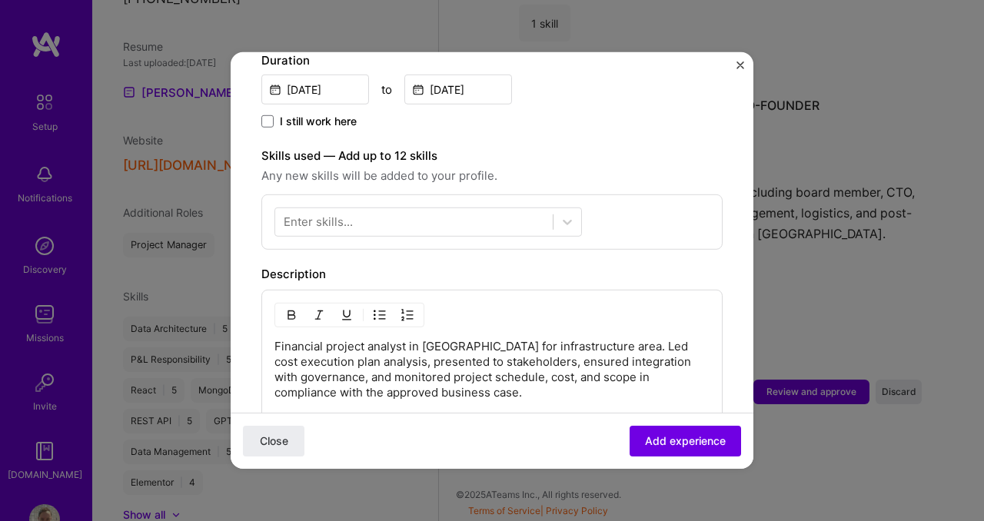
scroll to position [457, 0]
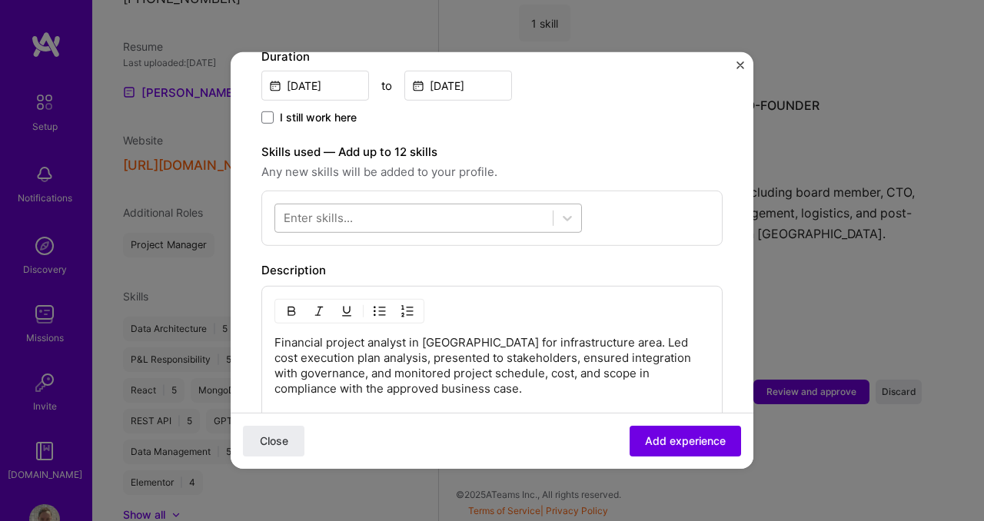
click at [413, 205] on div at bounding box center [413, 217] width 277 height 25
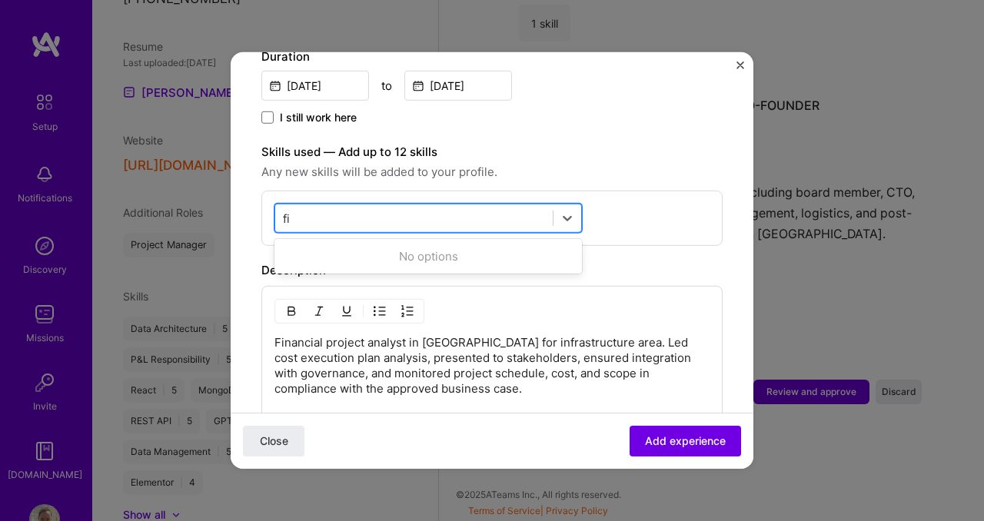
type input "f"
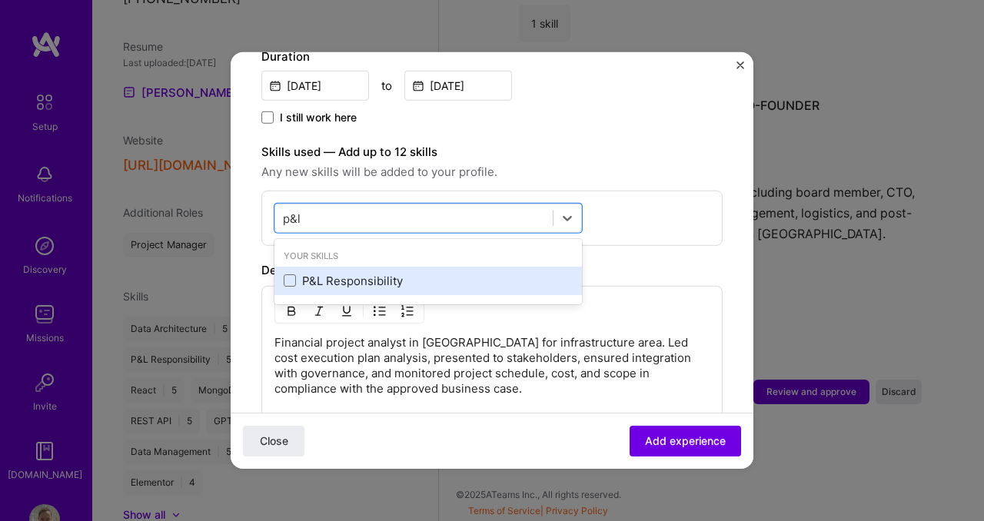
click at [313, 273] on div "P&L Responsibility" at bounding box center [428, 281] width 289 height 16
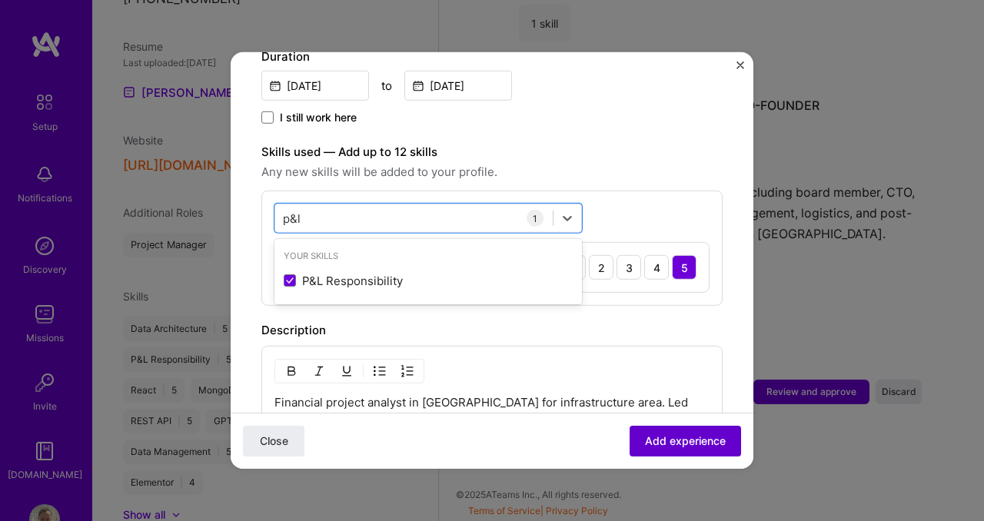
type input "p&l"
click at [679, 440] on span "Add experience" at bounding box center [685, 440] width 81 height 15
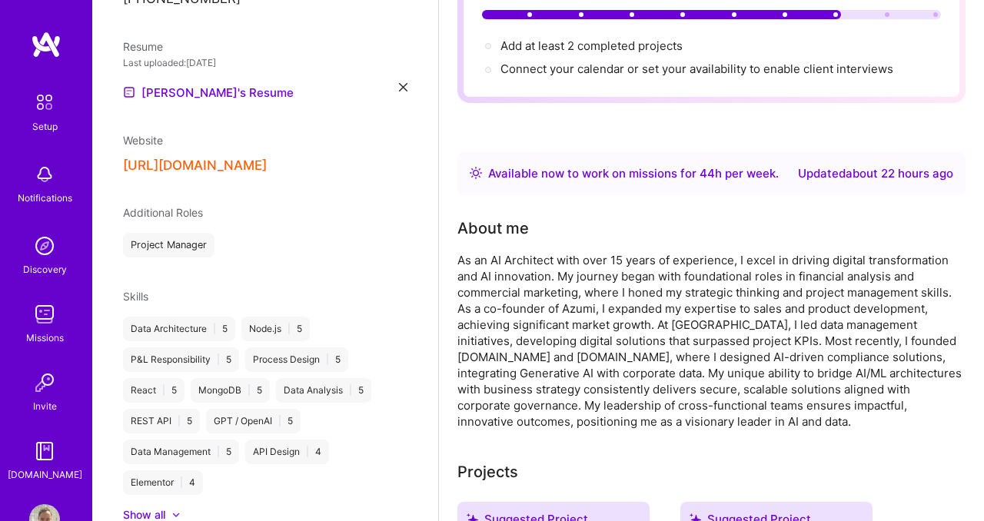
scroll to position [0, 0]
